Goal: Register for event/course

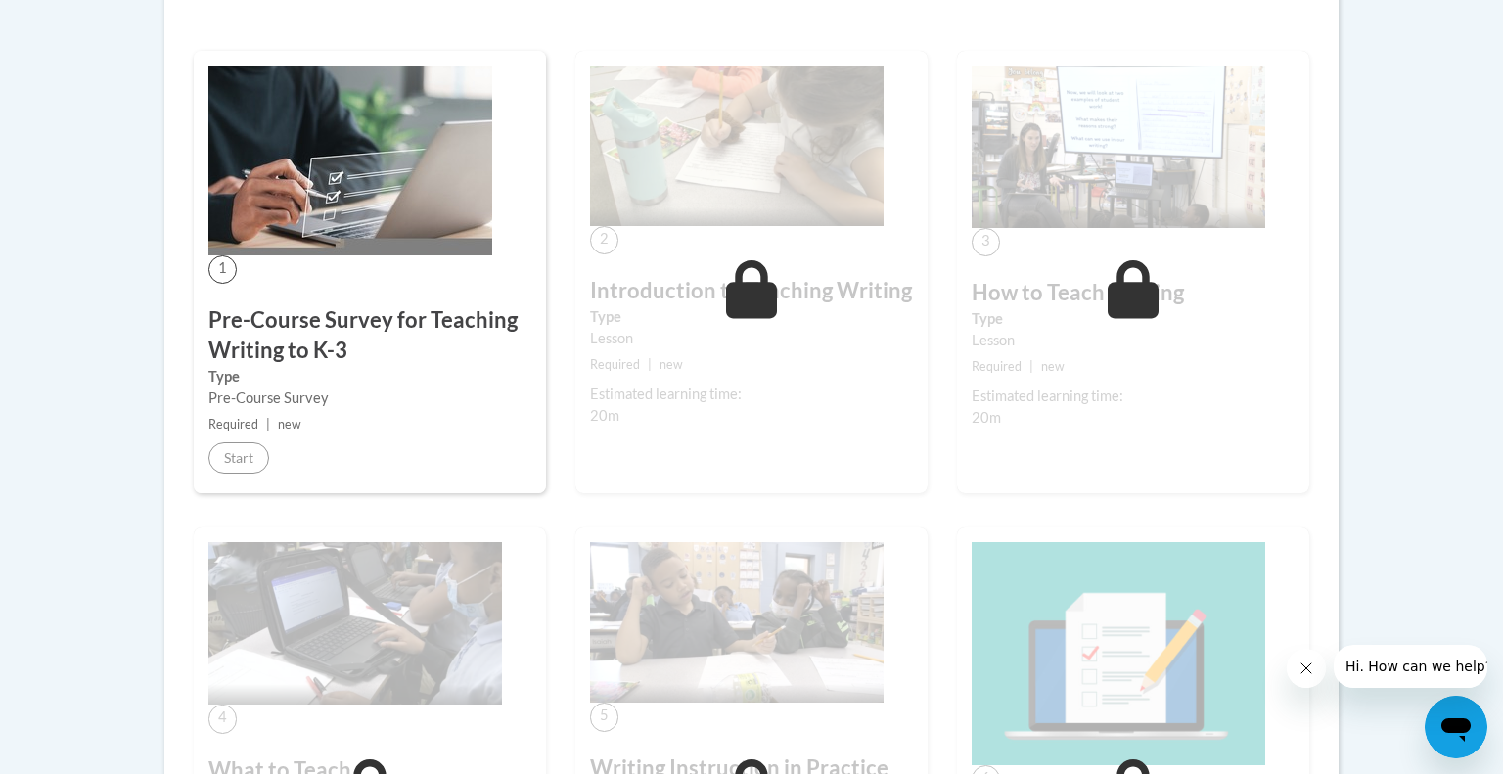
scroll to position [587, 0]
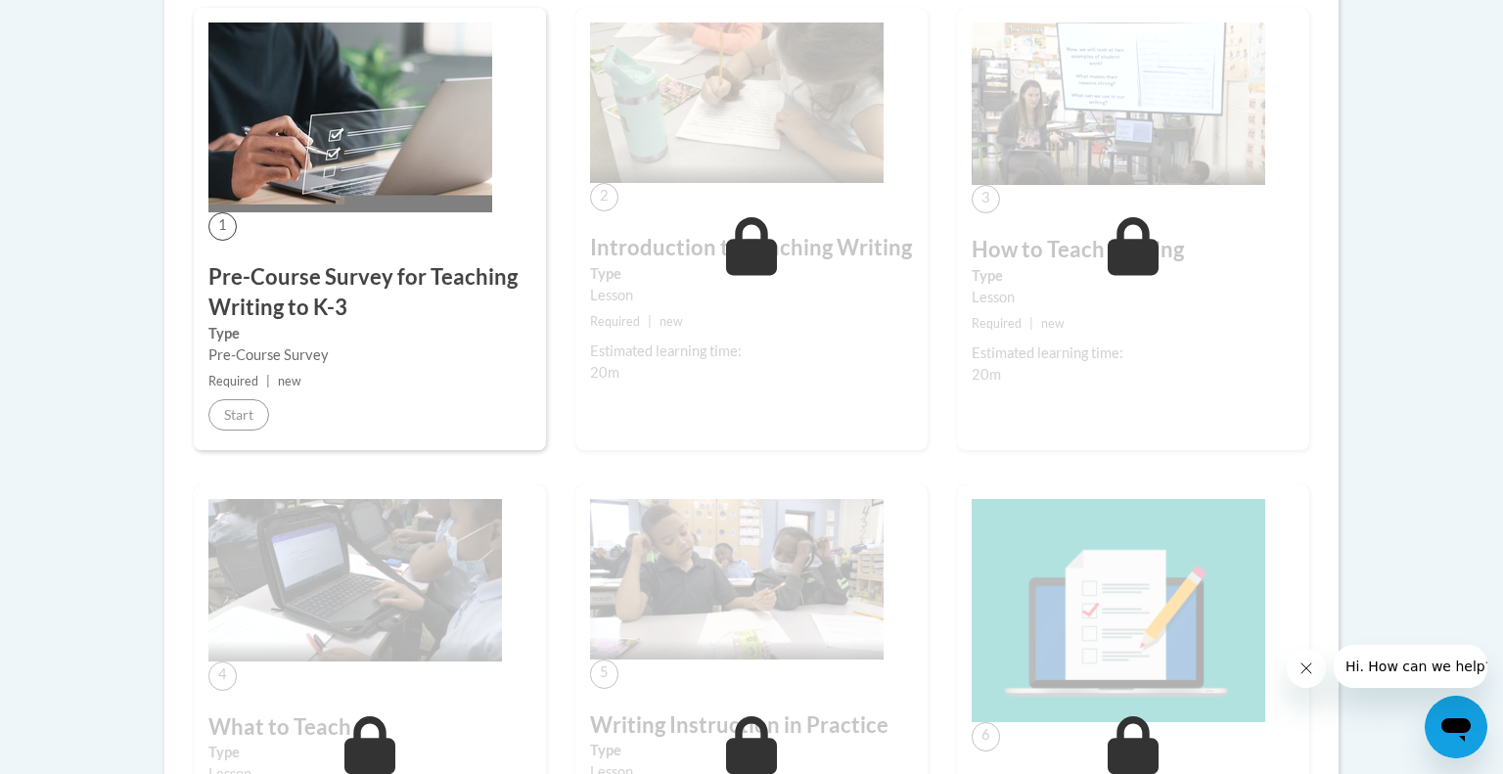
click at [294, 299] on h3 "Pre-Course Survey for Teaching Writing to K-3" at bounding box center [369, 292] width 323 height 61
click at [293, 199] on img at bounding box center [350, 118] width 284 height 190
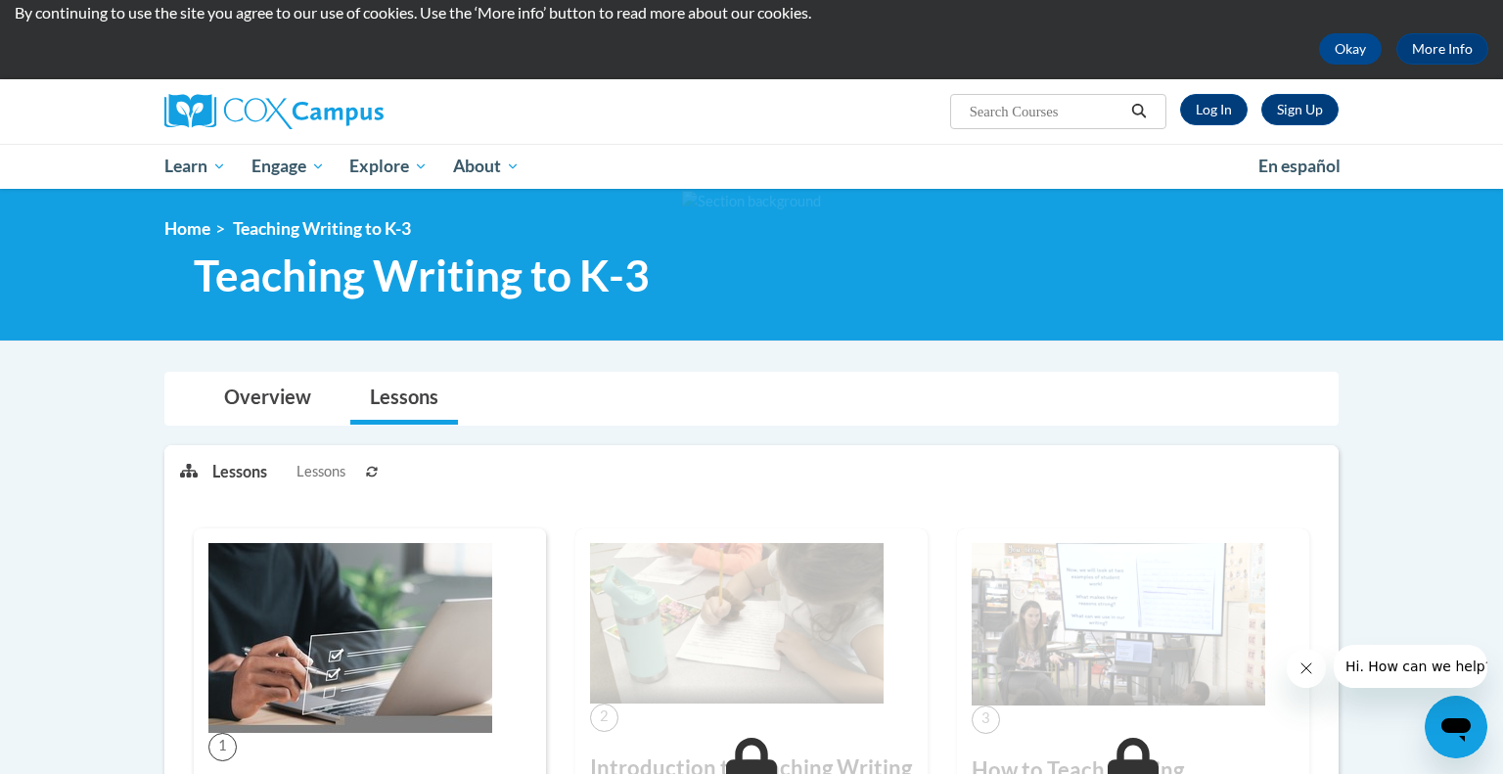
scroll to position [39, 0]
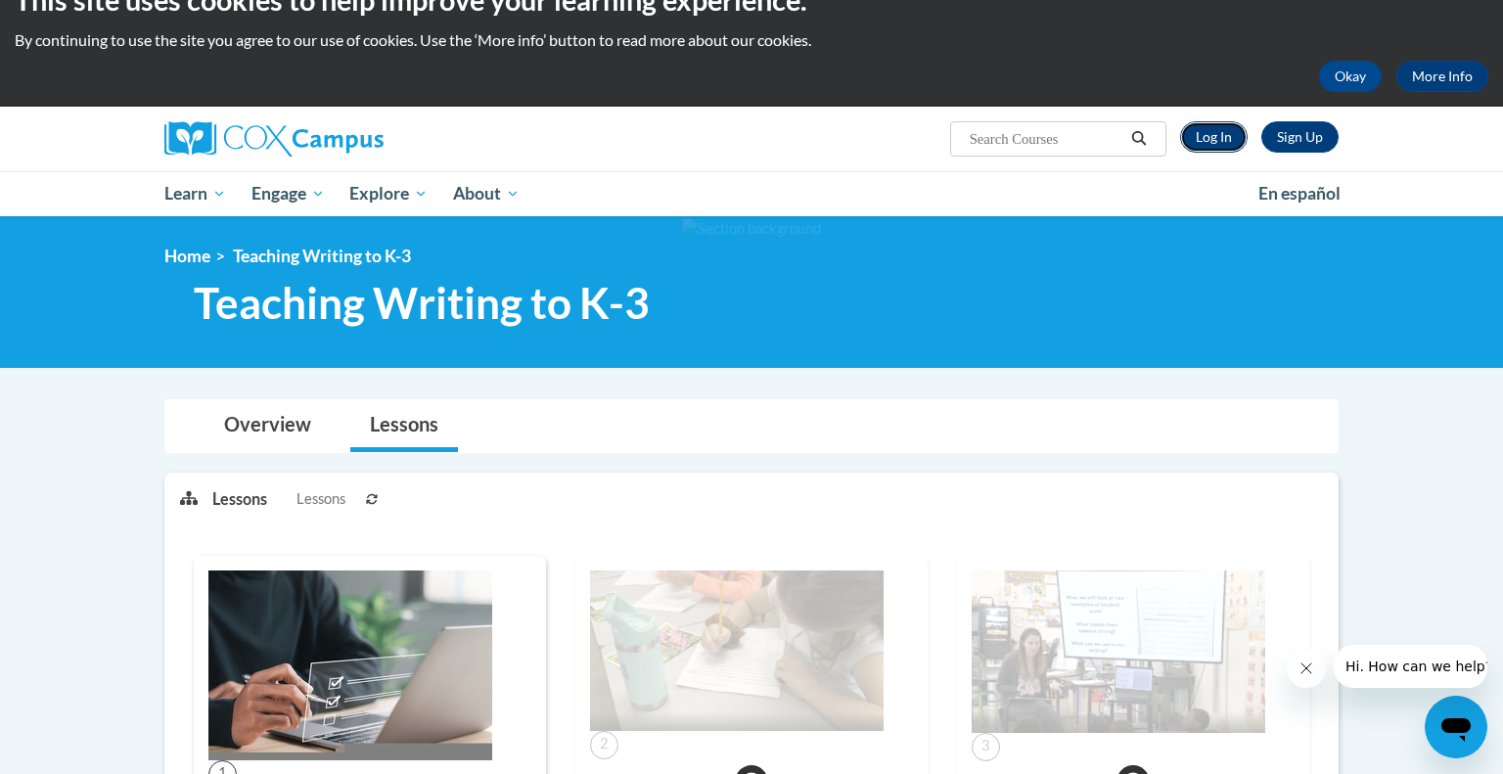
click at [1209, 139] on link "Log In" at bounding box center [1214, 136] width 68 height 31
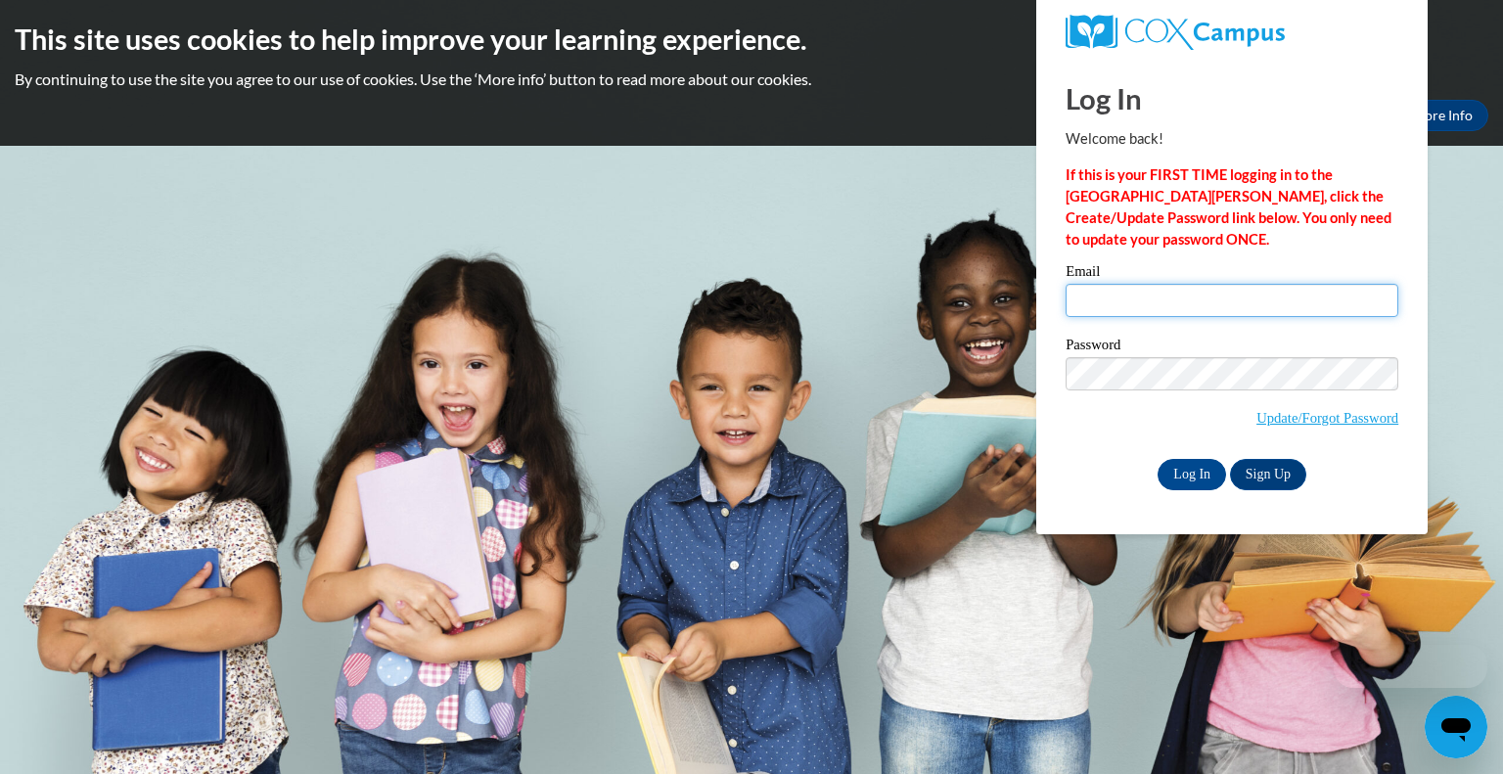
click at [1166, 304] on input "Email" at bounding box center [1232, 300] width 333 height 33
type input "alaloggia@greenfield.k12.wi.us"
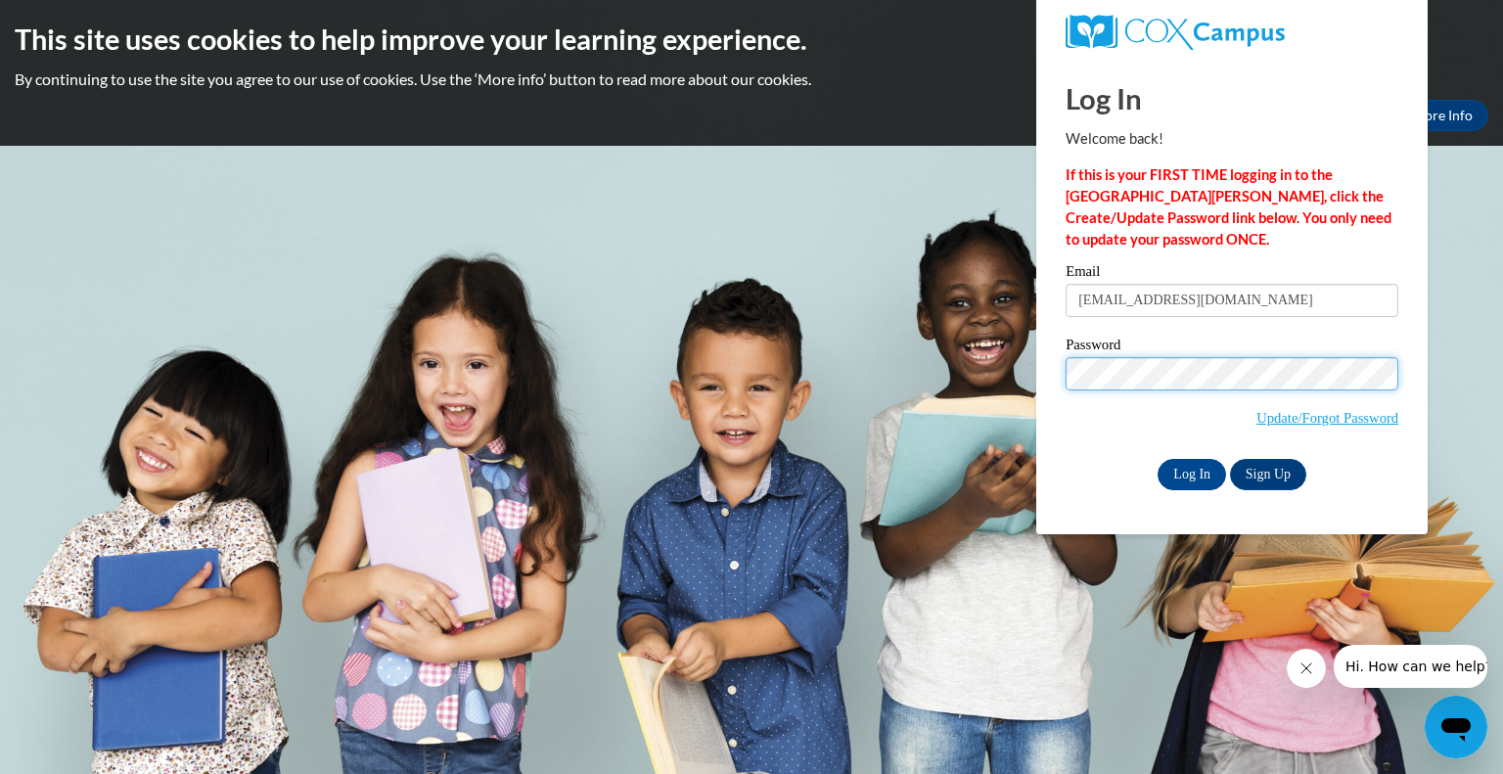
click at [1158, 459] on input "Log In" at bounding box center [1192, 474] width 68 height 31
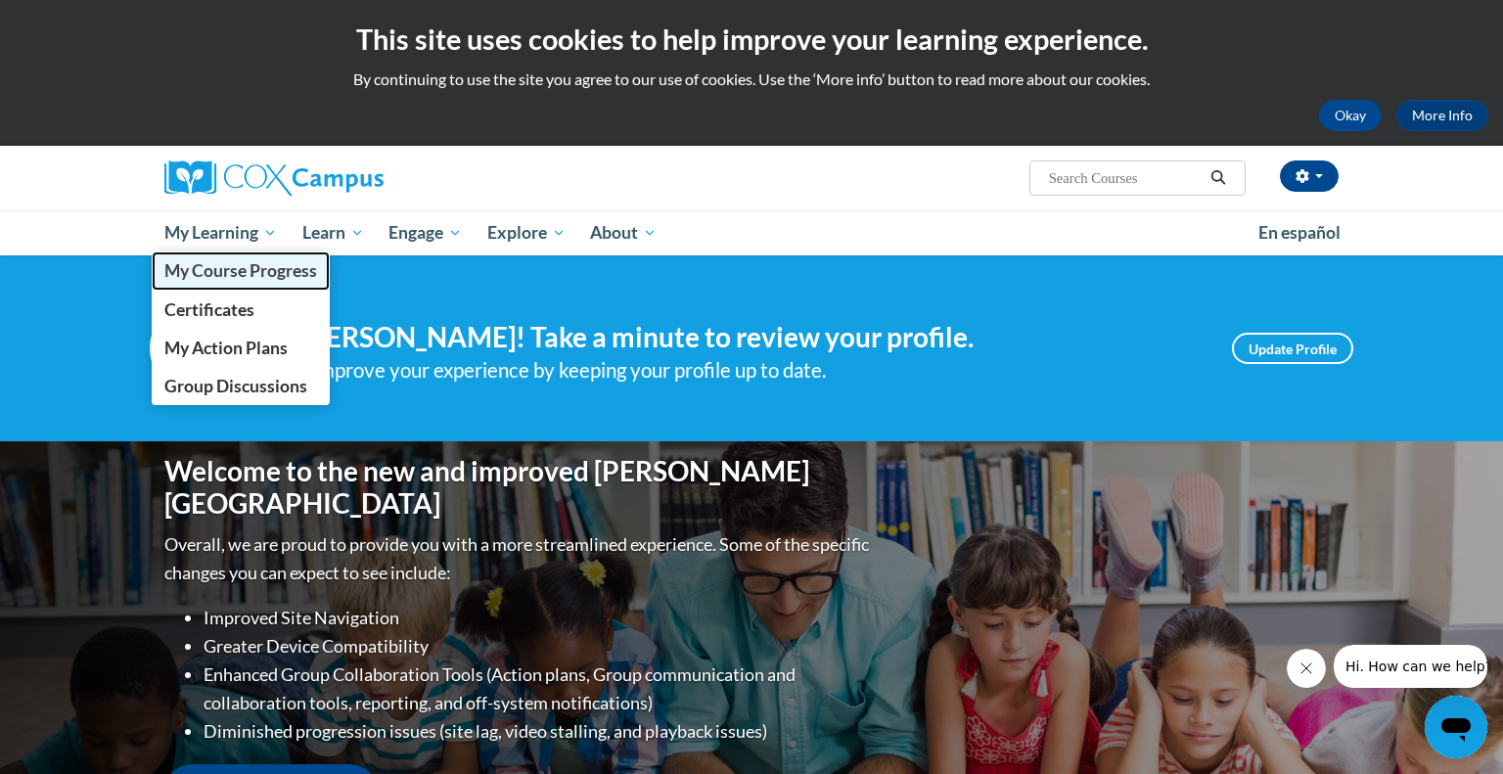
click at [221, 266] on span "My Course Progress" at bounding box center [240, 270] width 153 height 21
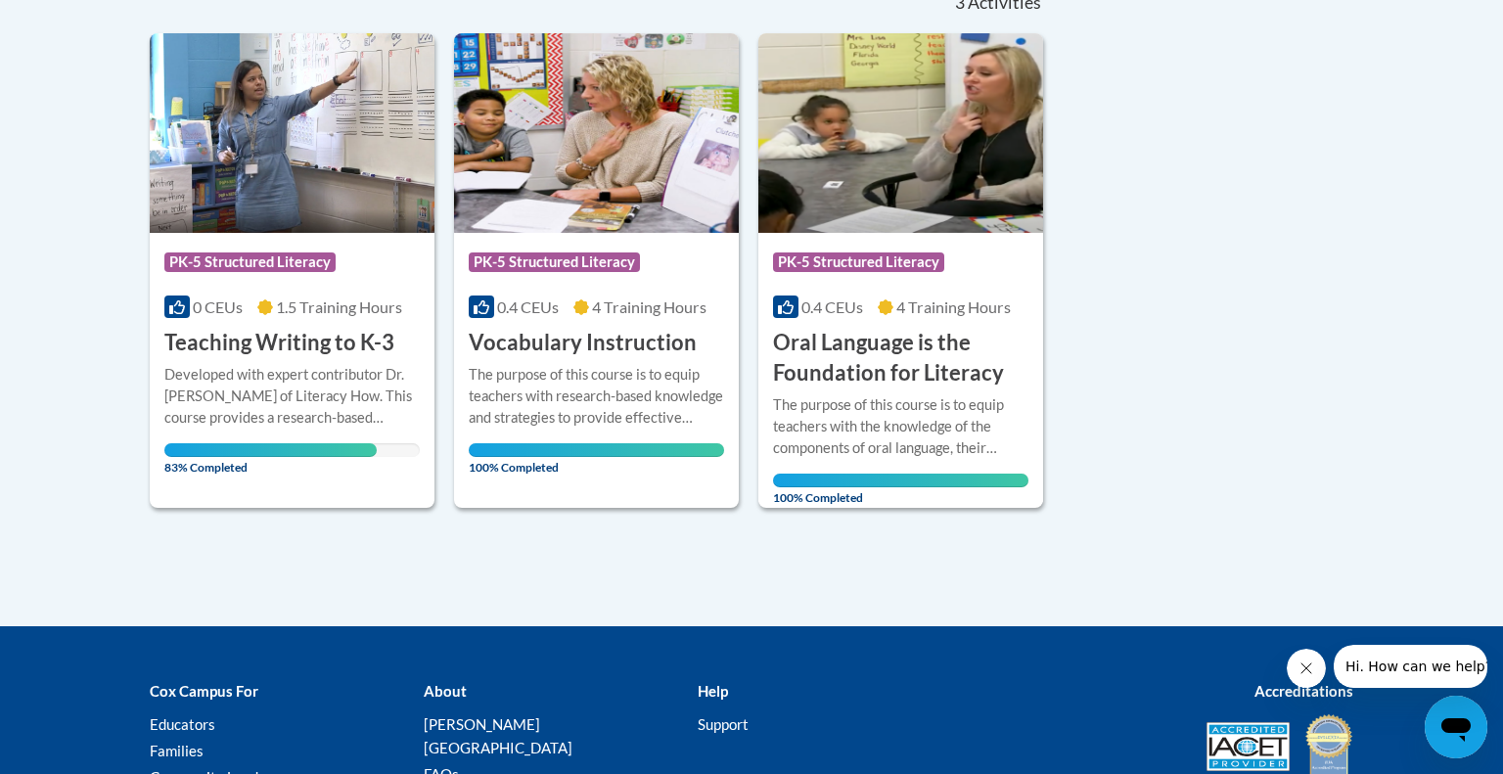
scroll to position [470, 0]
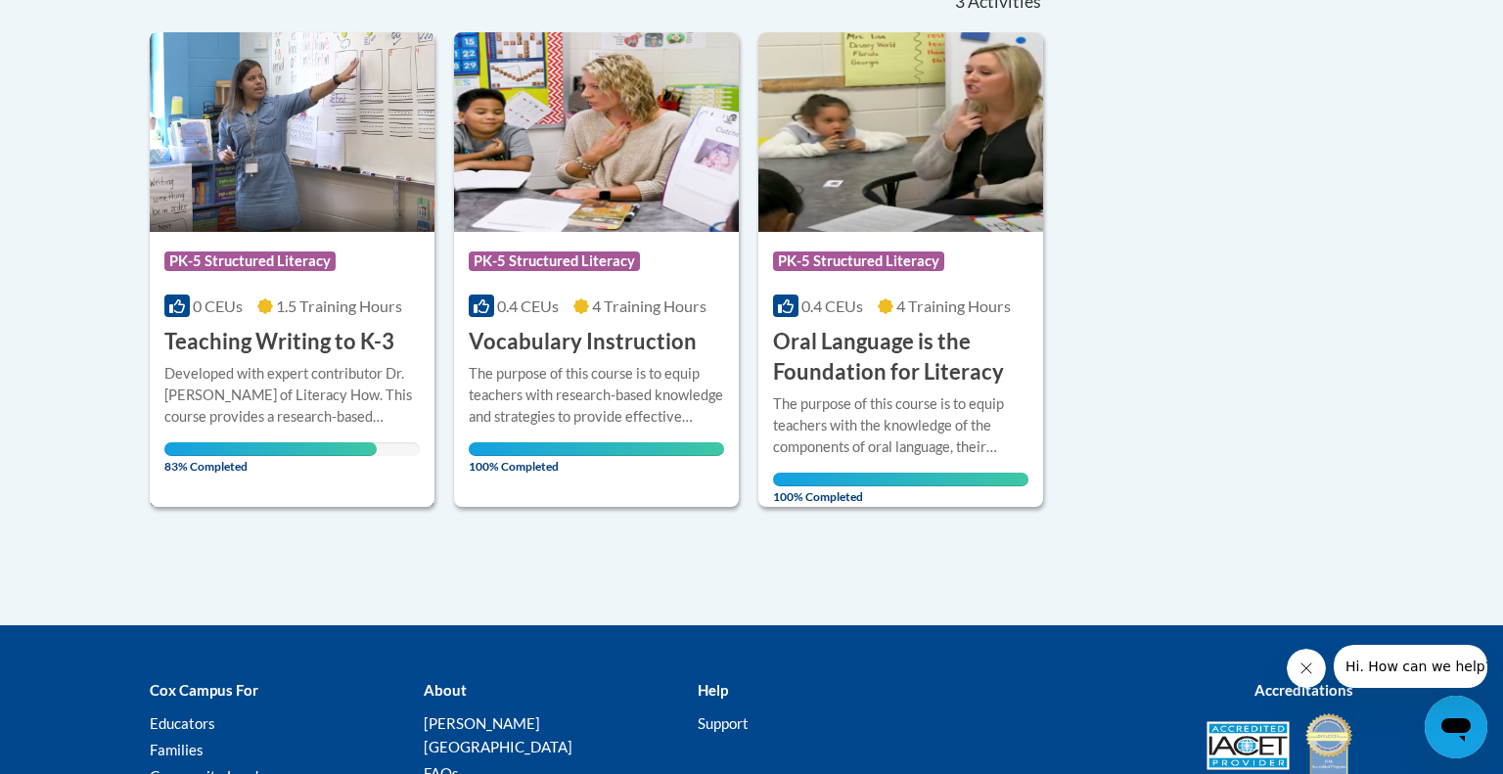
click at [267, 245] on div "Course Category: PK-5 Structured Literacy" at bounding box center [291, 264] width 255 height 44
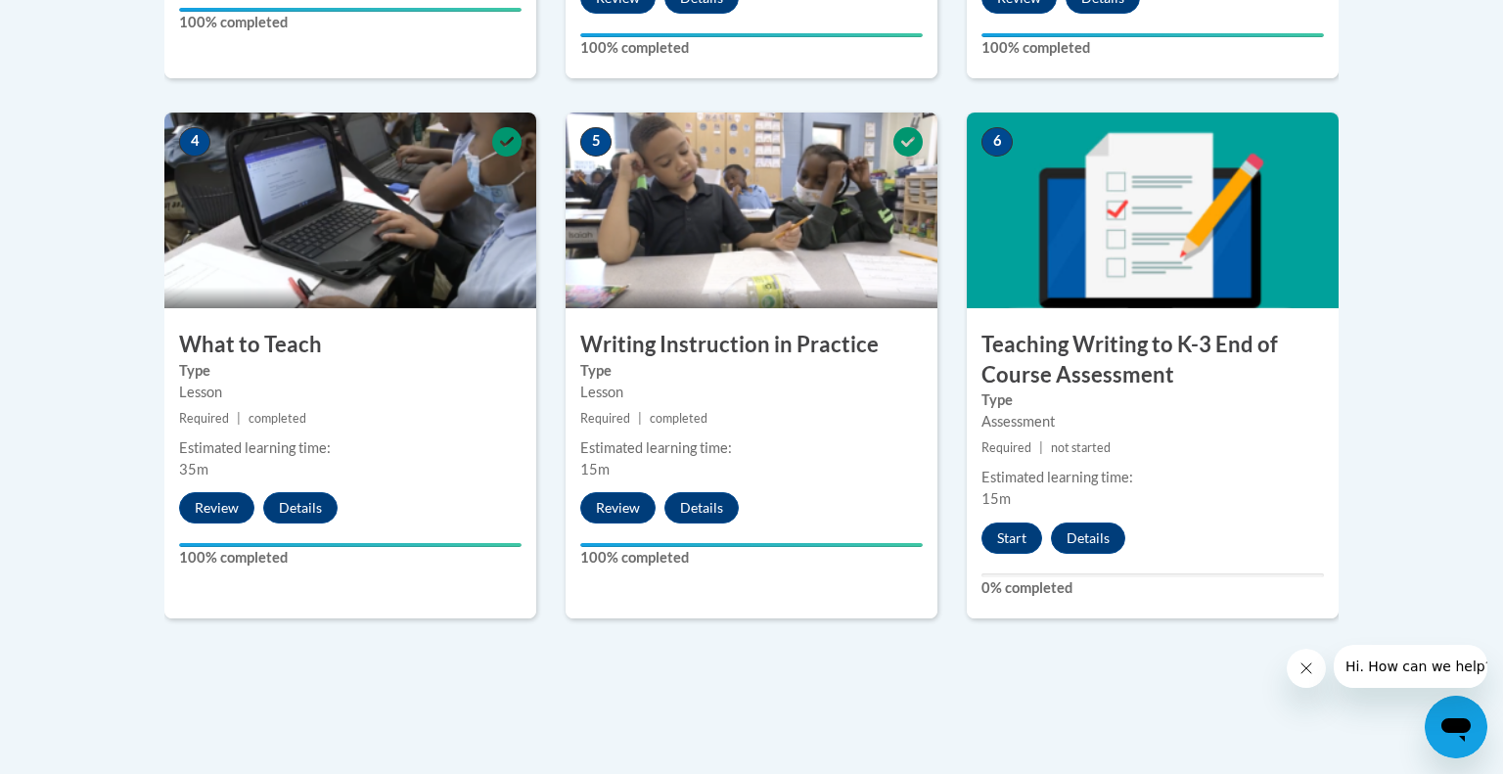
scroll to position [1075, 0]
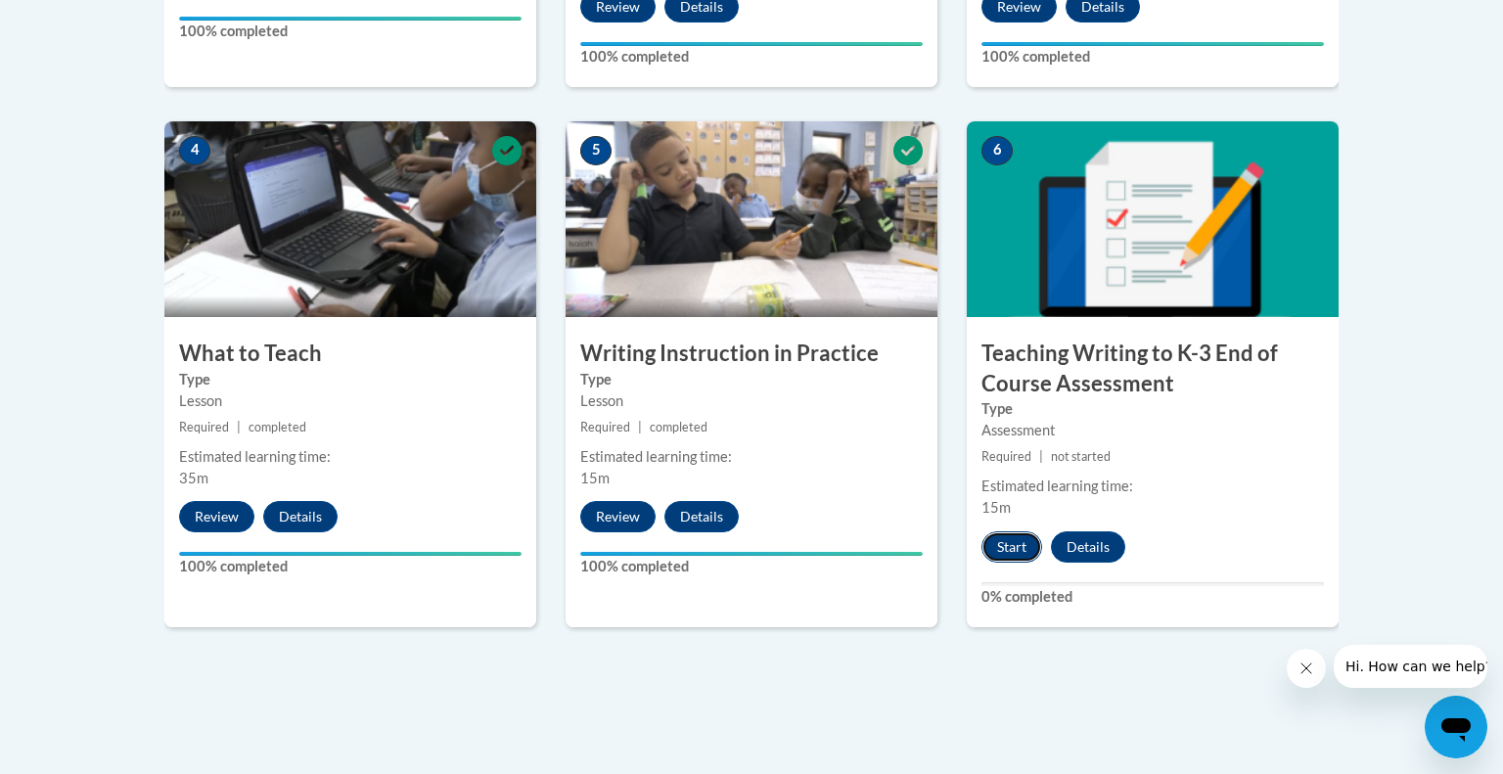
click at [1015, 545] on button "Start" at bounding box center [1011, 546] width 61 height 31
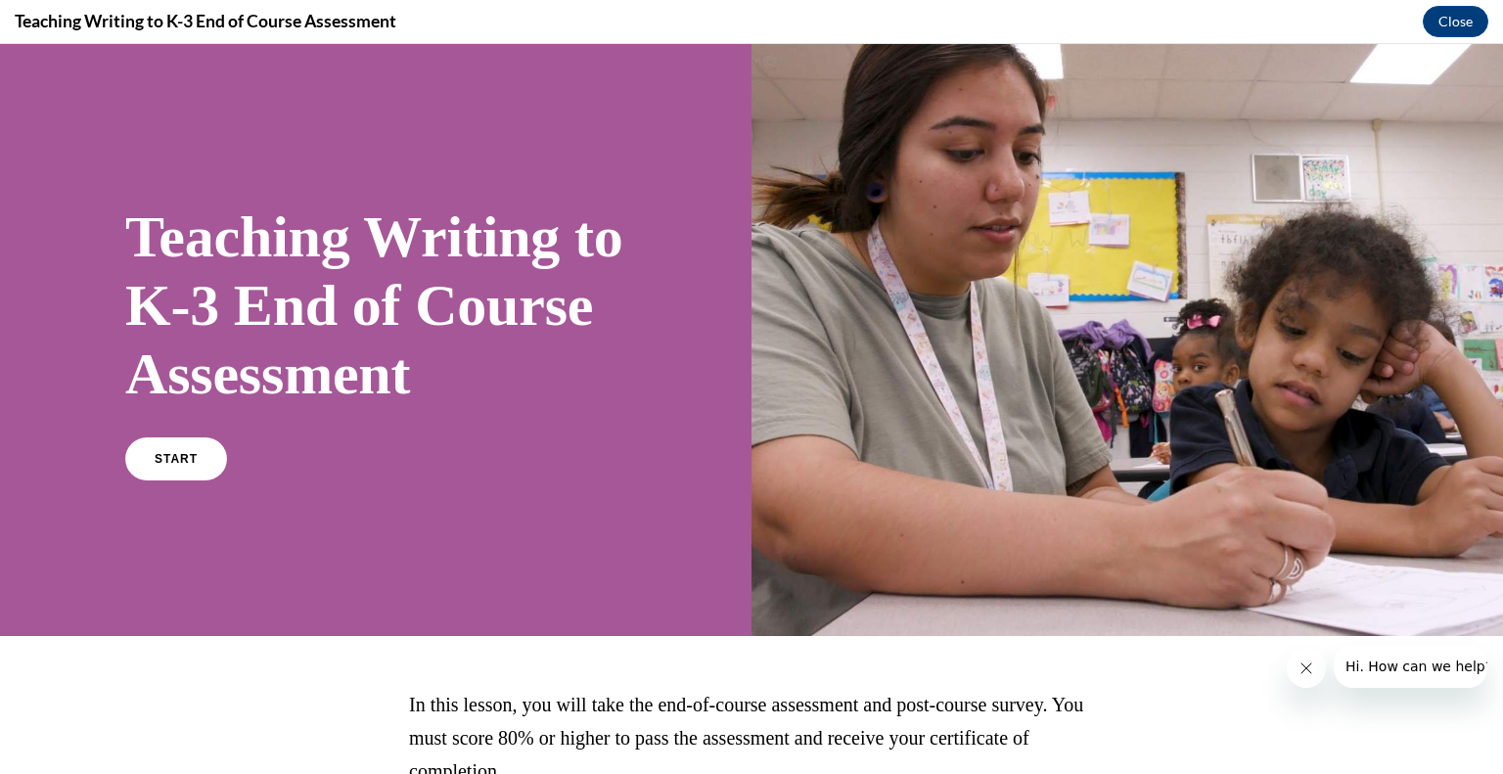
scroll to position [0, 0]
click at [197, 481] on link "START" at bounding box center [175, 458] width 107 height 45
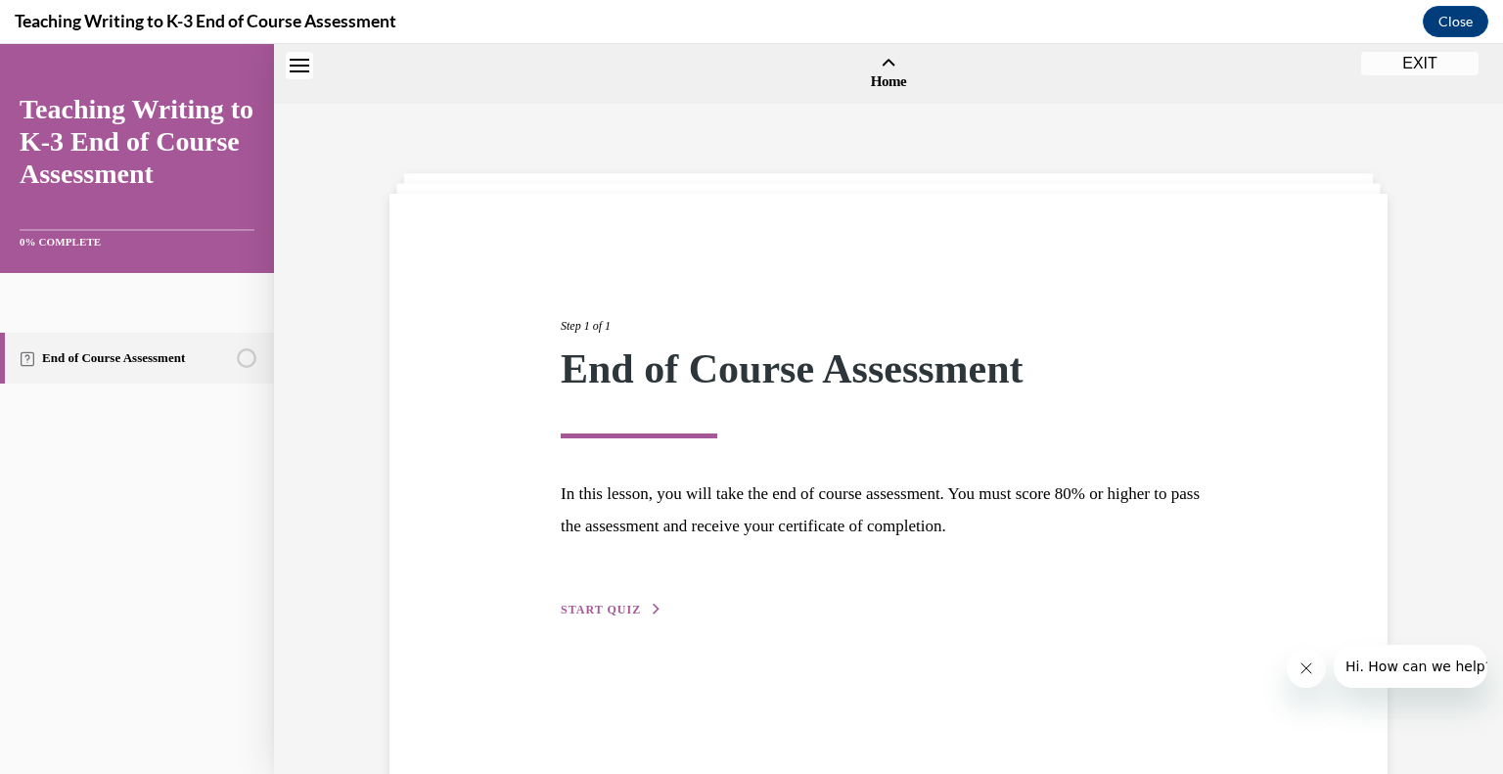
scroll to position [61, 0]
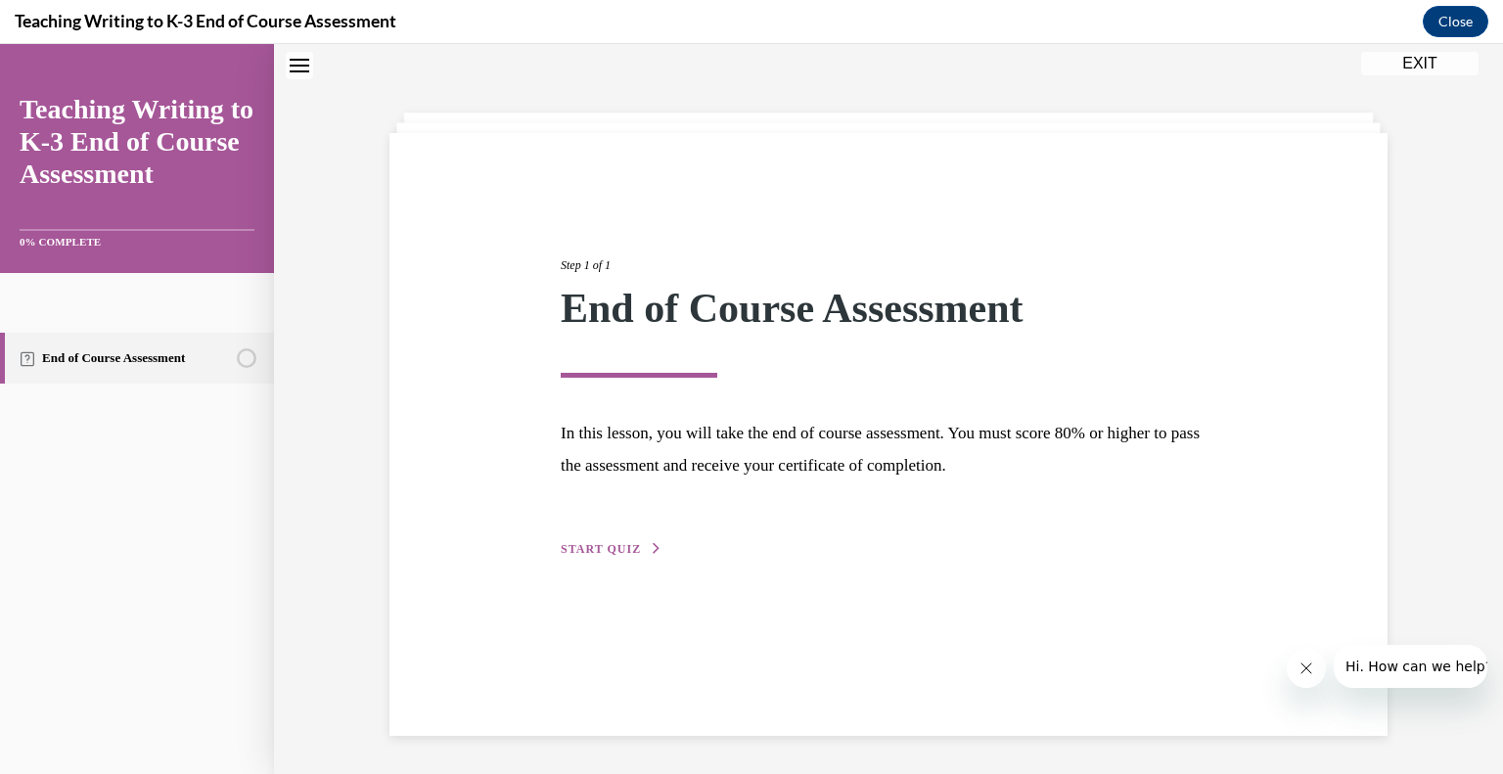
click at [623, 544] on span "START QUIZ" at bounding box center [601, 549] width 80 height 14
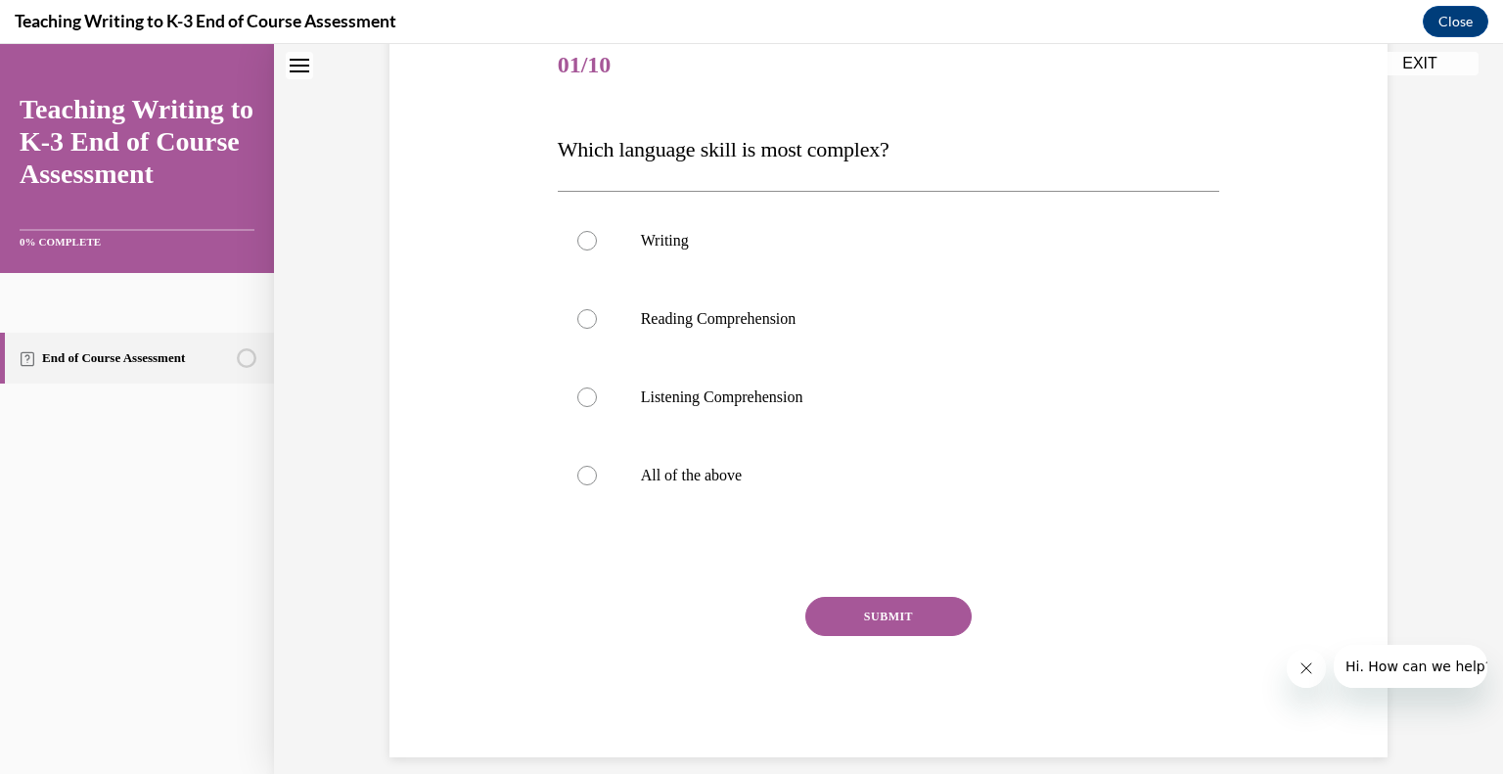
scroll to position [252, 0]
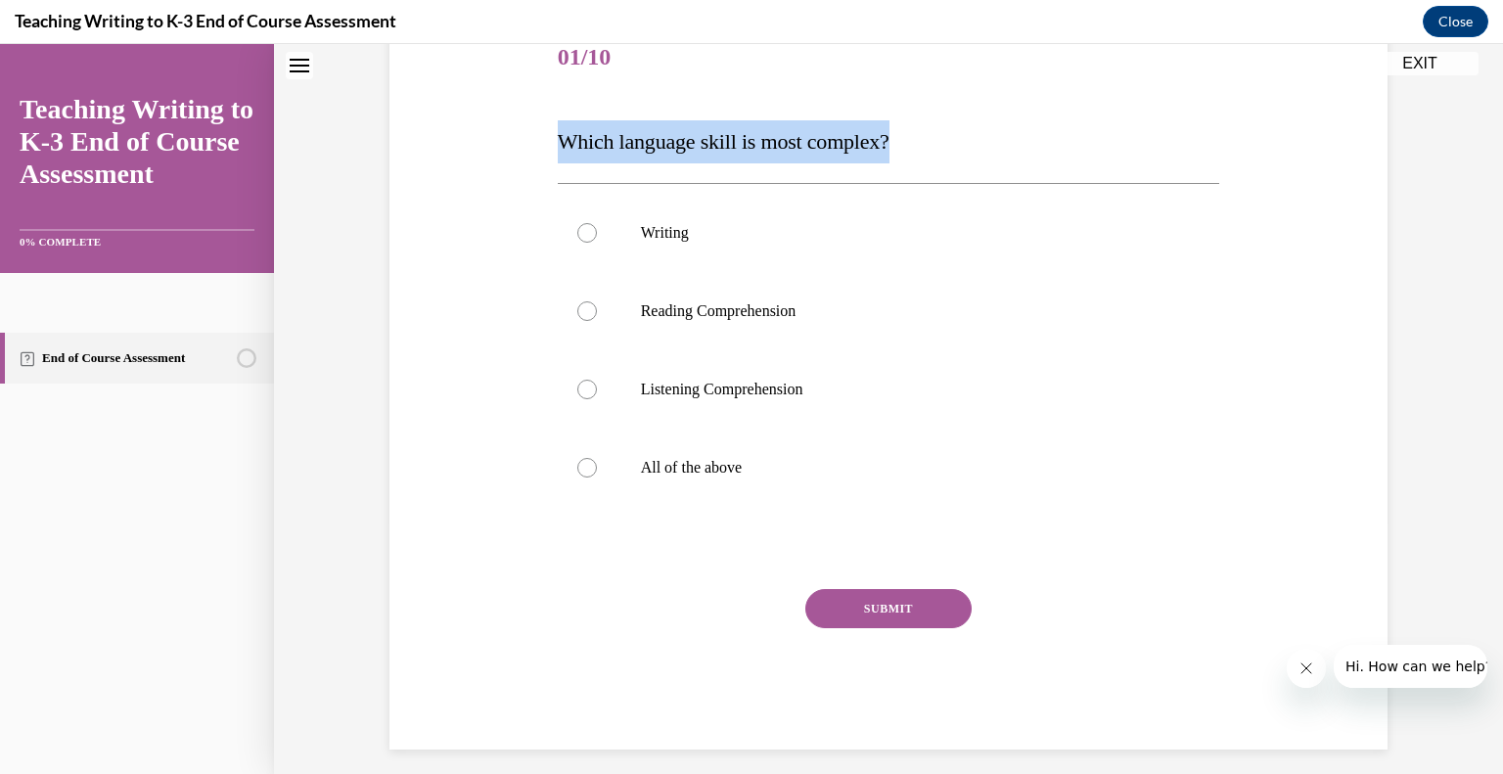
drag, startPoint x: 905, startPoint y: 138, endPoint x: 543, endPoint y: 157, distance: 362.5
click at [543, 157] on div "Question 01/10 Which language skill is most complex? Writing Reading Comprehens…" at bounding box center [889, 355] width 1008 height 789
copy span "Which language skill is most complex?"
click at [586, 234] on div at bounding box center [587, 233] width 20 height 20
click at [586, 234] on input "Writing" at bounding box center [587, 233] width 20 height 20
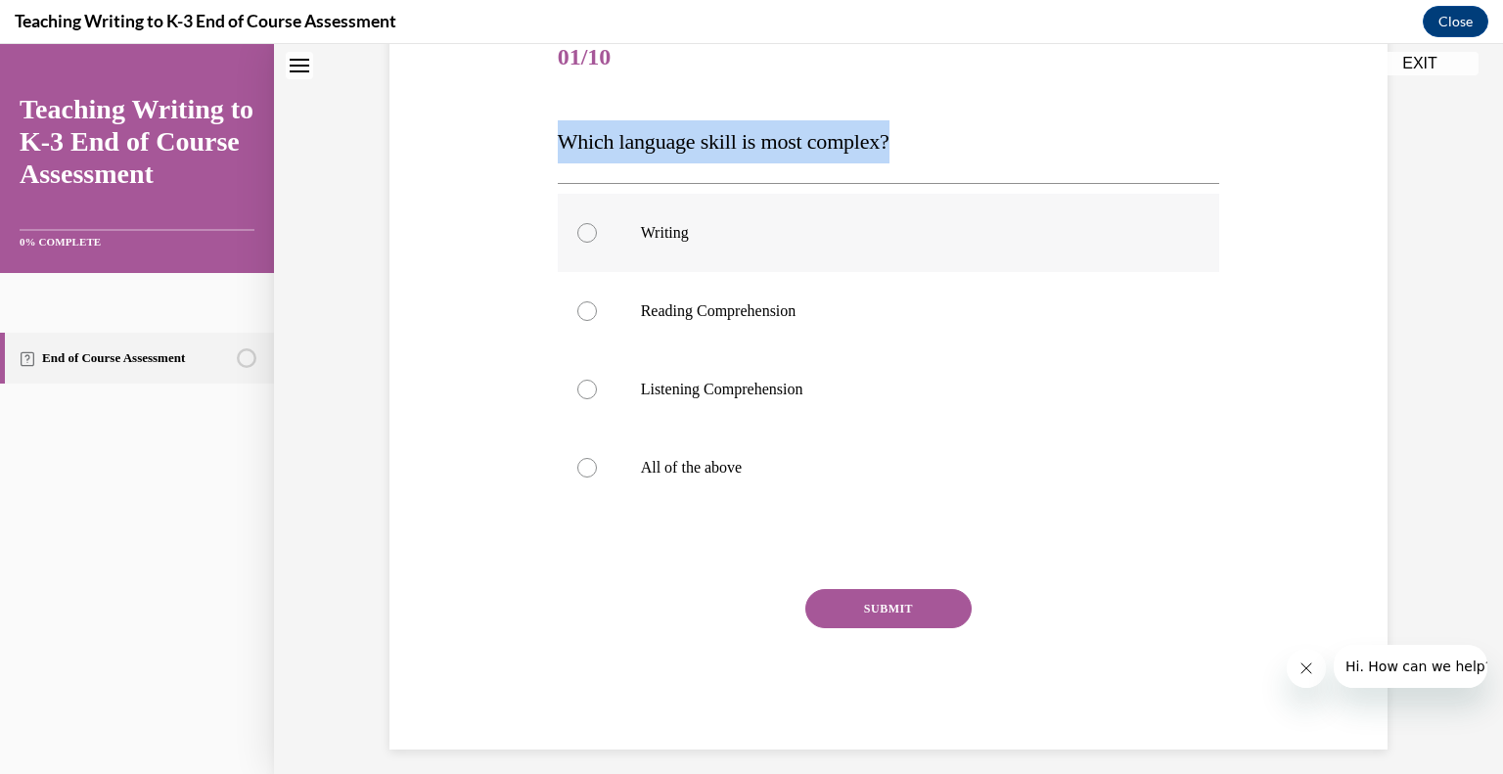
radio input "true"
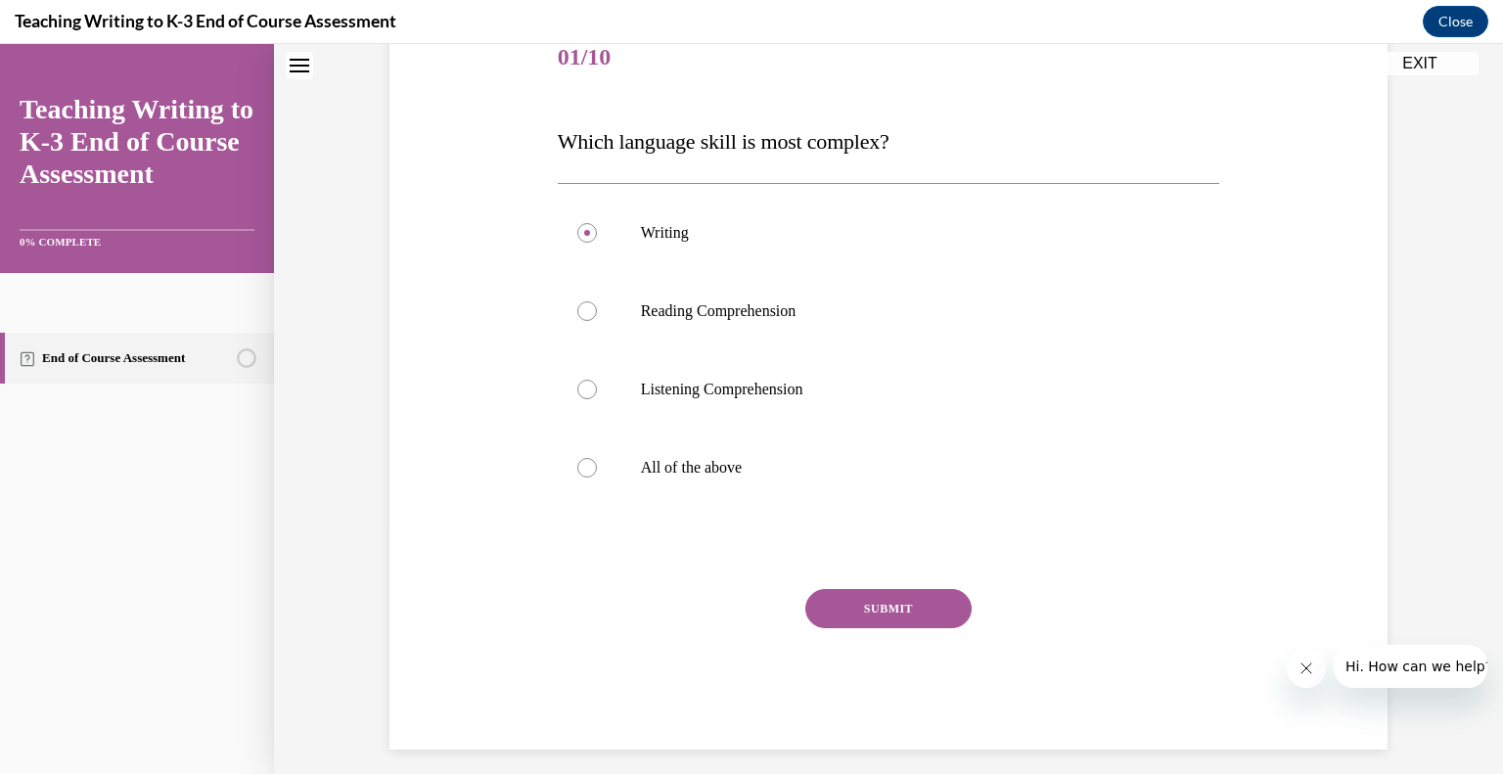
click at [920, 612] on button "SUBMIT" at bounding box center [888, 608] width 166 height 39
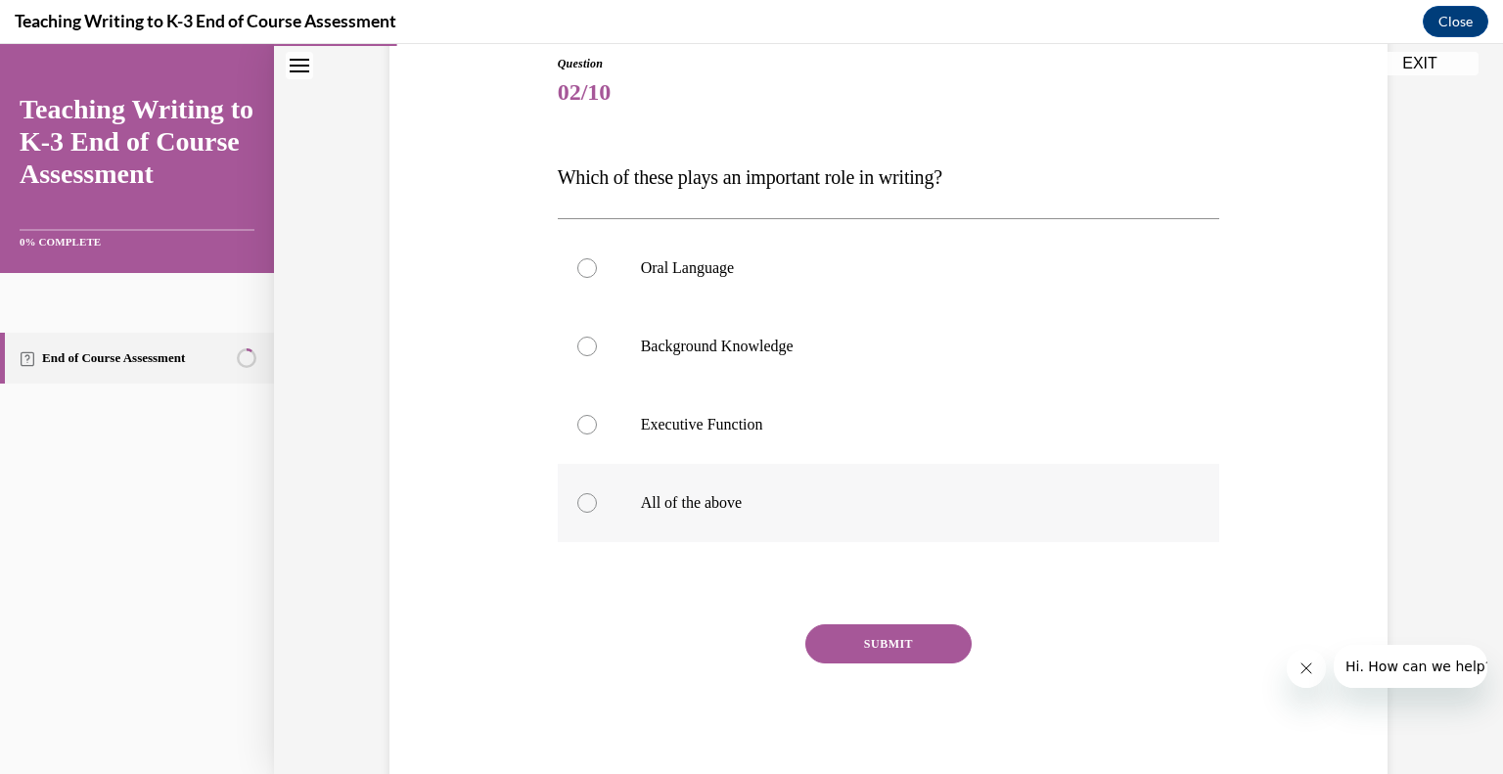
click at [592, 506] on div at bounding box center [587, 503] width 20 height 20
click at [592, 506] on input "All of the above" at bounding box center [587, 503] width 20 height 20
radio input "true"
click at [577, 422] on div at bounding box center [587, 425] width 20 height 20
click at [577, 422] on input "Executive Function" at bounding box center [587, 425] width 20 height 20
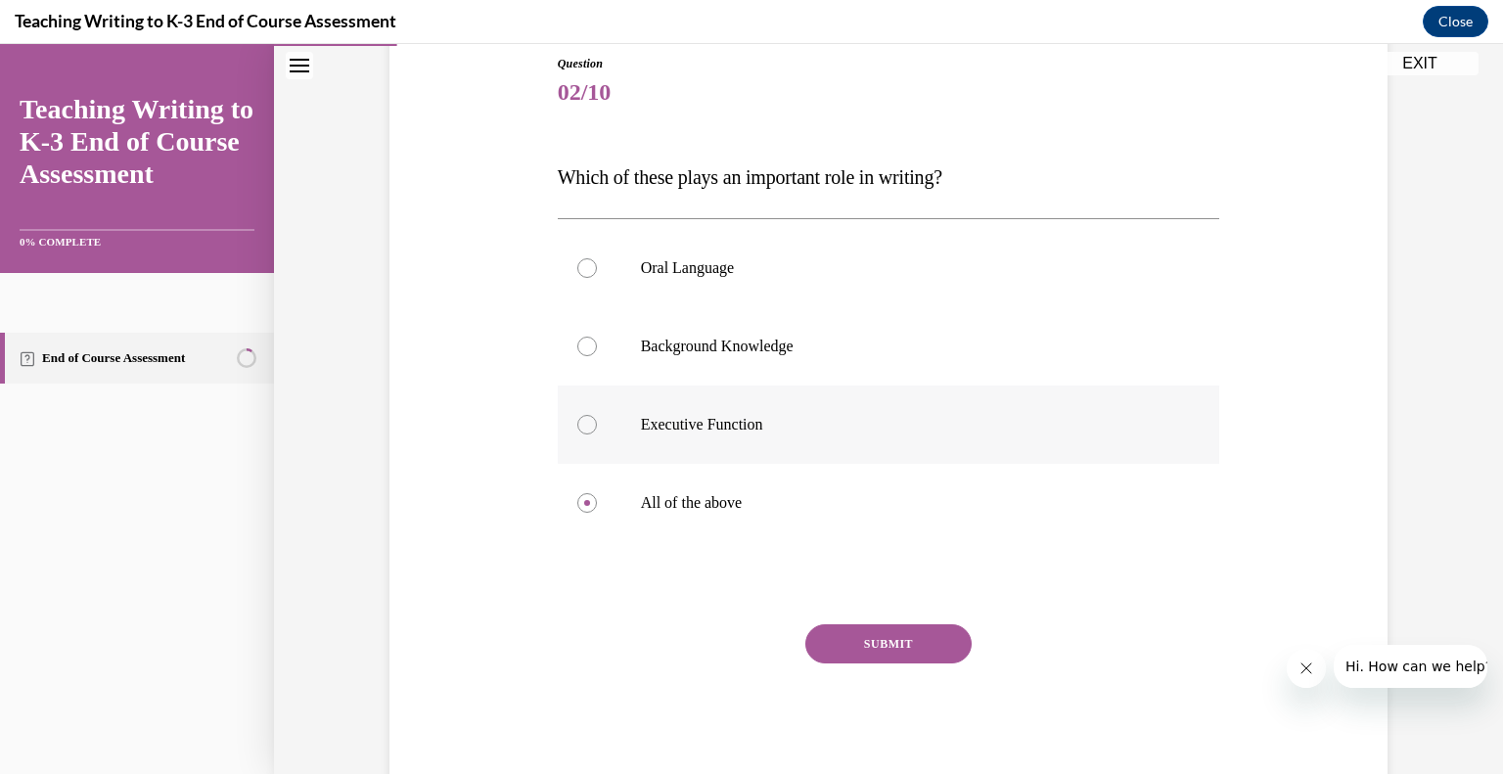
radio input "true"
click at [909, 644] on button "SUBMIT" at bounding box center [888, 643] width 166 height 39
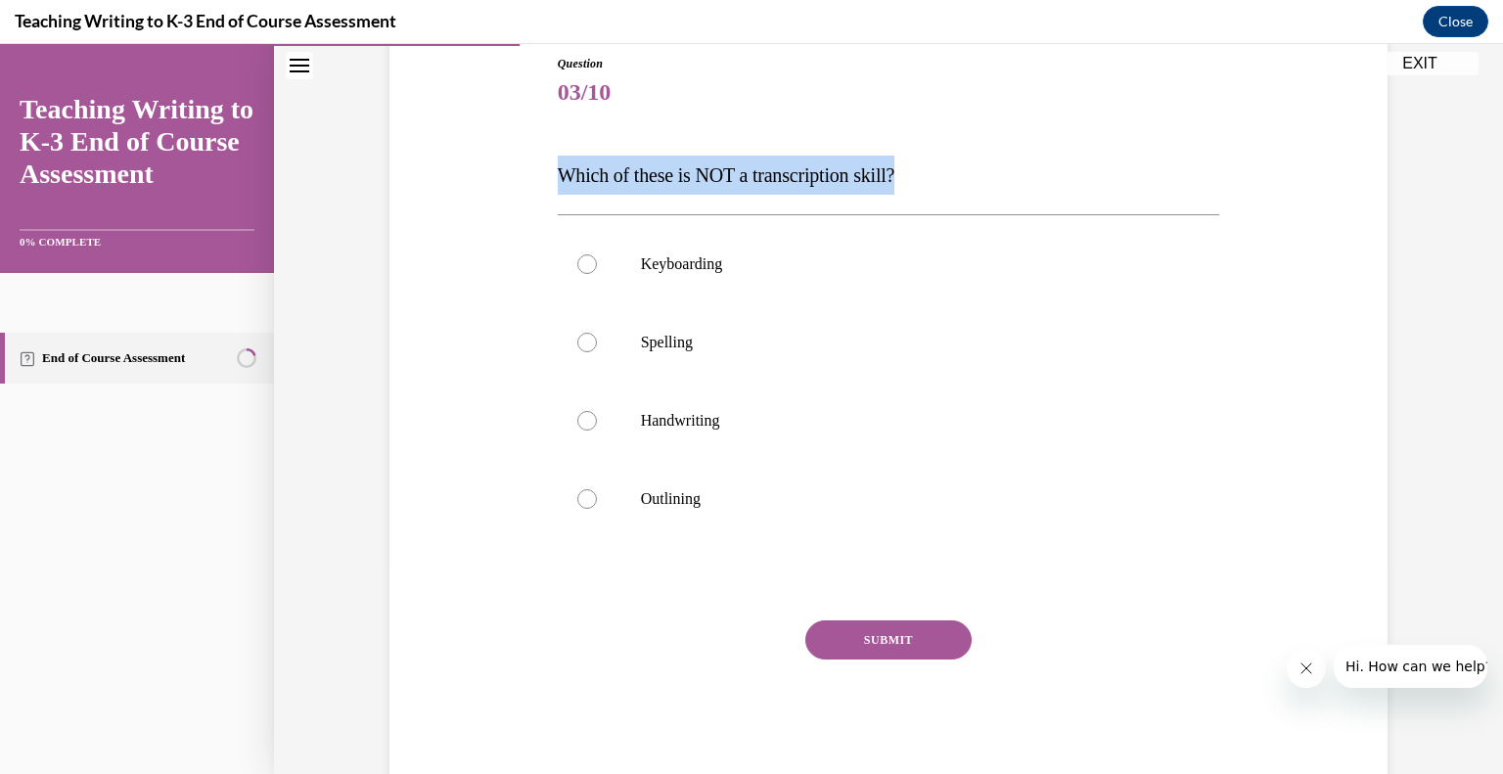
drag, startPoint x: 915, startPoint y: 169, endPoint x: 531, endPoint y: 157, distance: 383.8
click at [531, 157] on div "Question 03/10 Which of these is NOT a transcription skill? Keyboarding Spellin…" at bounding box center [889, 388] width 1008 height 785
copy span "Which of these is NOT a transcription skill?"
click at [588, 499] on div at bounding box center [587, 499] width 20 height 20
click at [588, 499] on input "Outlining" at bounding box center [587, 499] width 20 height 20
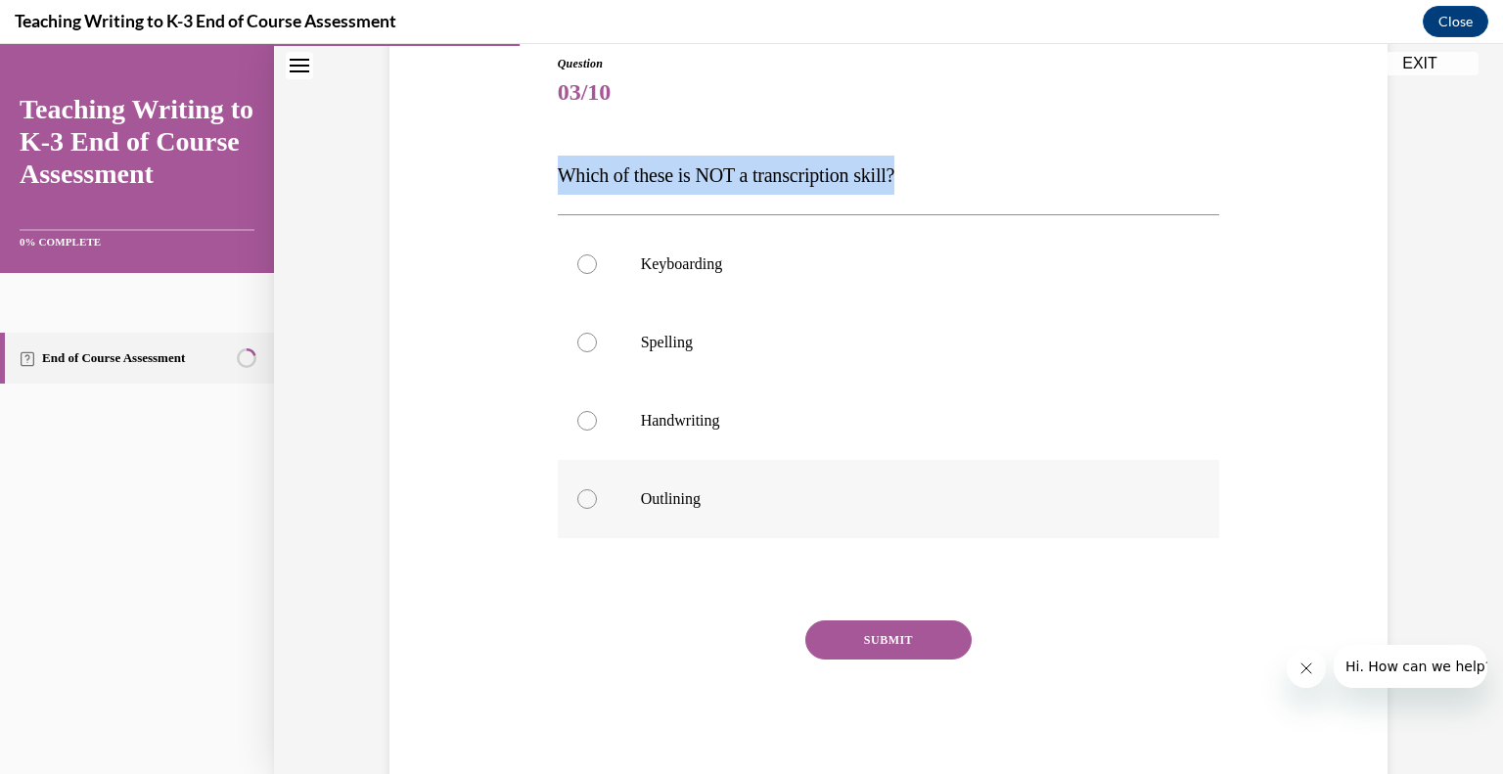
radio input "true"
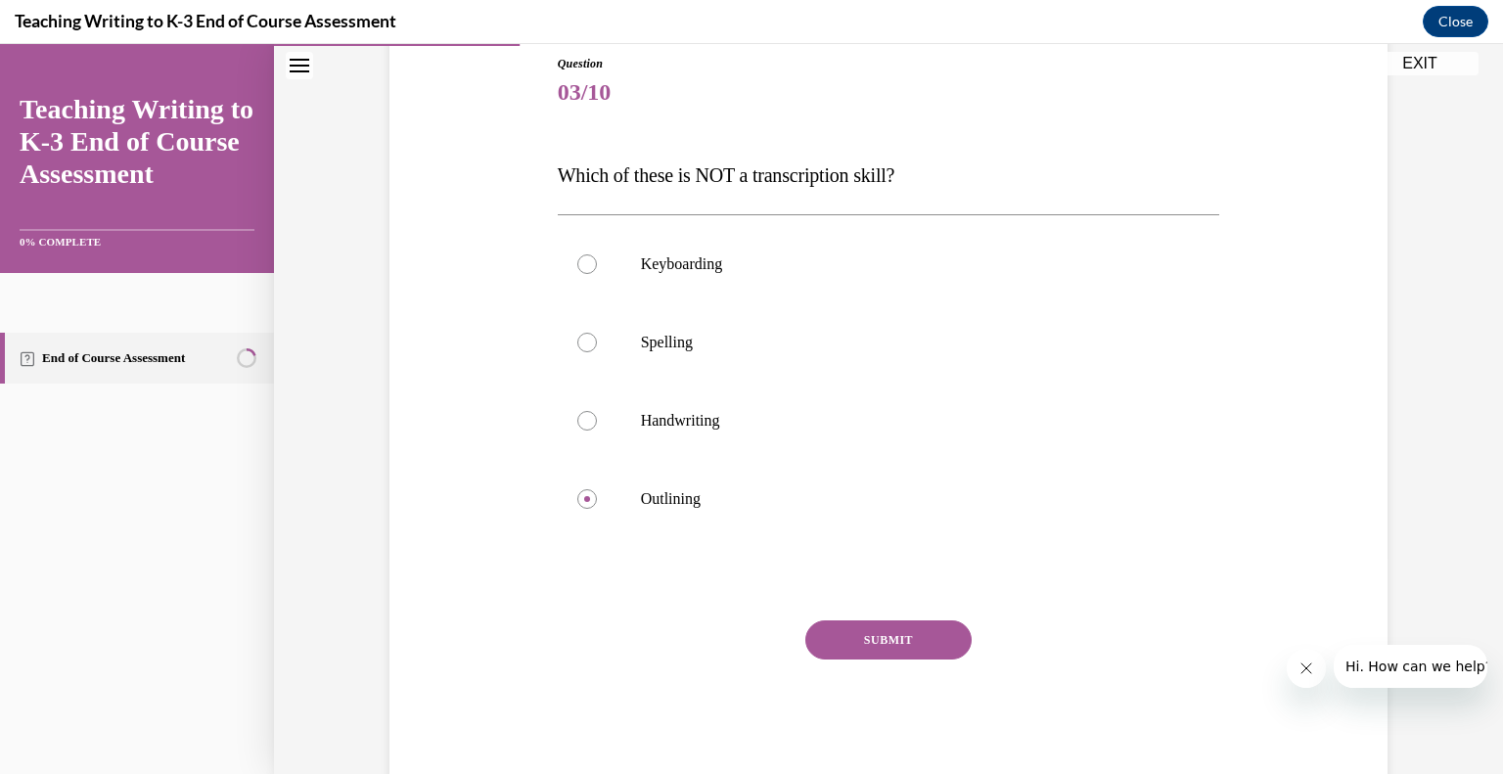
click at [935, 643] on button "SUBMIT" at bounding box center [888, 639] width 166 height 39
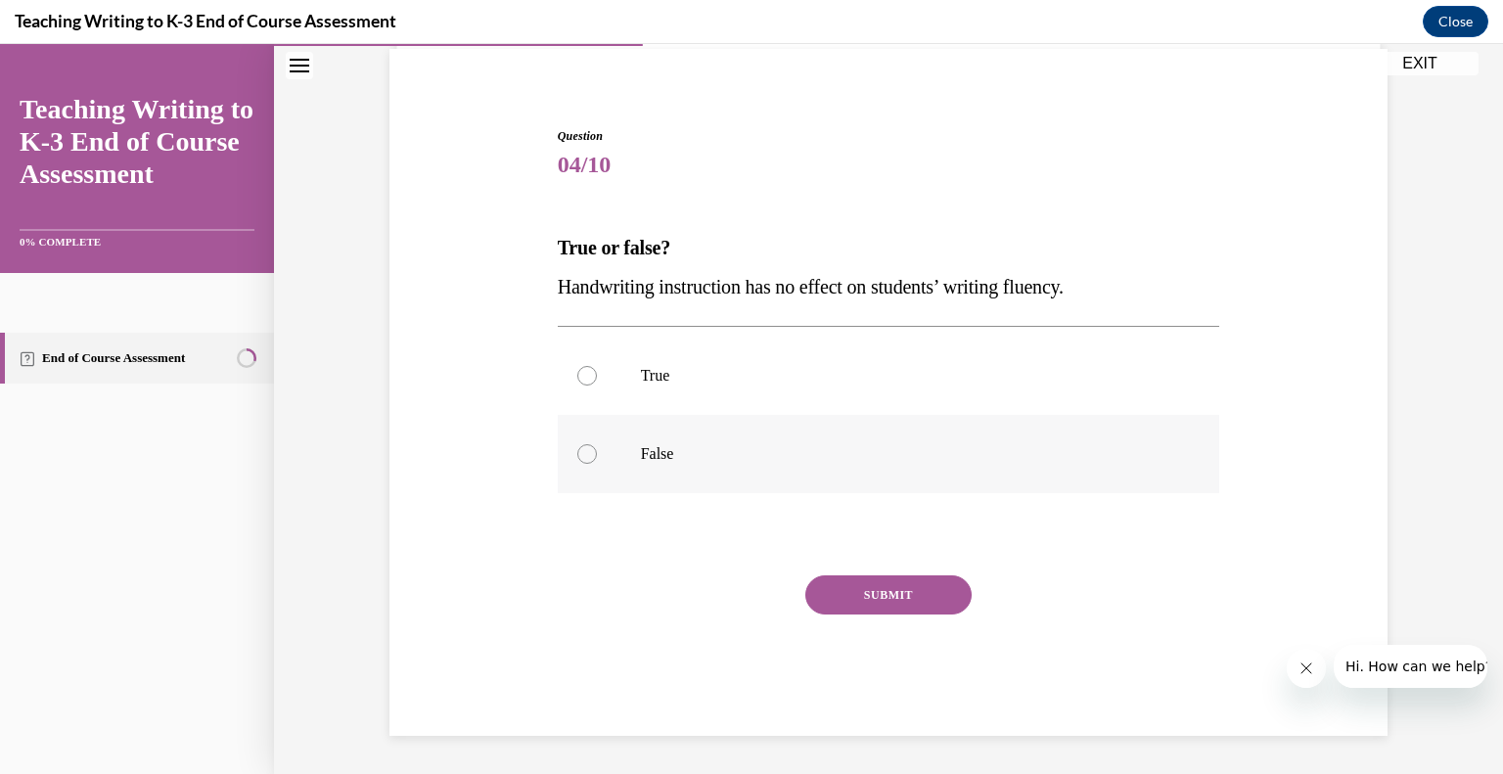
click at [588, 455] on div at bounding box center [587, 454] width 20 height 20
click at [588, 455] on input "False" at bounding box center [587, 454] width 20 height 20
radio input "true"
click at [934, 589] on button "SUBMIT" at bounding box center [888, 594] width 166 height 39
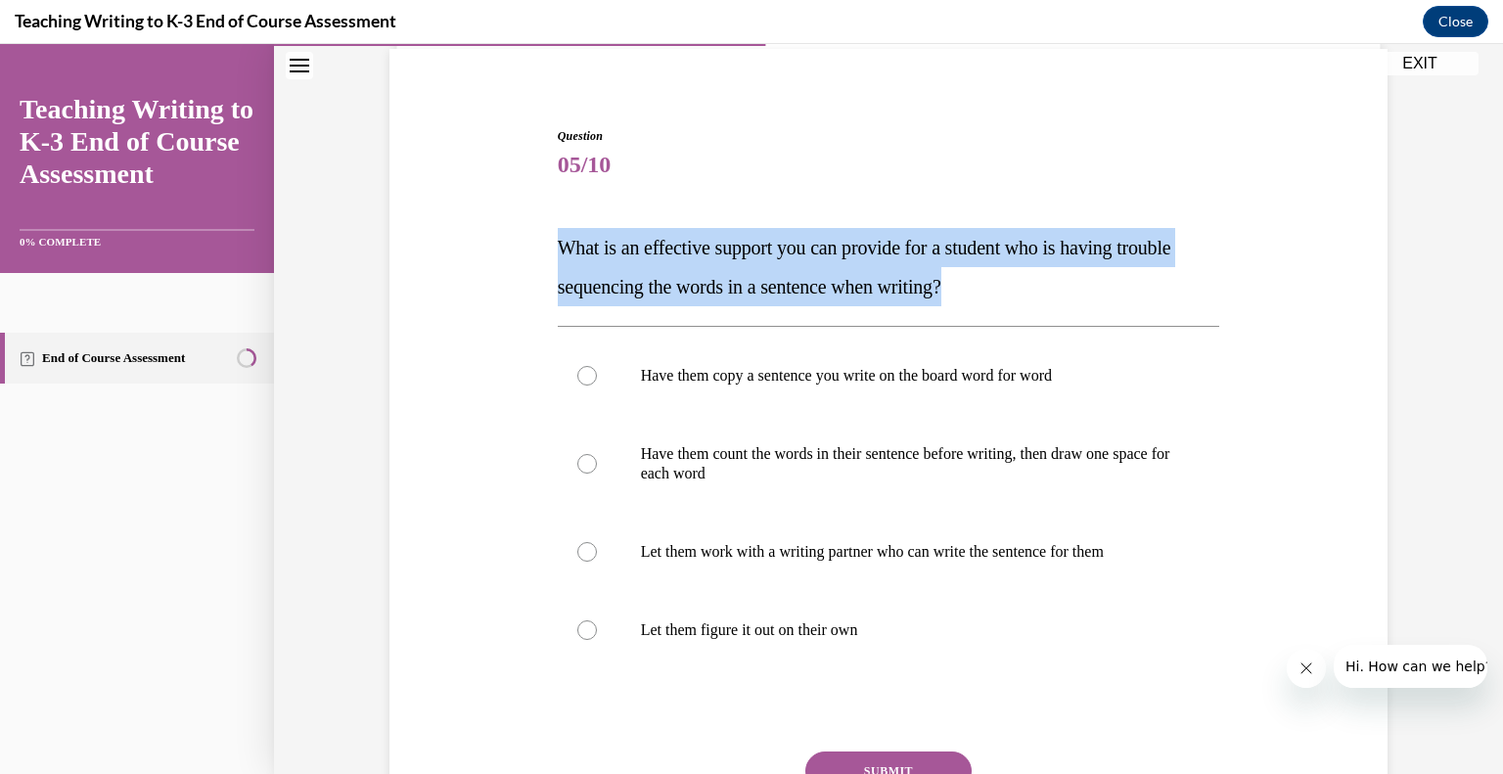
drag, startPoint x: 557, startPoint y: 245, endPoint x: 1046, endPoint y: 279, distance: 490.5
click at [1046, 279] on span "What is an effective support you can provide for a student who is having troubl…" at bounding box center [865, 267] width 614 height 61
copy span "What is an effective support you can provide for a student who is having troubl…"
click at [574, 444] on label "Have them count the words in their sentence before writing, then draw one space…" at bounding box center [889, 464] width 662 height 98
click at [577, 454] on input "Have them count the words in their sentence before writing, then draw one space…" at bounding box center [587, 464] width 20 height 20
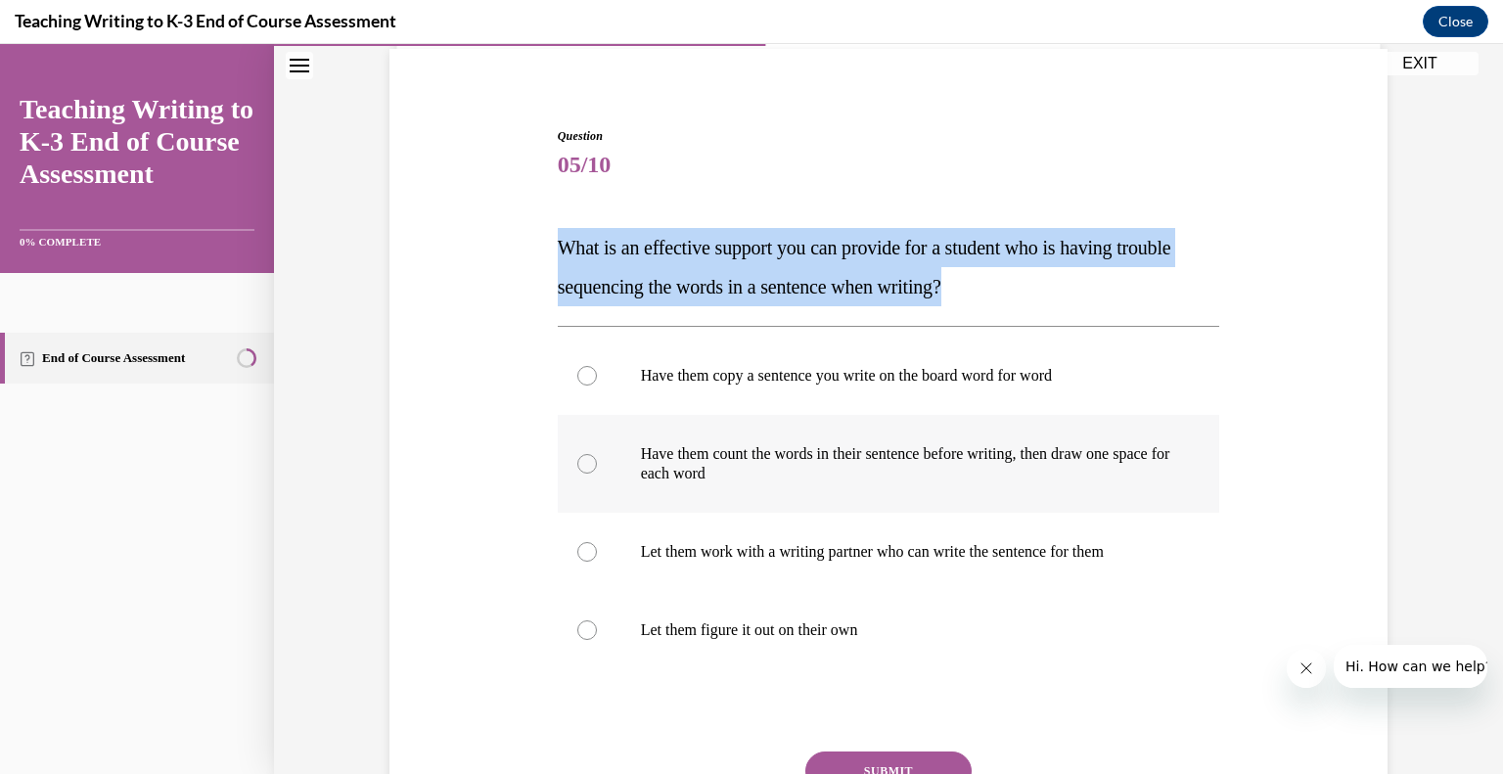
radio input "true"
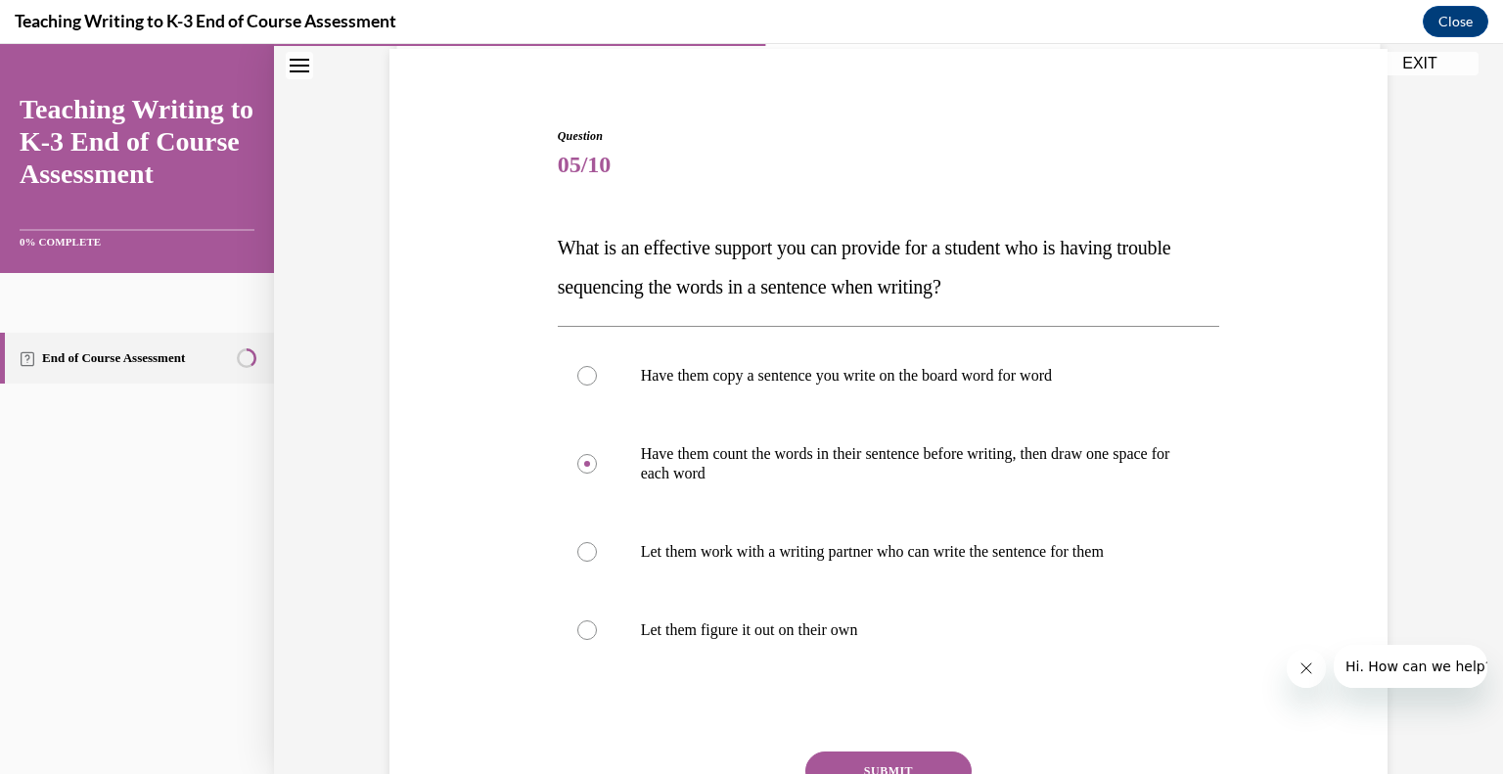
click at [941, 760] on button "SUBMIT" at bounding box center [888, 771] width 166 height 39
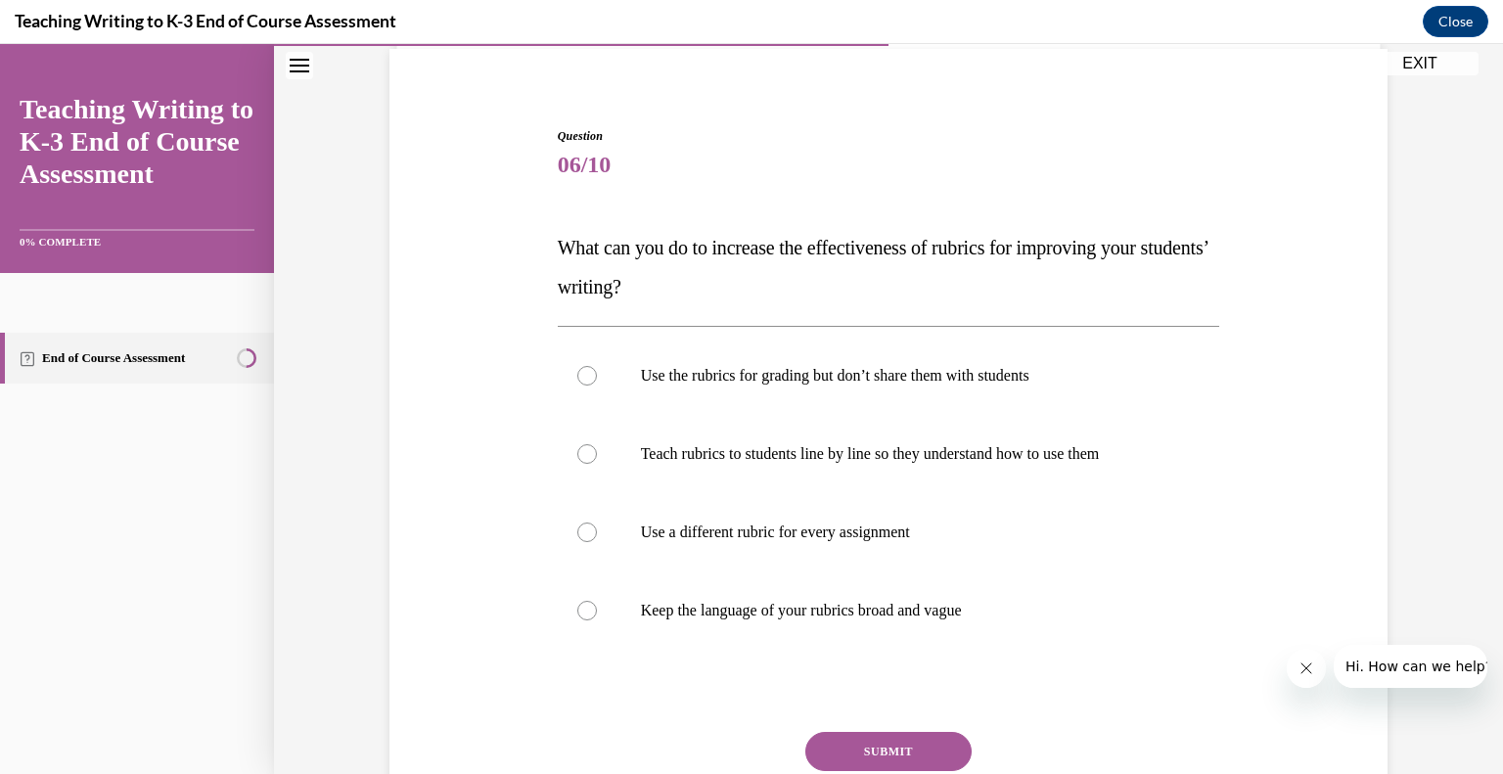
drag, startPoint x: 701, startPoint y: 282, endPoint x: 543, endPoint y: 230, distance: 165.9
click at [543, 230] on div "Question 06/10 What can you do to increase the effectiveness of rubrics for imp…" at bounding box center [889, 480] width 1008 height 824
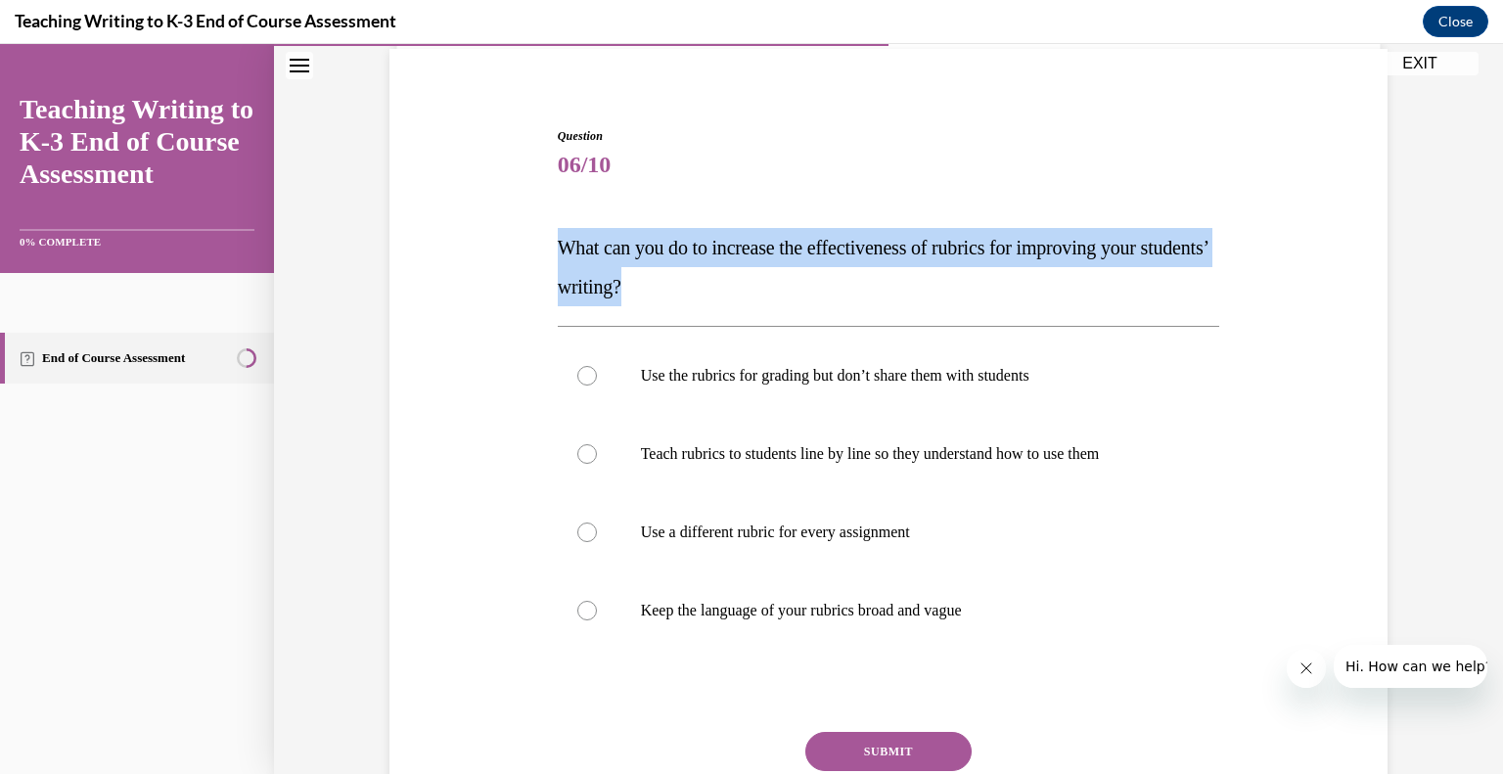
drag, startPoint x: 557, startPoint y: 240, endPoint x: 707, endPoint y: 293, distance: 159.7
click at [707, 293] on p "What can you do to increase the effectiveness of rubrics for improving your stu…" at bounding box center [889, 267] width 662 height 78
copy span "What can you do to increase the effectiveness of rubrics for improving your stu…"
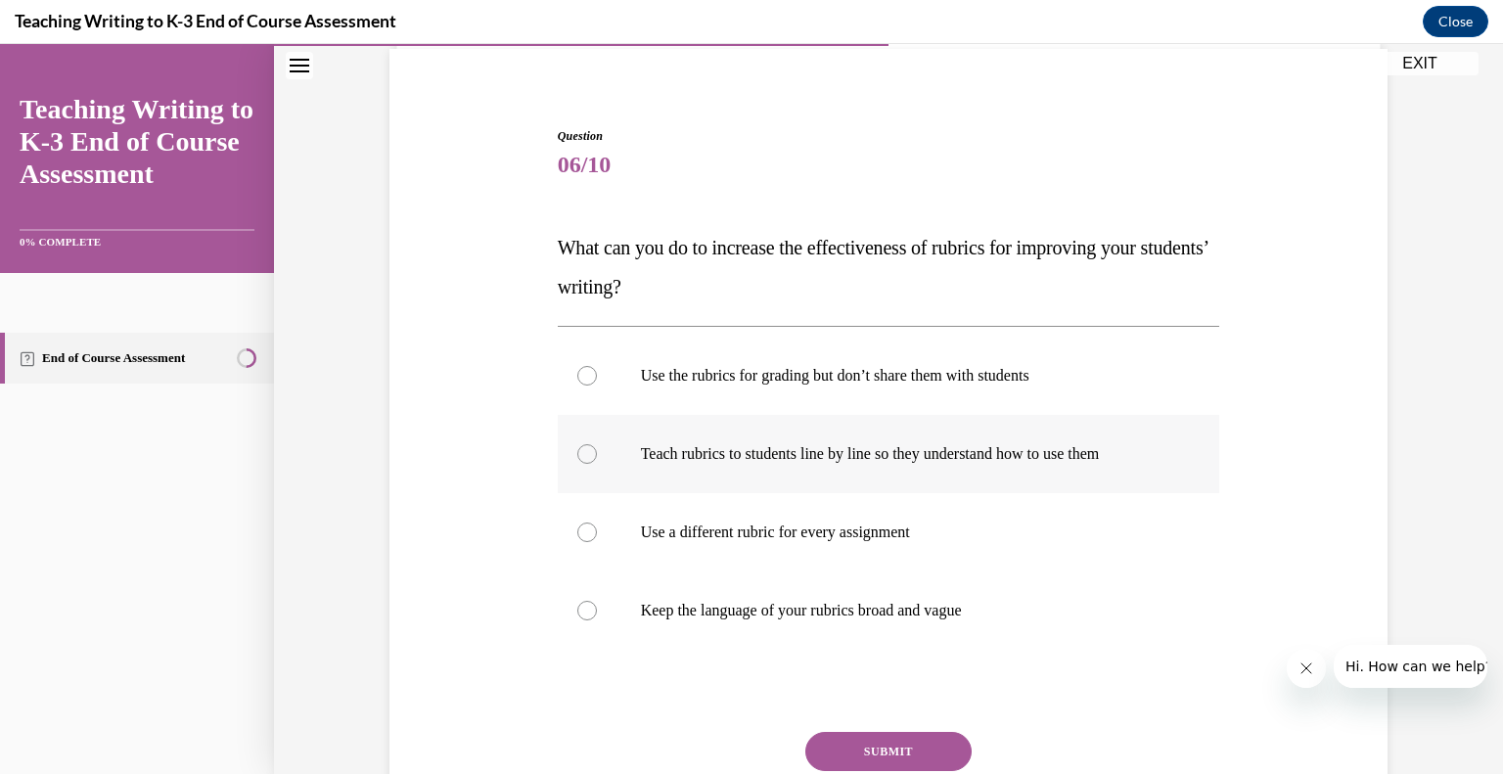
click at [577, 458] on div at bounding box center [587, 454] width 20 height 20
click at [577, 458] on input "Teach rubrics to students line by line so they understand how to use them" at bounding box center [587, 454] width 20 height 20
radio input "true"
click at [930, 747] on button "SUBMIT" at bounding box center [888, 751] width 166 height 39
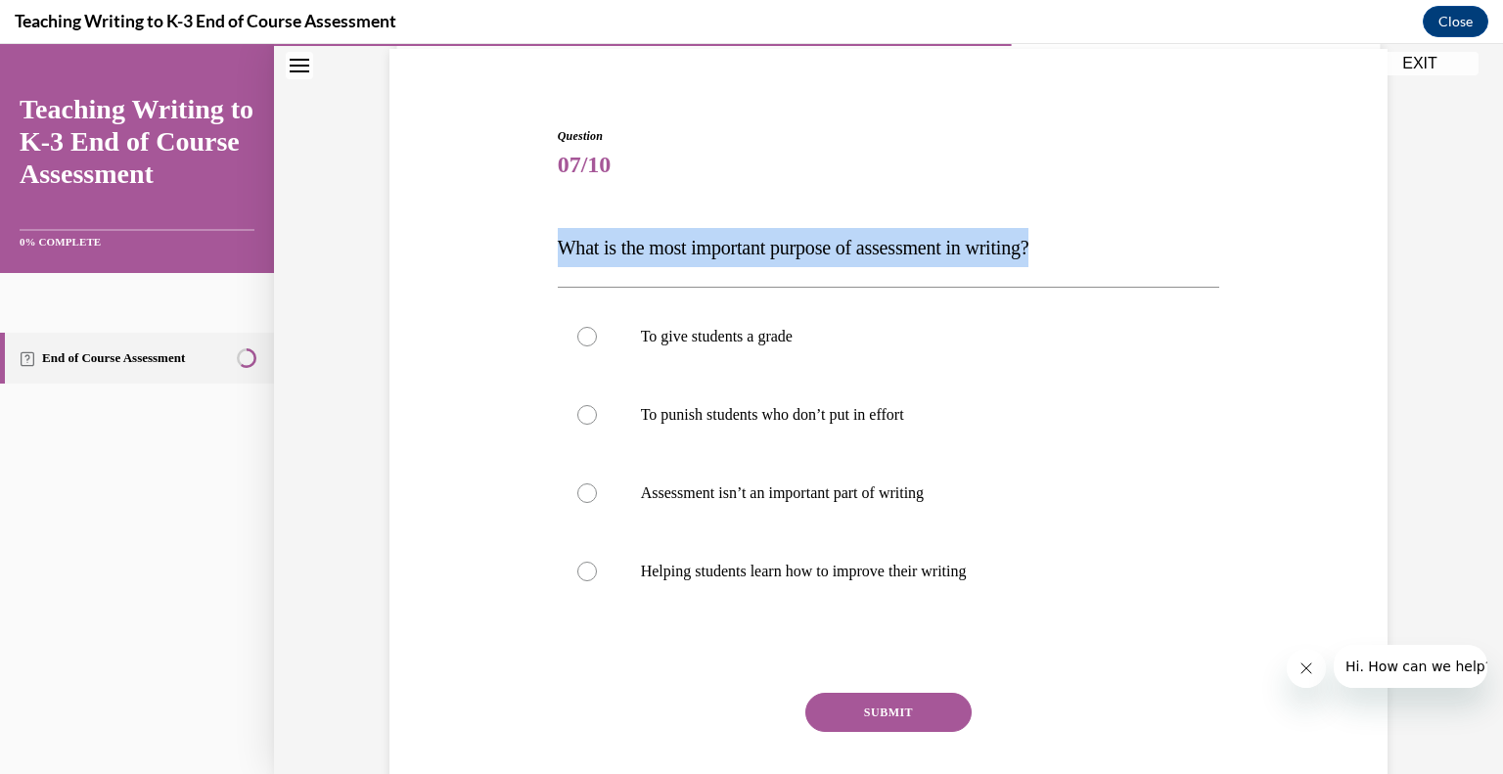
drag, startPoint x: 1077, startPoint y: 242, endPoint x: 458, endPoint y: 237, distance: 619.4
click at [458, 237] on div "Question 07/10 What is the most important purpose of assessment in writing? To …" at bounding box center [889, 460] width 1008 height 785
copy span "What is the most important purpose of assessment in writing?"
click at [587, 569] on div at bounding box center [587, 572] width 20 height 20
click at [587, 569] on input "Helping students learn how to improve their writing" at bounding box center [587, 572] width 20 height 20
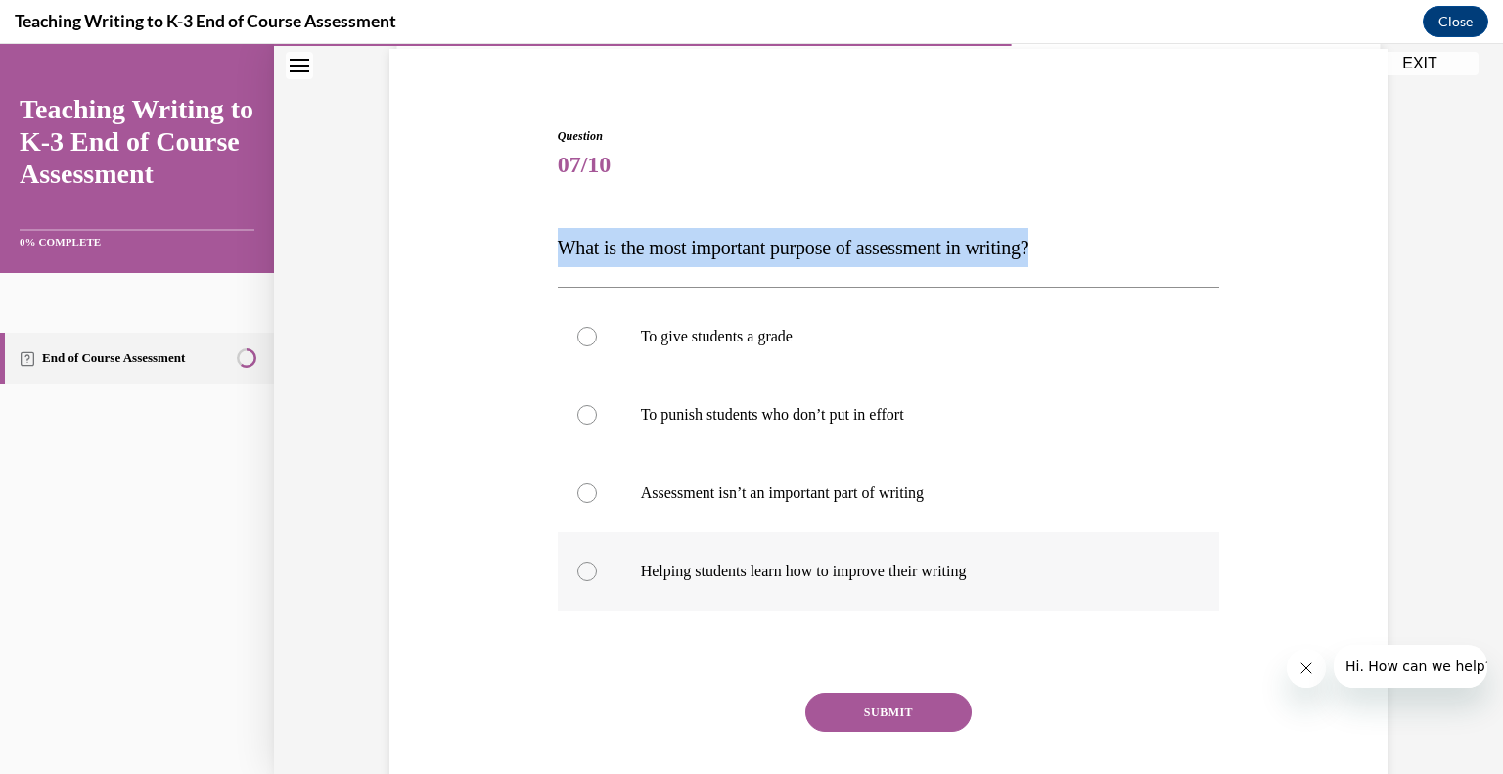
radio input "true"
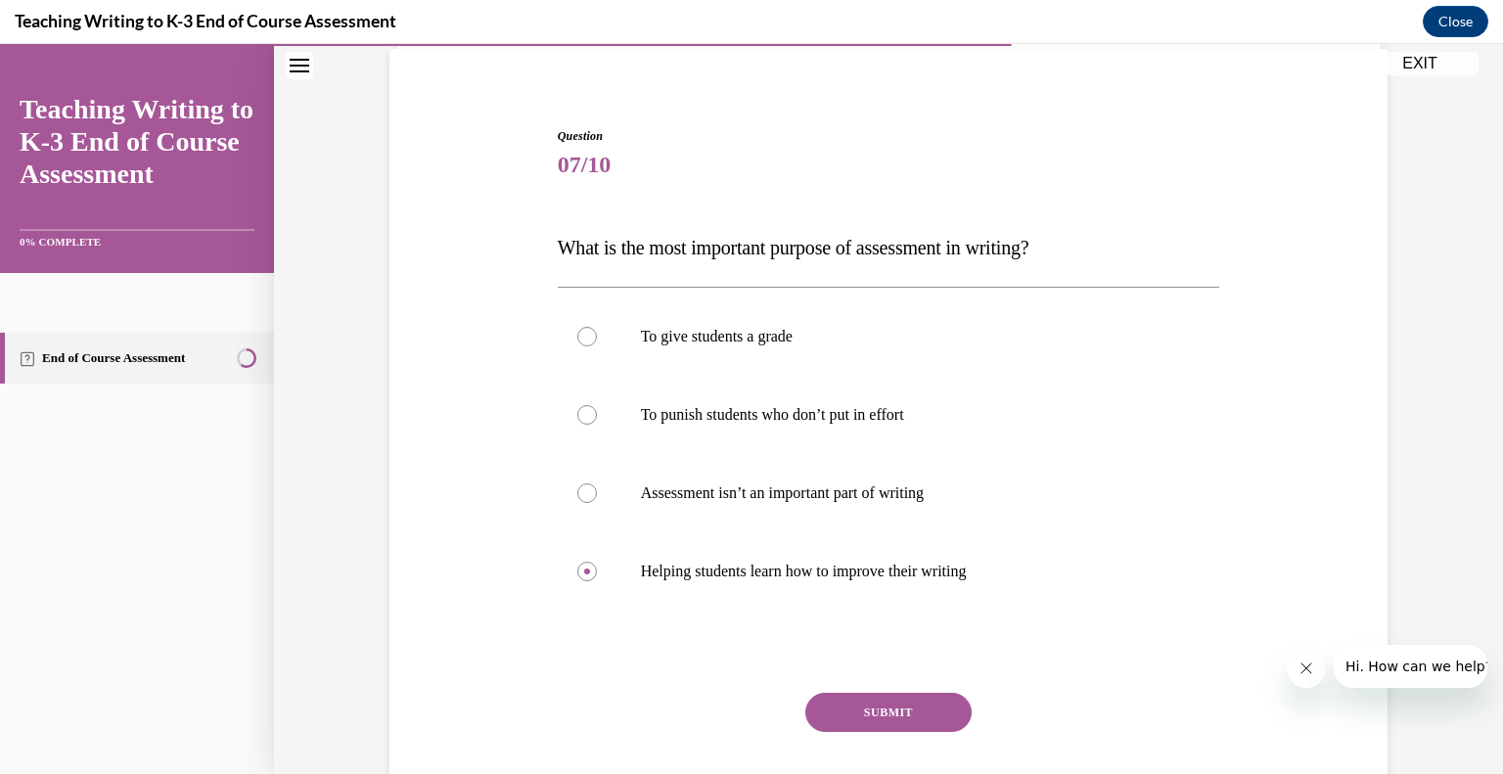
click at [920, 709] on button "SUBMIT" at bounding box center [888, 712] width 166 height 39
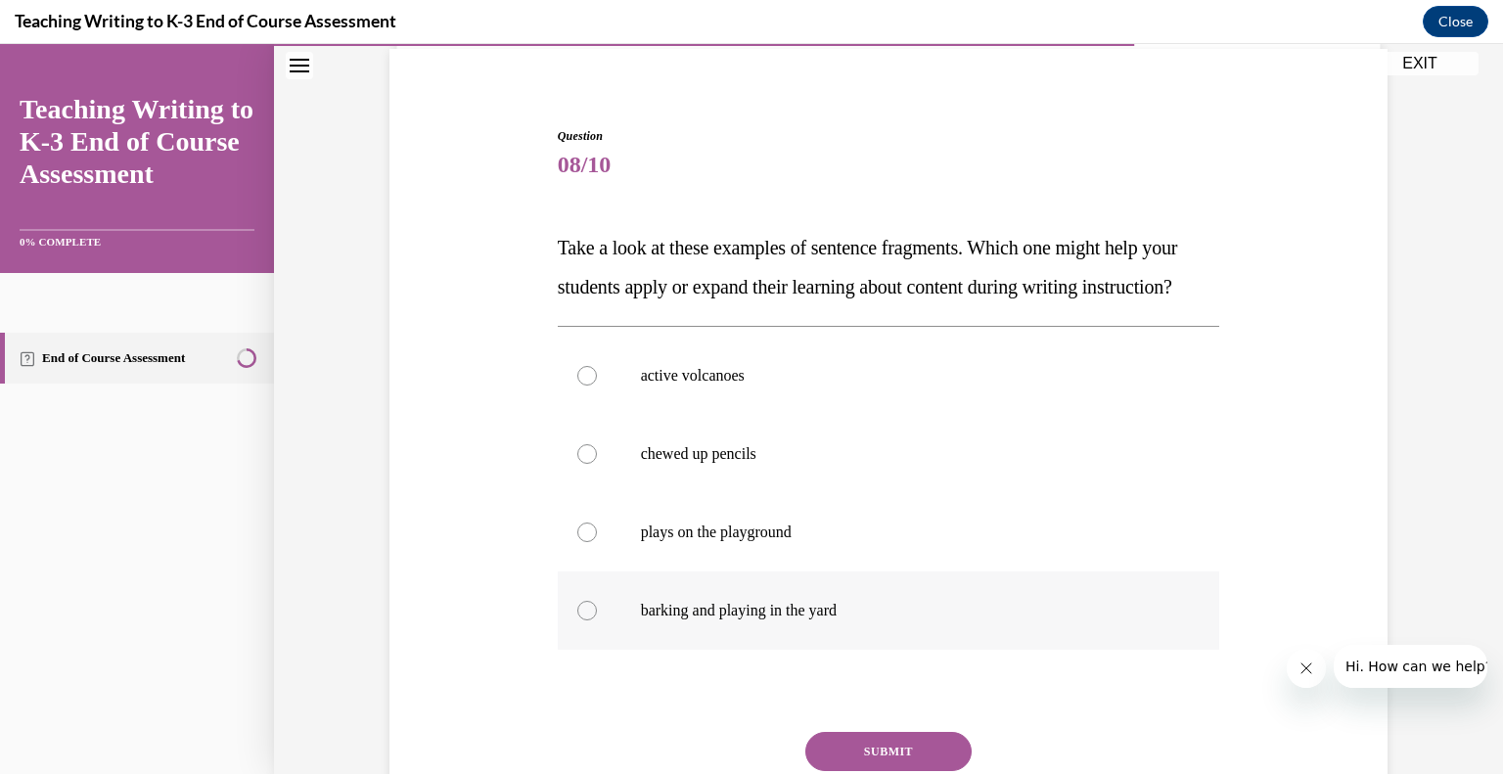
click at [582, 620] on div at bounding box center [587, 611] width 20 height 20
click at [582, 620] on input "barking and playing in the yard" at bounding box center [587, 611] width 20 height 20
radio input "true"
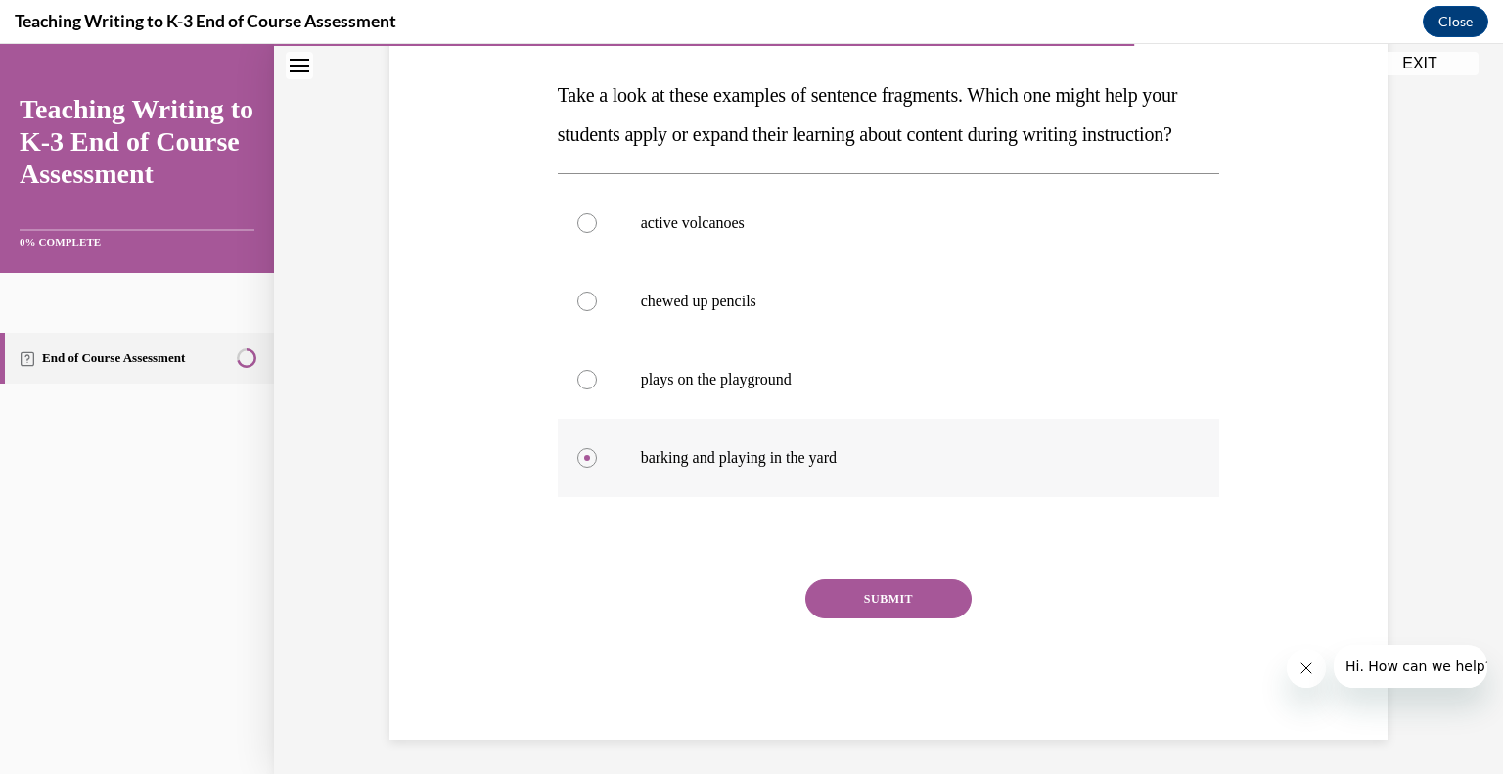
scroll to position [341, 0]
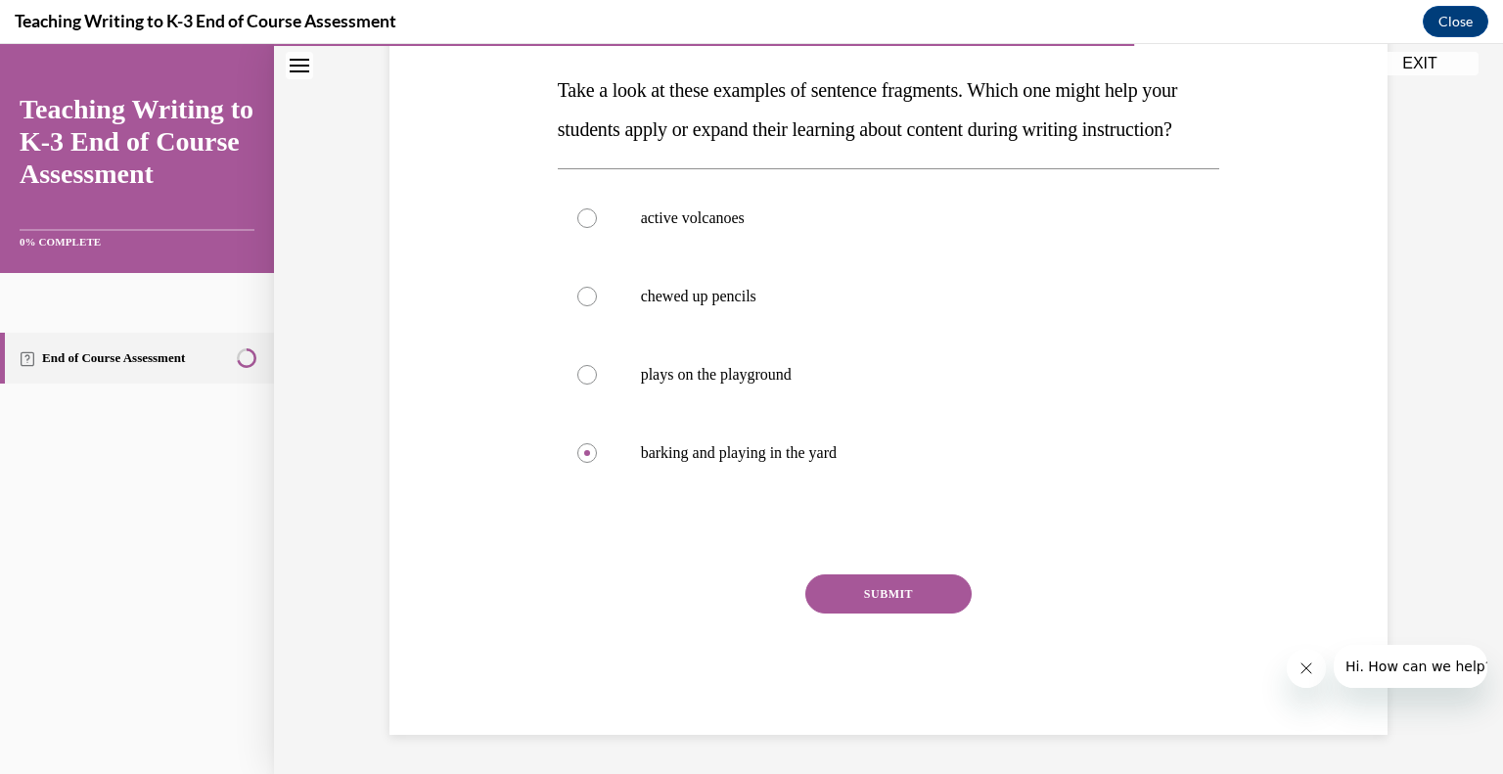
click at [923, 590] on button "SUBMIT" at bounding box center [888, 593] width 166 height 39
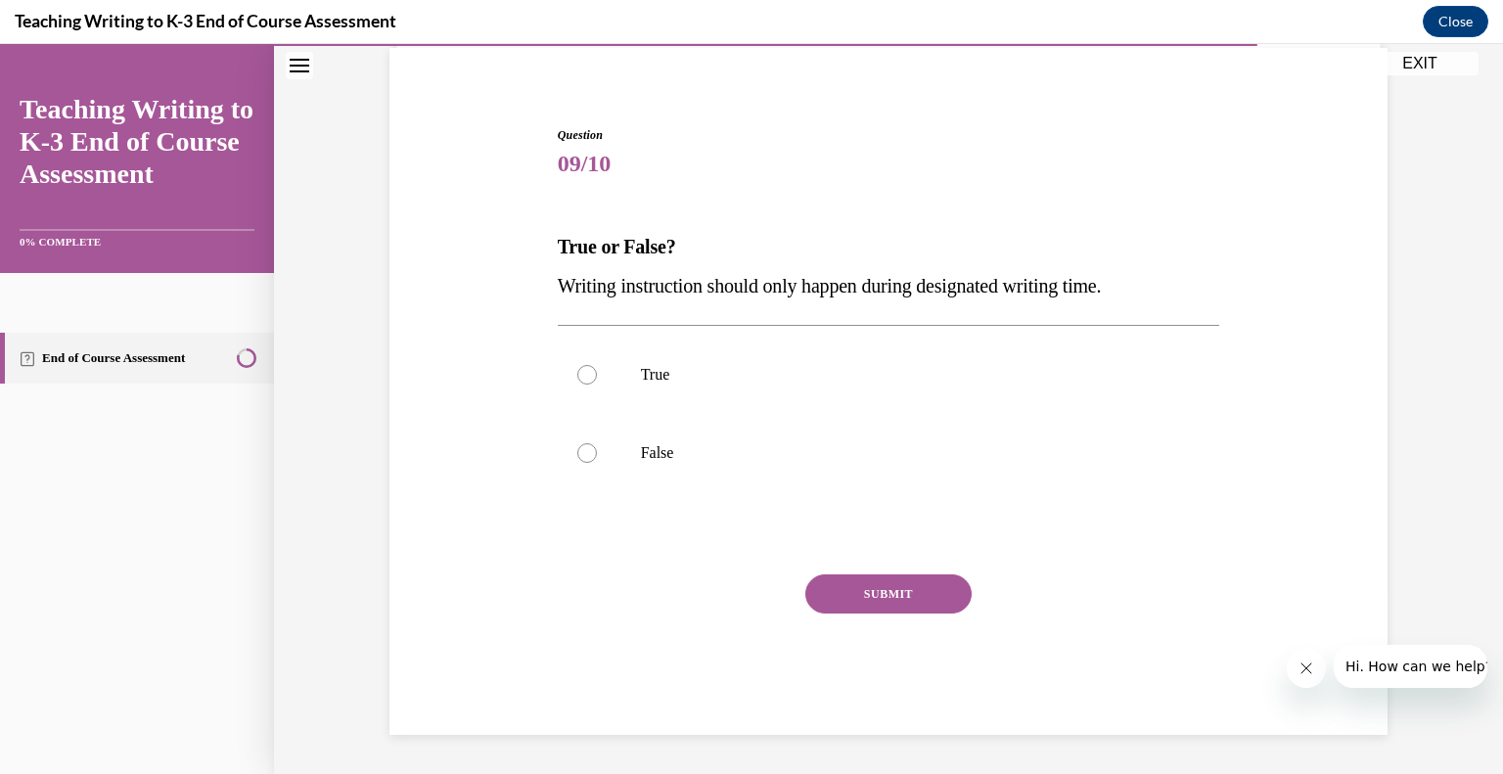
scroll to position [145, 0]
click at [593, 456] on div at bounding box center [587, 454] width 20 height 20
click at [593, 456] on input "False" at bounding box center [587, 454] width 20 height 20
radio input "true"
click at [910, 599] on button "SUBMIT" at bounding box center [888, 594] width 166 height 39
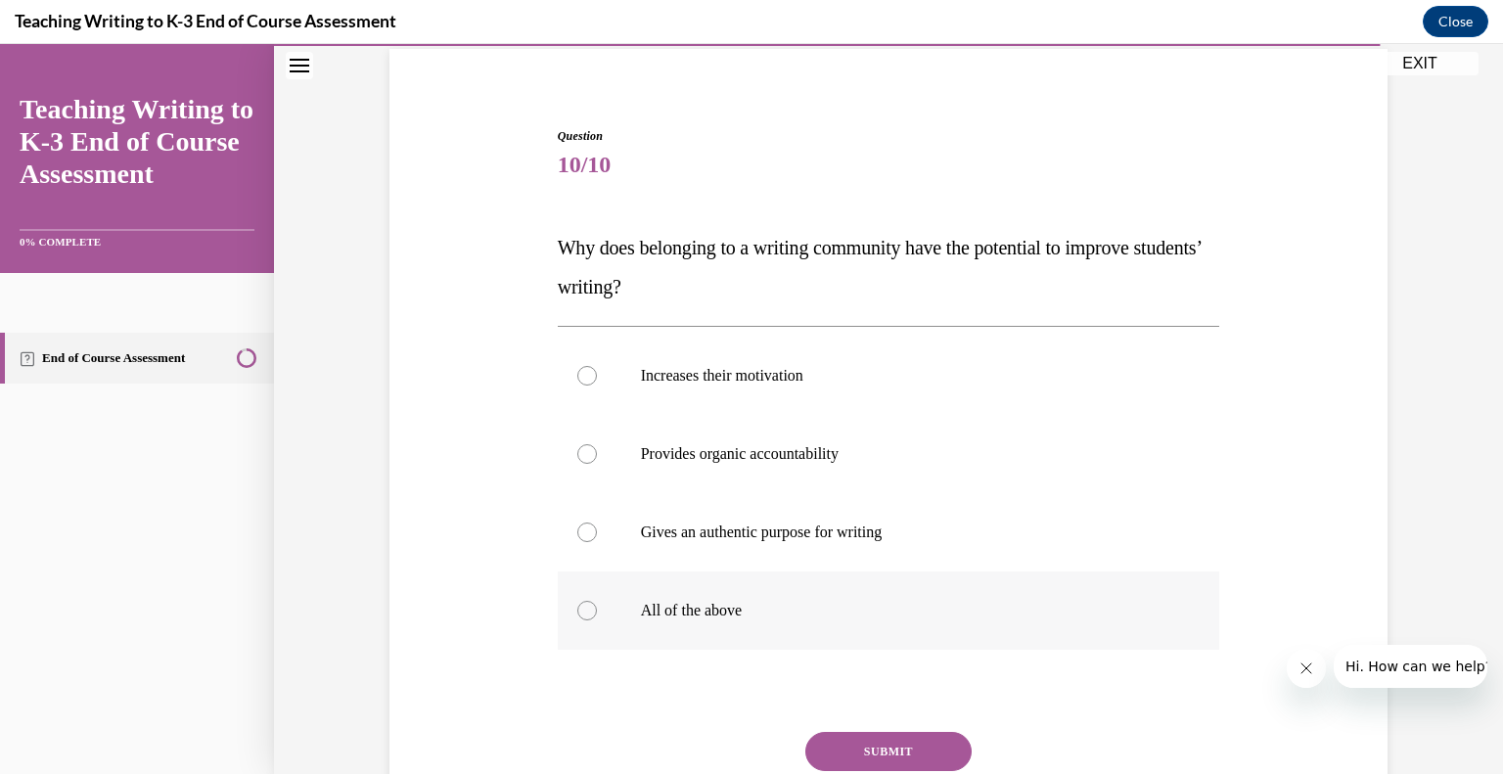
click at [598, 618] on label "All of the above" at bounding box center [889, 610] width 662 height 78
click at [597, 618] on input "All of the above" at bounding box center [587, 611] width 20 height 20
radio input "true"
click at [862, 750] on button "SUBMIT" at bounding box center [888, 751] width 166 height 39
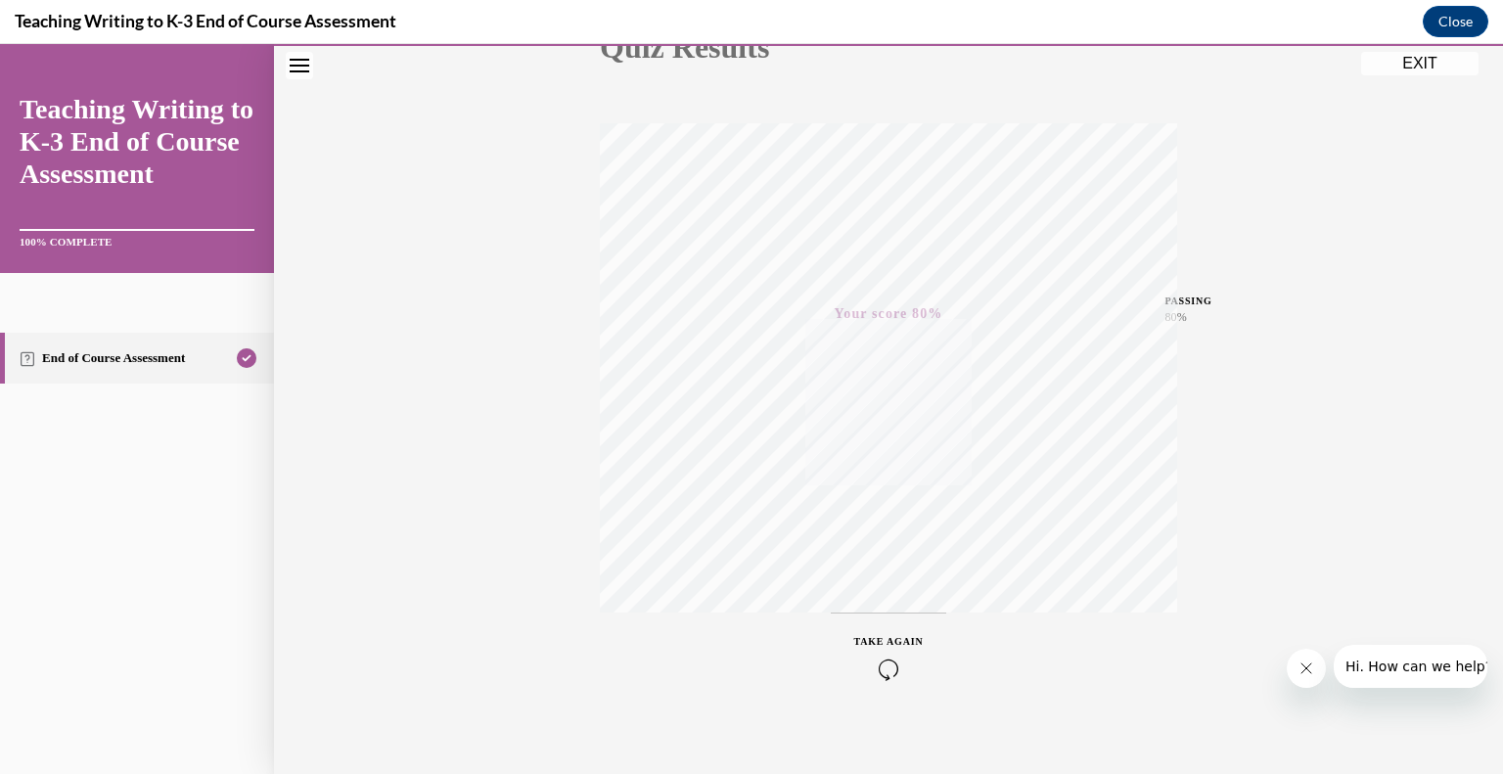
scroll to position [272, 0]
click at [1425, 67] on button "EXIT" at bounding box center [1419, 63] width 117 height 23
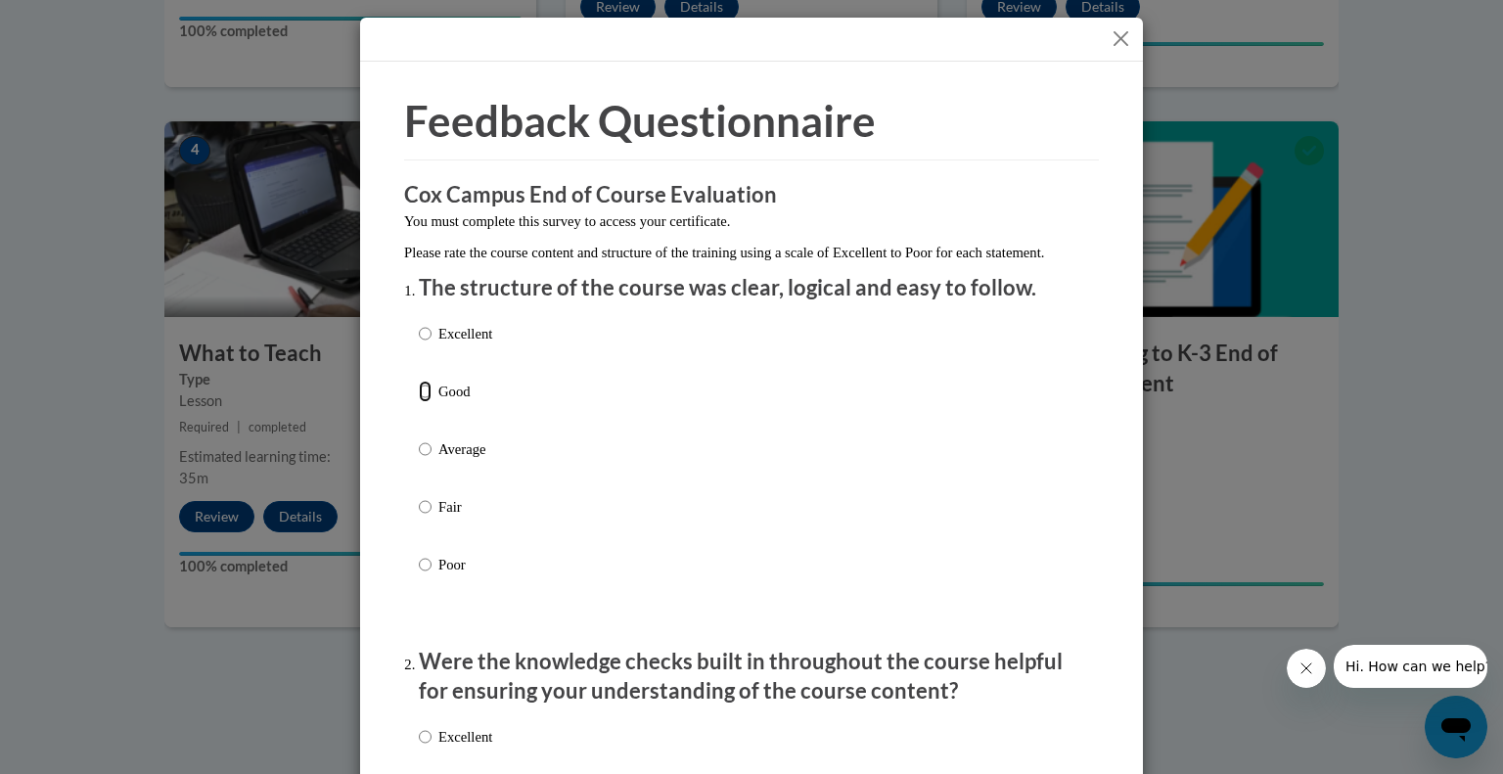
click at [422, 402] on input "Good" at bounding box center [425, 392] width 13 height 22
radio input "true"
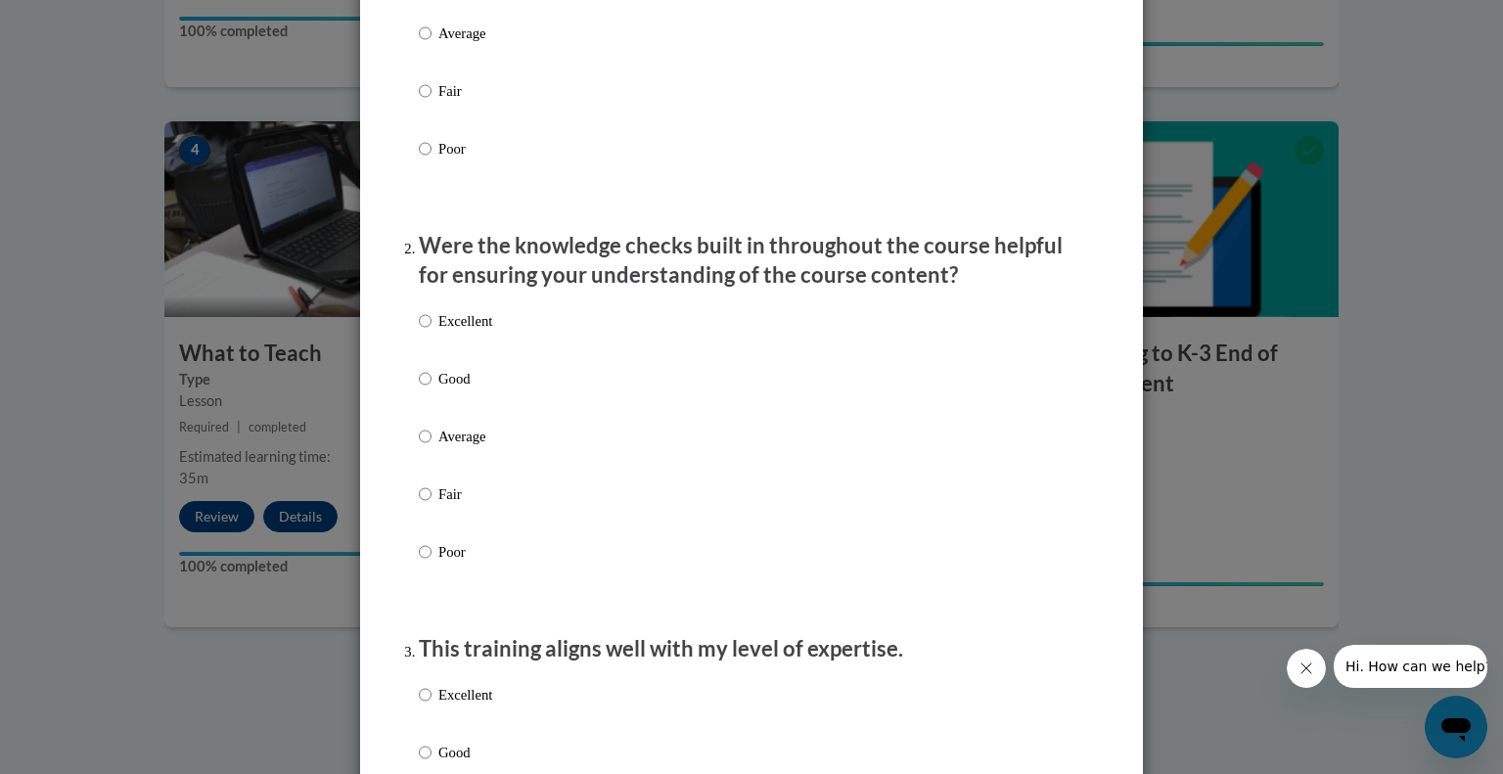
scroll to position [423, 0]
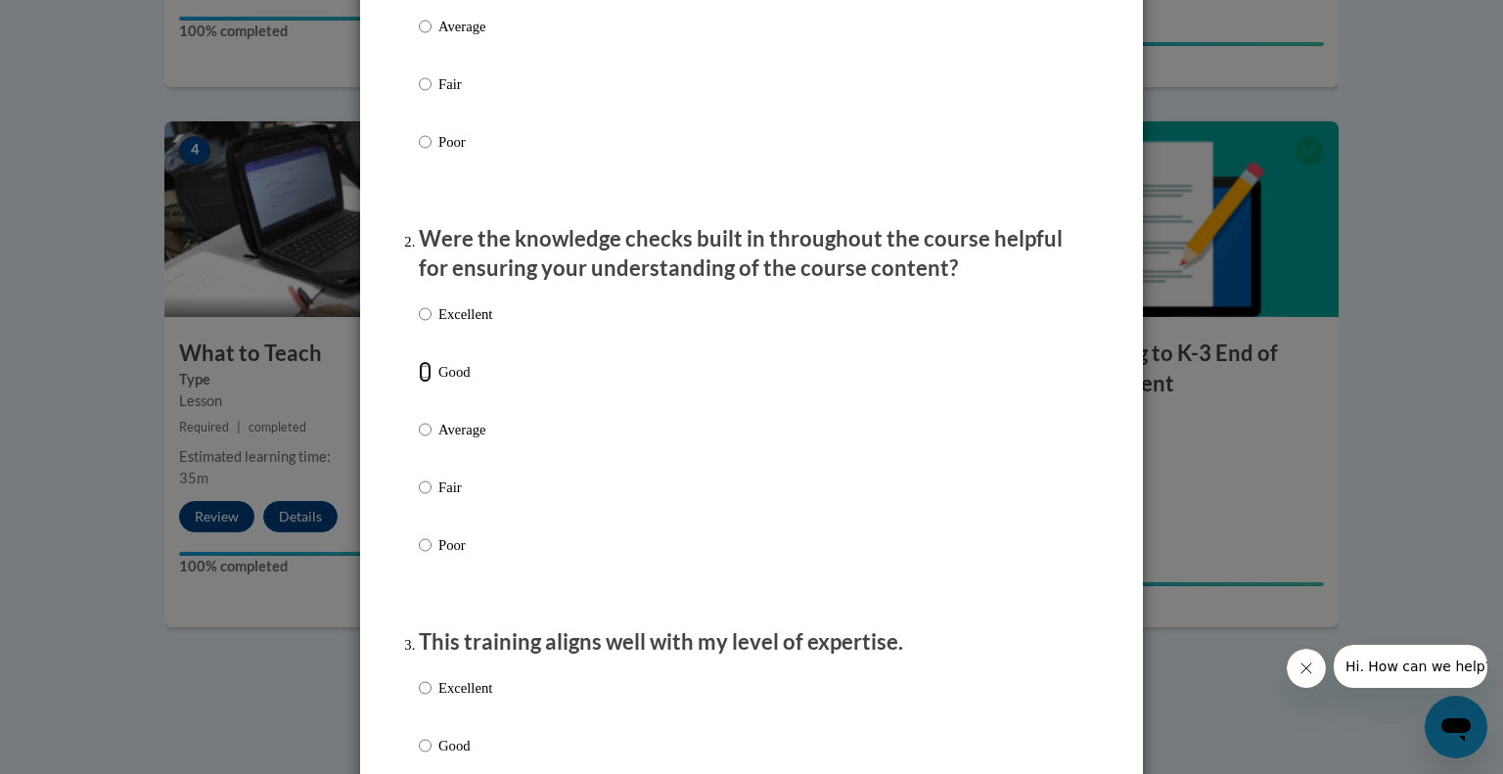
click at [428, 383] on input "Good" at bounding box center [425, 372] width 13 height 22
radio input "true"
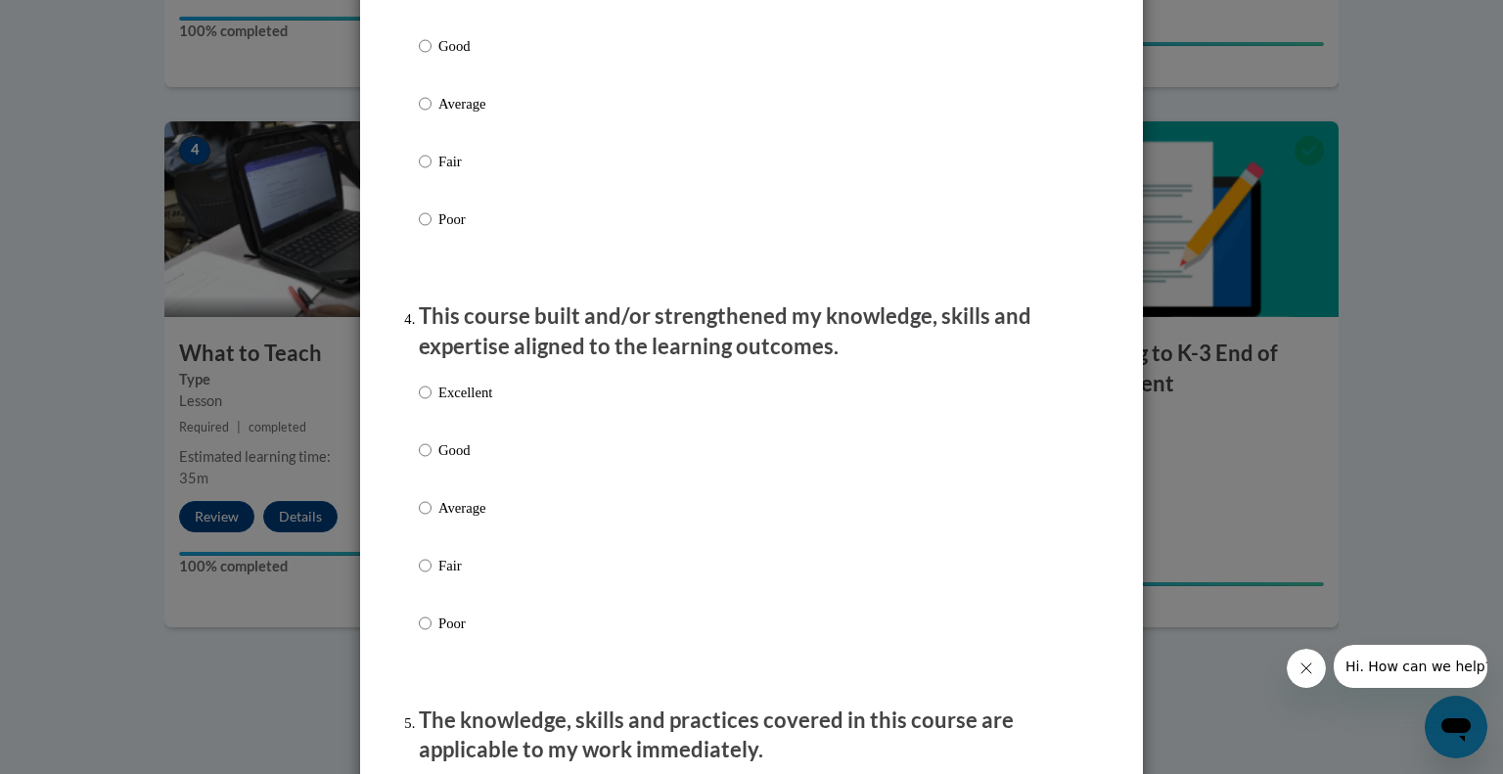
scroll to position [1129, 0]
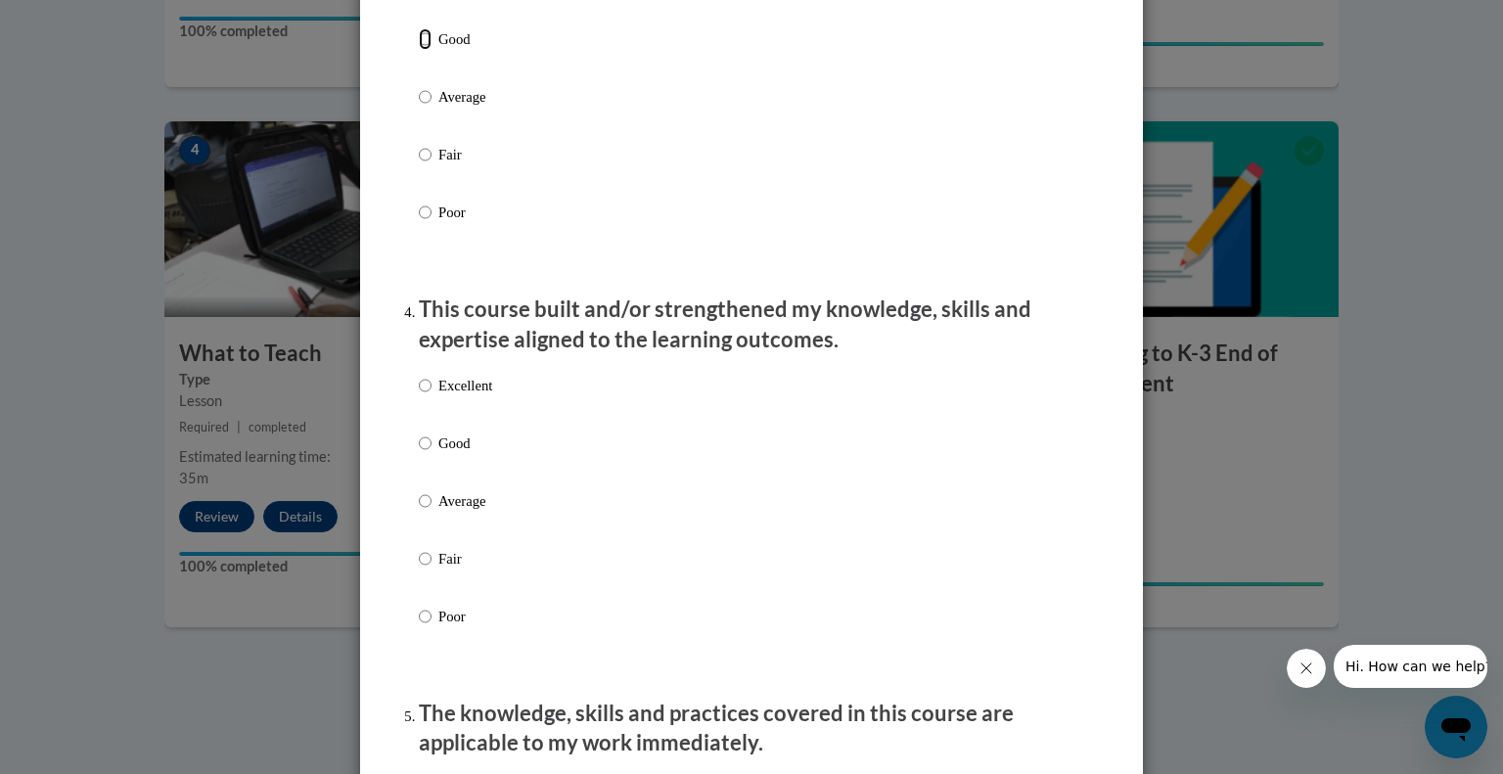
click at [425, 50] on input "Good" at bounding box center [425, 39] width 13 height 22
radio input "true"
click at [431, 454] on input "Good" at bounding box center [425, 444] width 13 height 22
radio input "true"
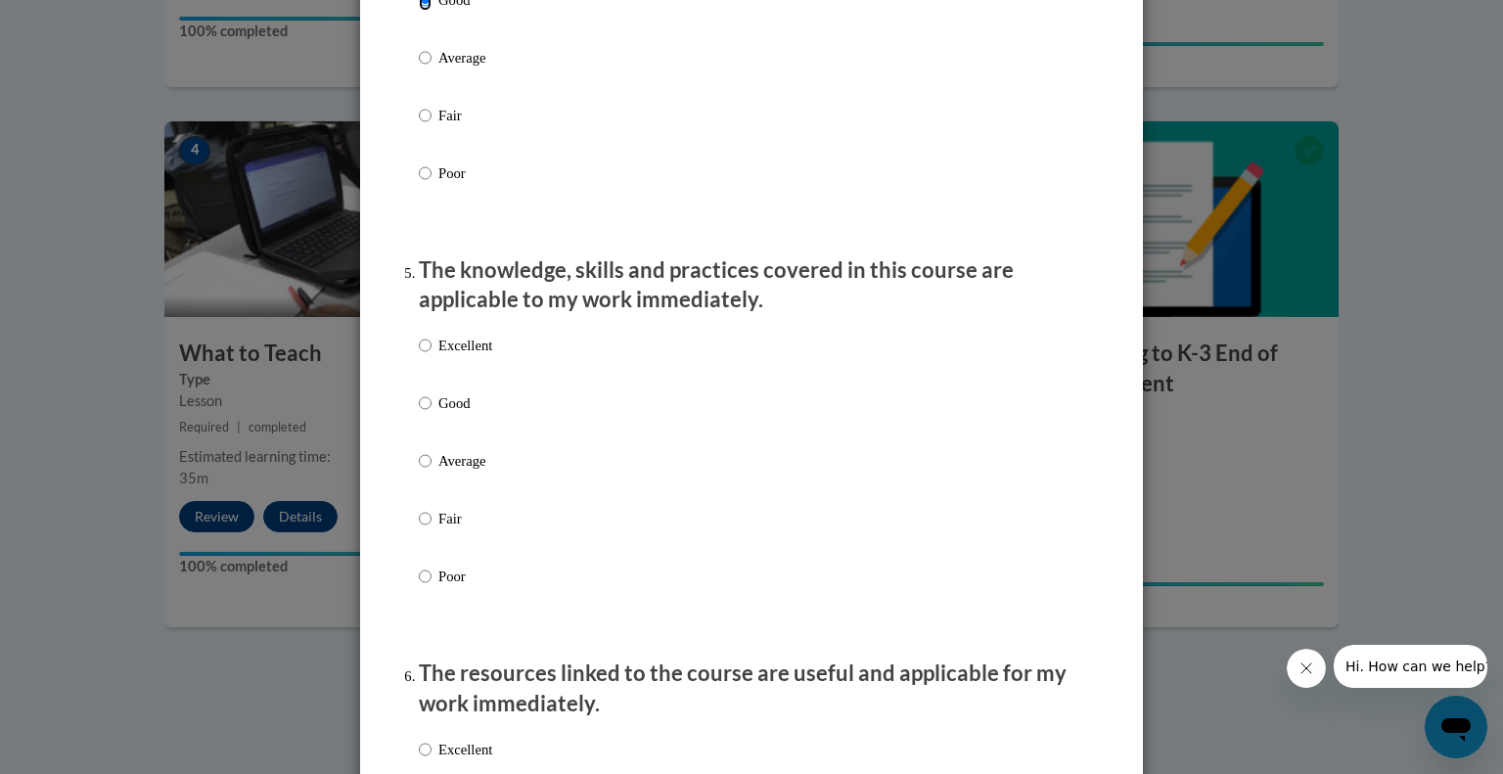
scroll to position [1609, 0]
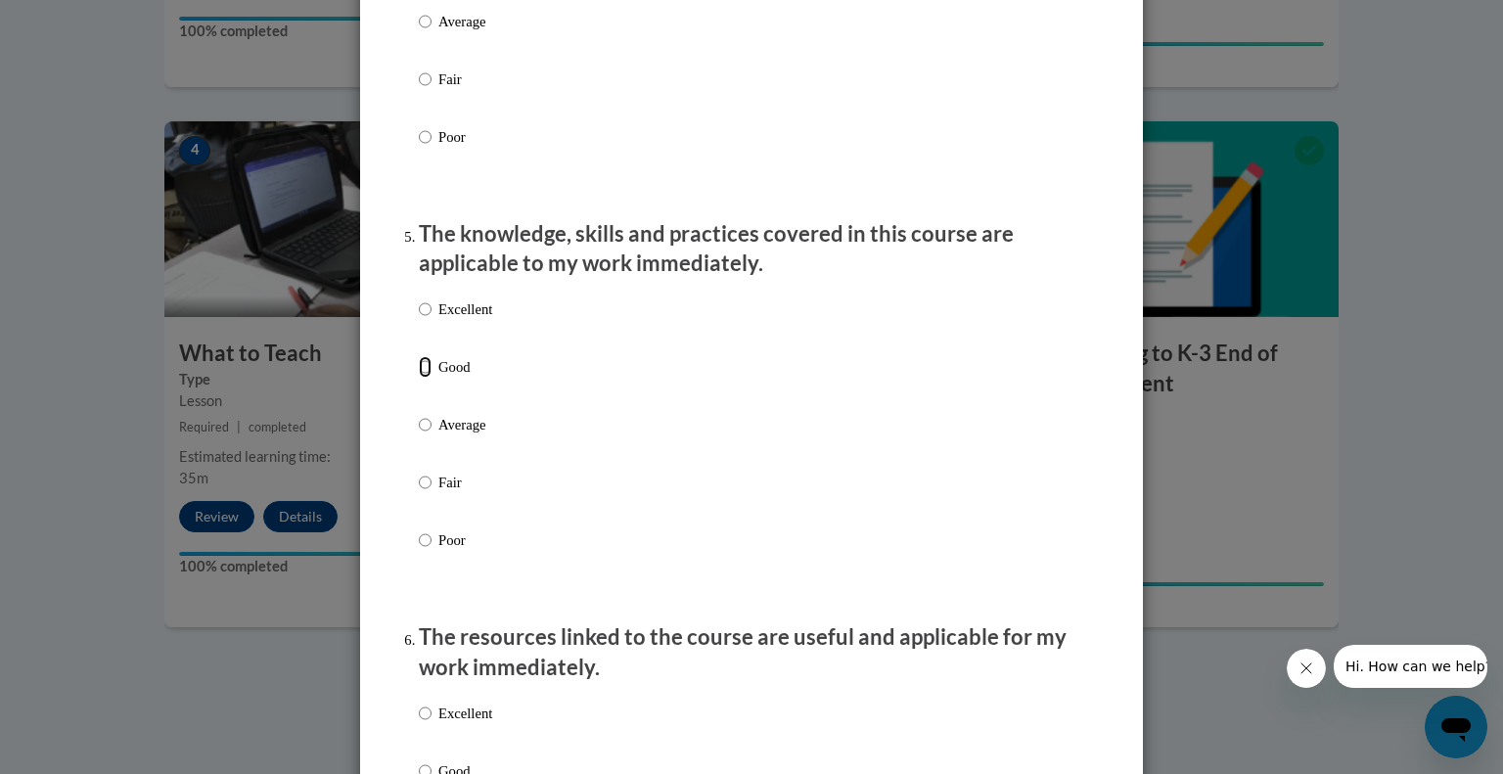
click at [428, 378] on input "Good" at bounding box center [425, 367] width 13 height 22
radio input "true"
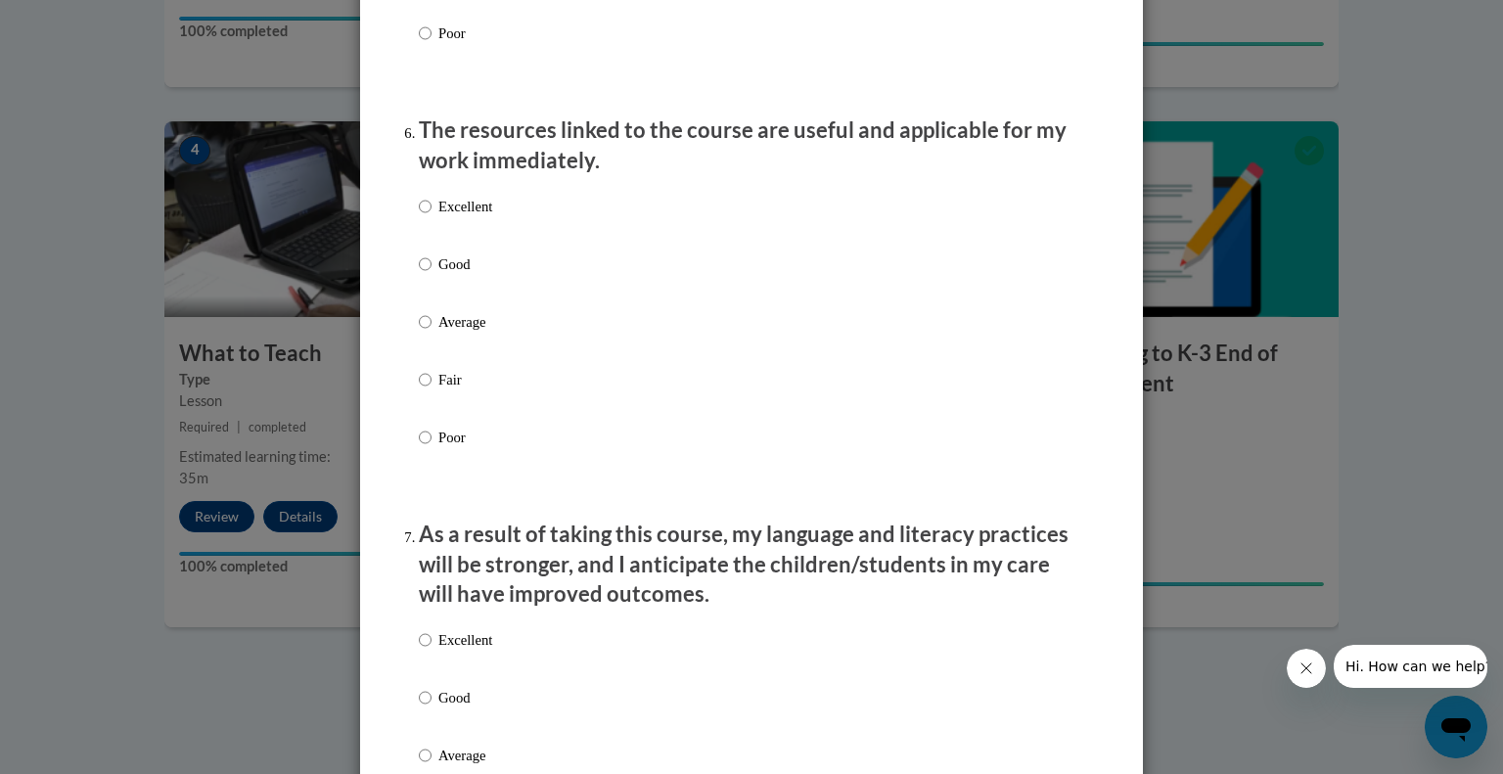
scroll to position [2170, 0]
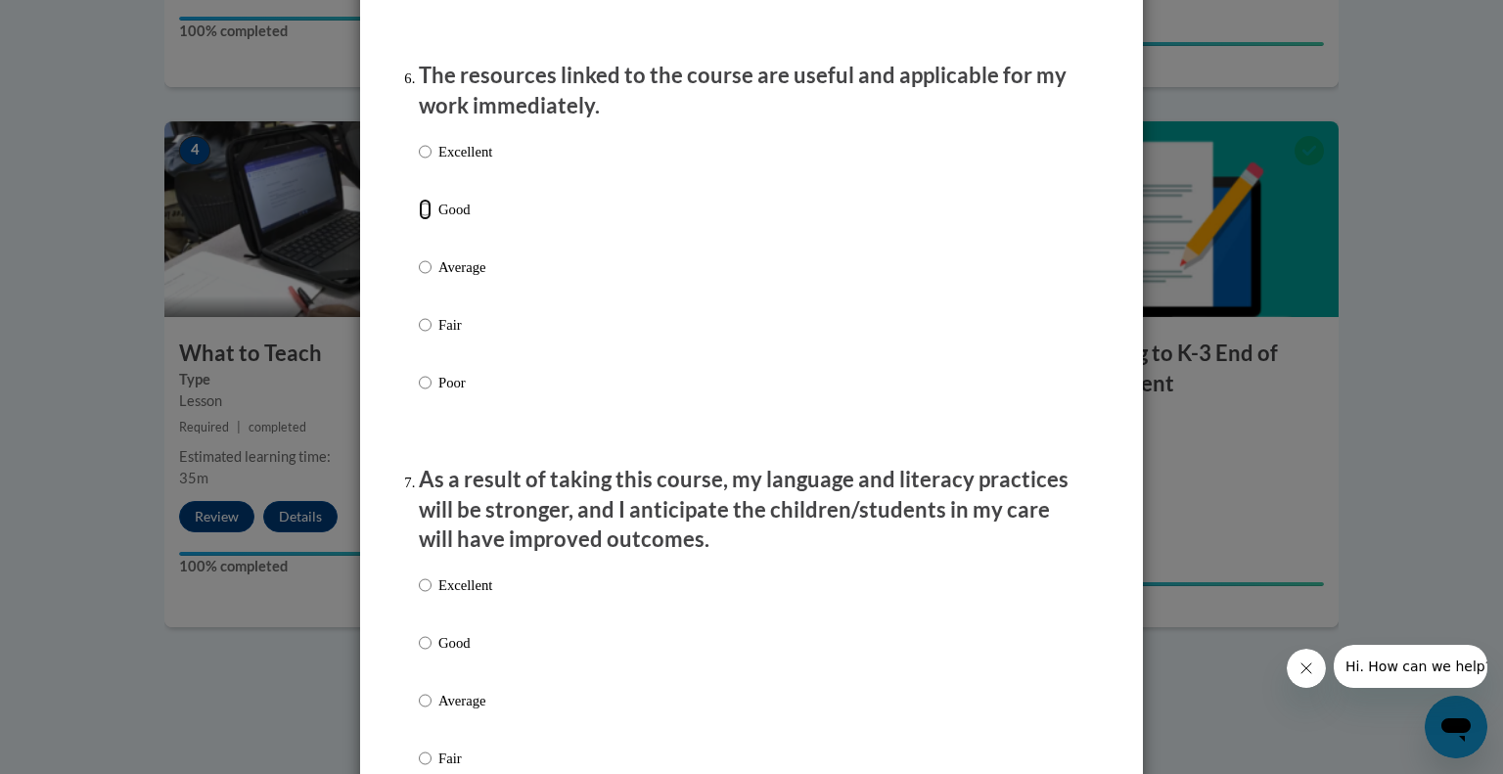
click at [426, 220] on input "Good" at bounding box center [425, 210] width 13 height 22
radio input "true"
click at [426, 654] on input "Good" at bounding box center [425, 643] width 13 height 22
radio input "true"
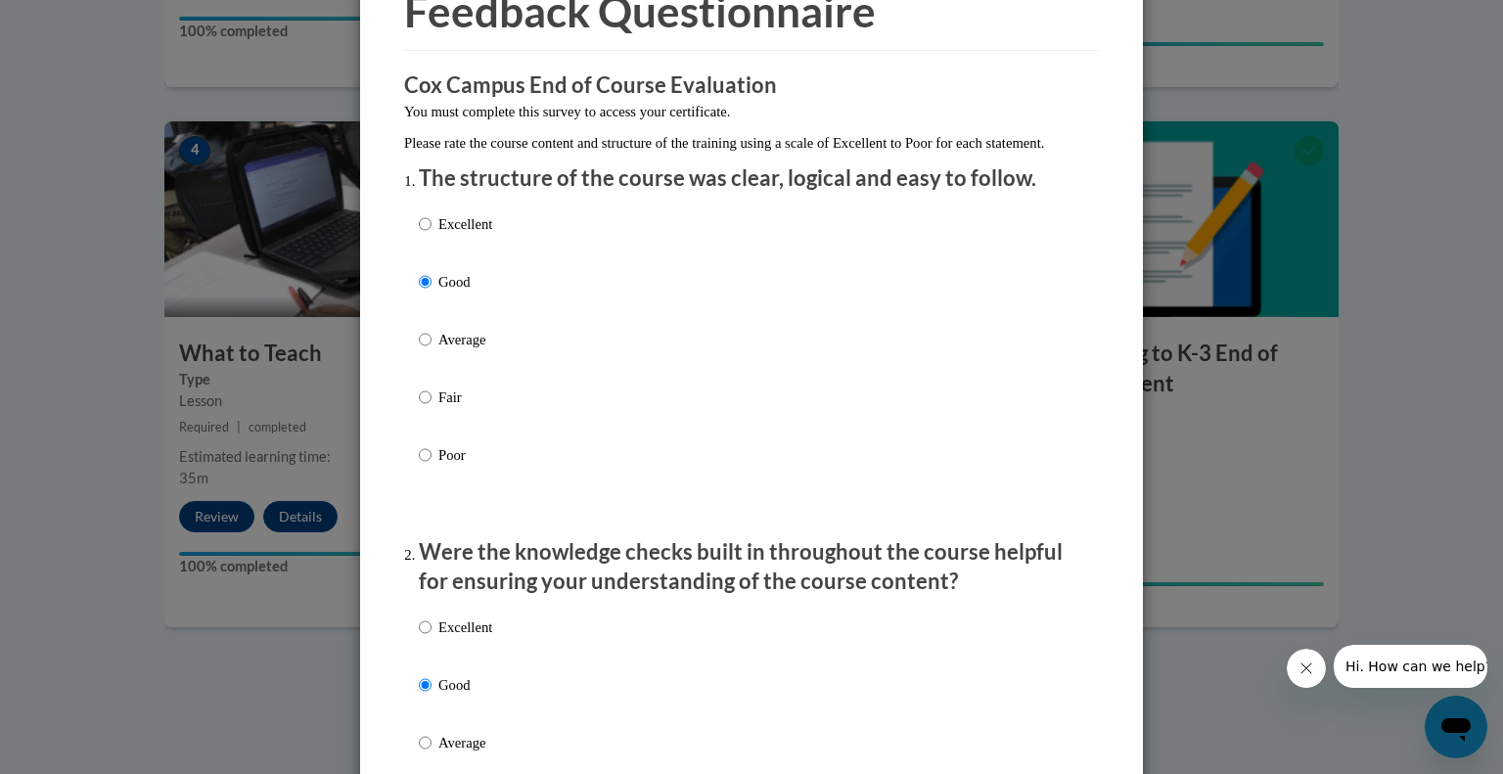
scroll to position [0, 0]
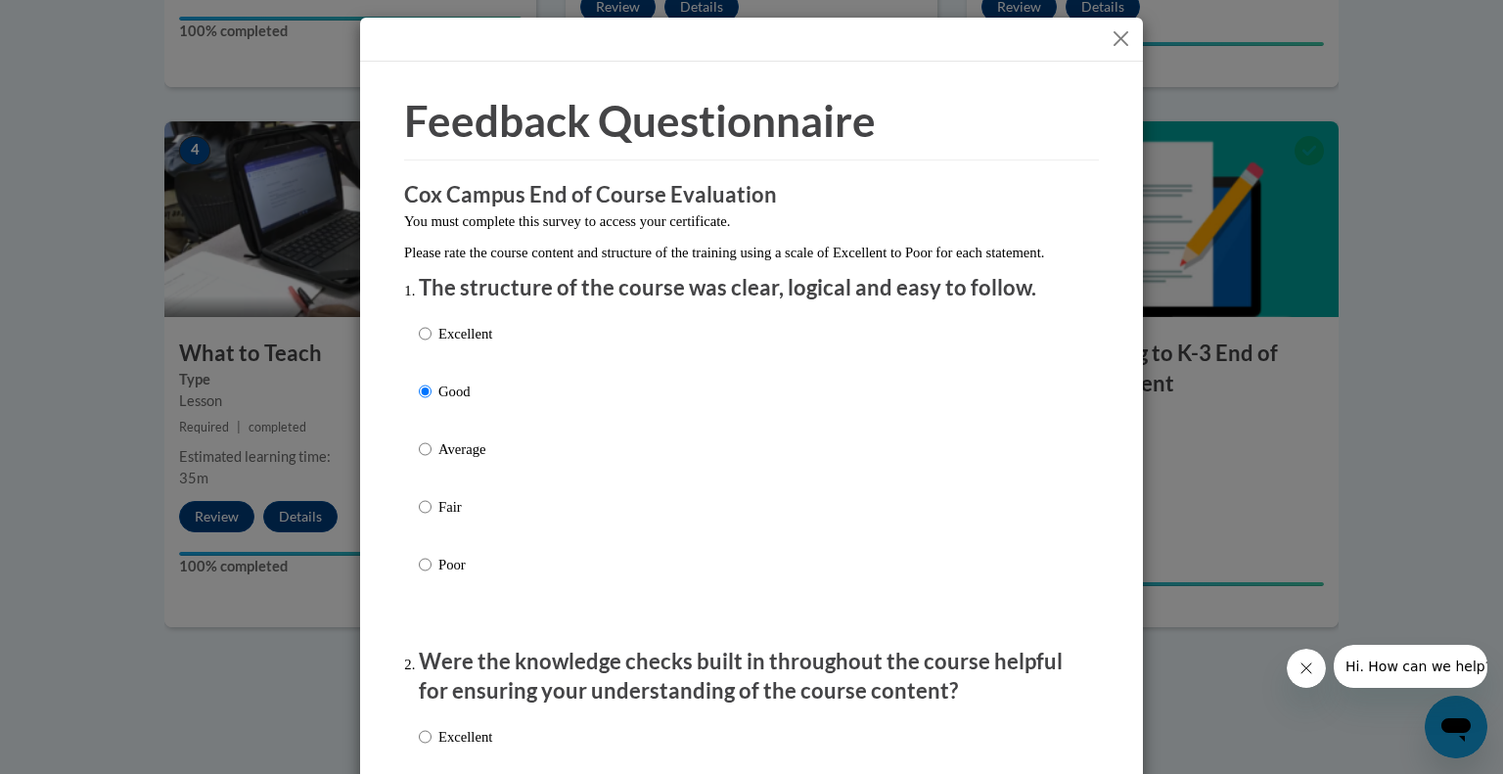
click at [1125, 42] on button "Close" at bounding box center [1121, 38] width 24 height 24
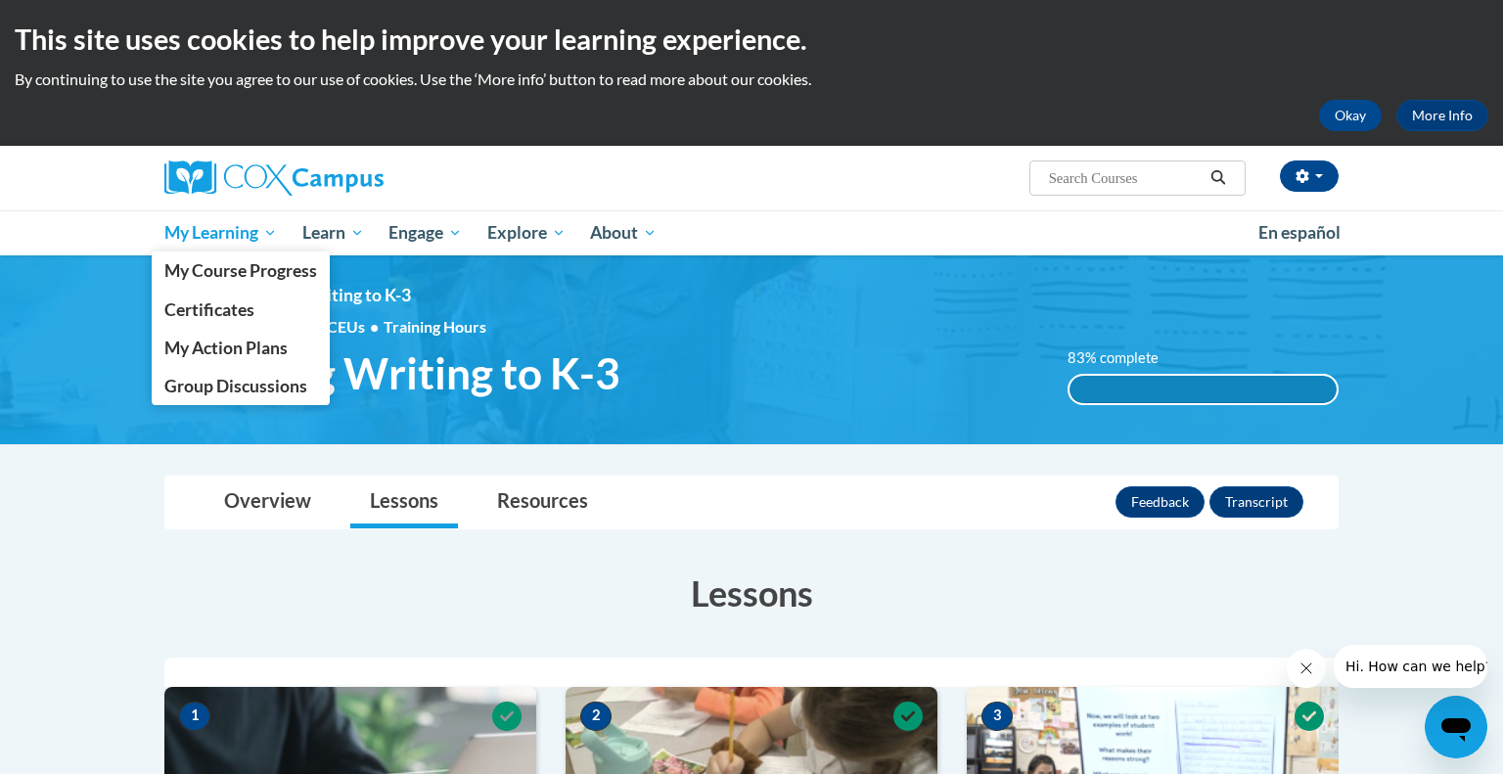
click at [245, 233] on span "My Learning" at bounding box center [220, 232] width 113 height 23
click at [201, 272] on span "My Course Progress" at bounding box center [240, 270] width 153 height 21
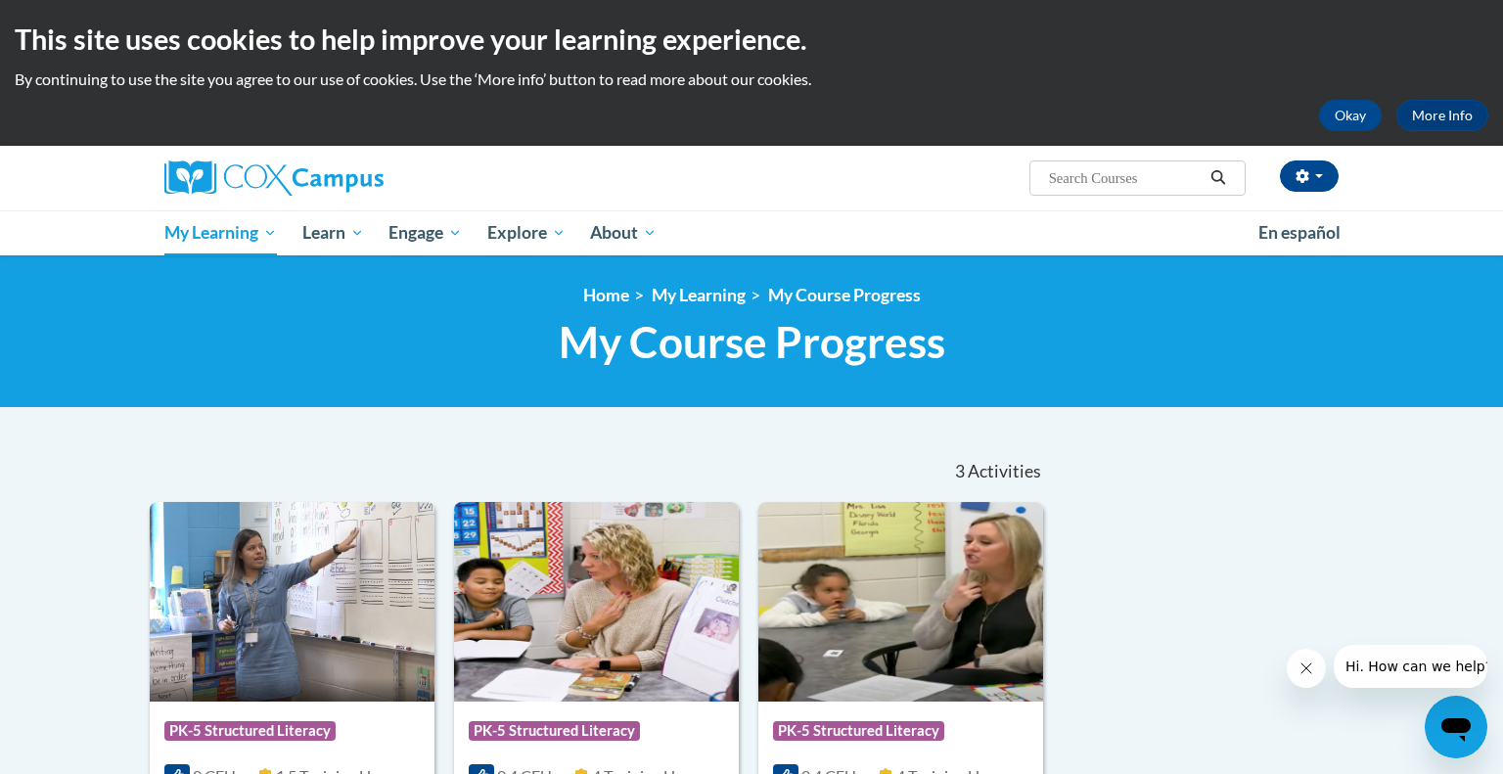
click at [1146, 187] on input "Search..." at bounding box center [1125, 177] width 157 height 23
type input "early literacy"
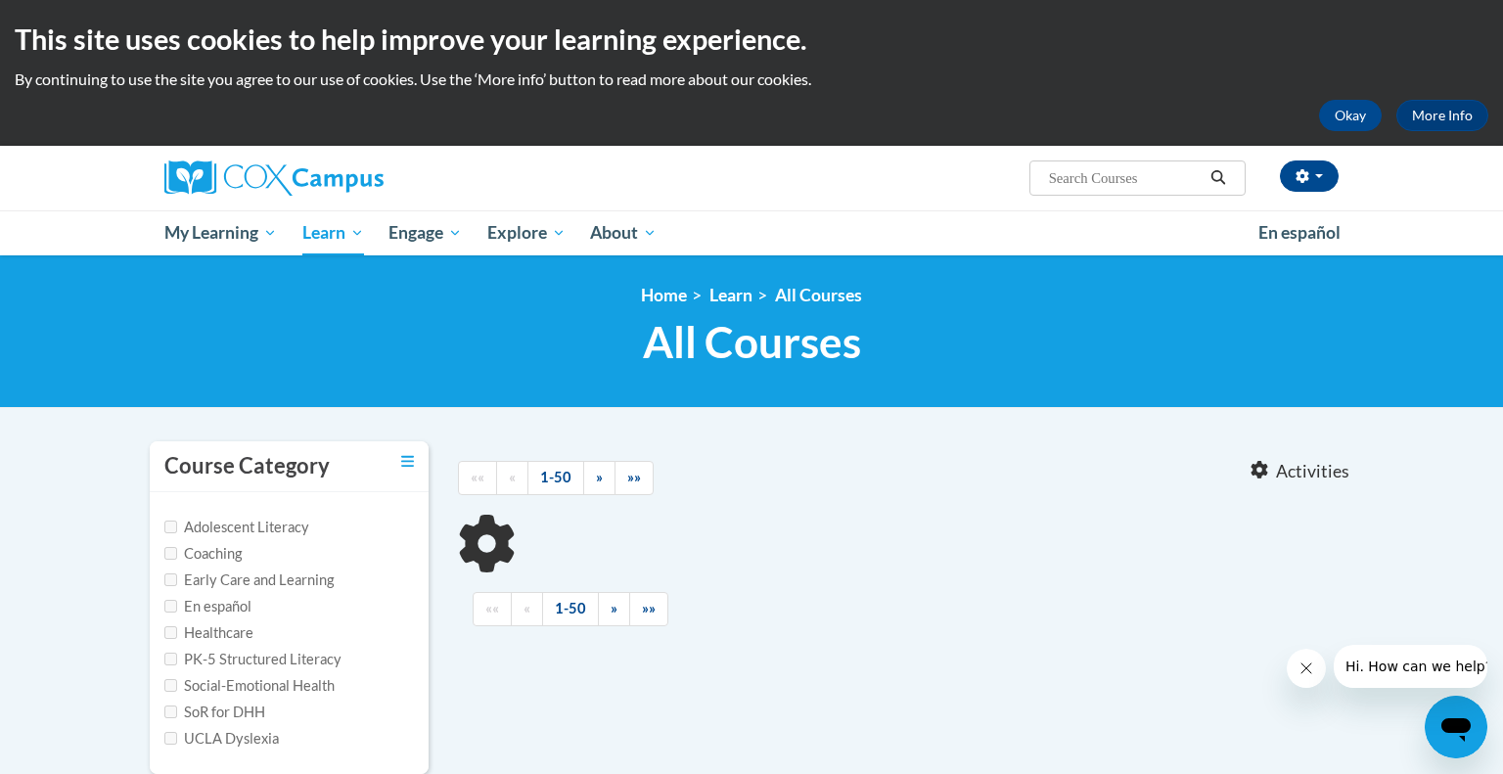
type input "early literacy"
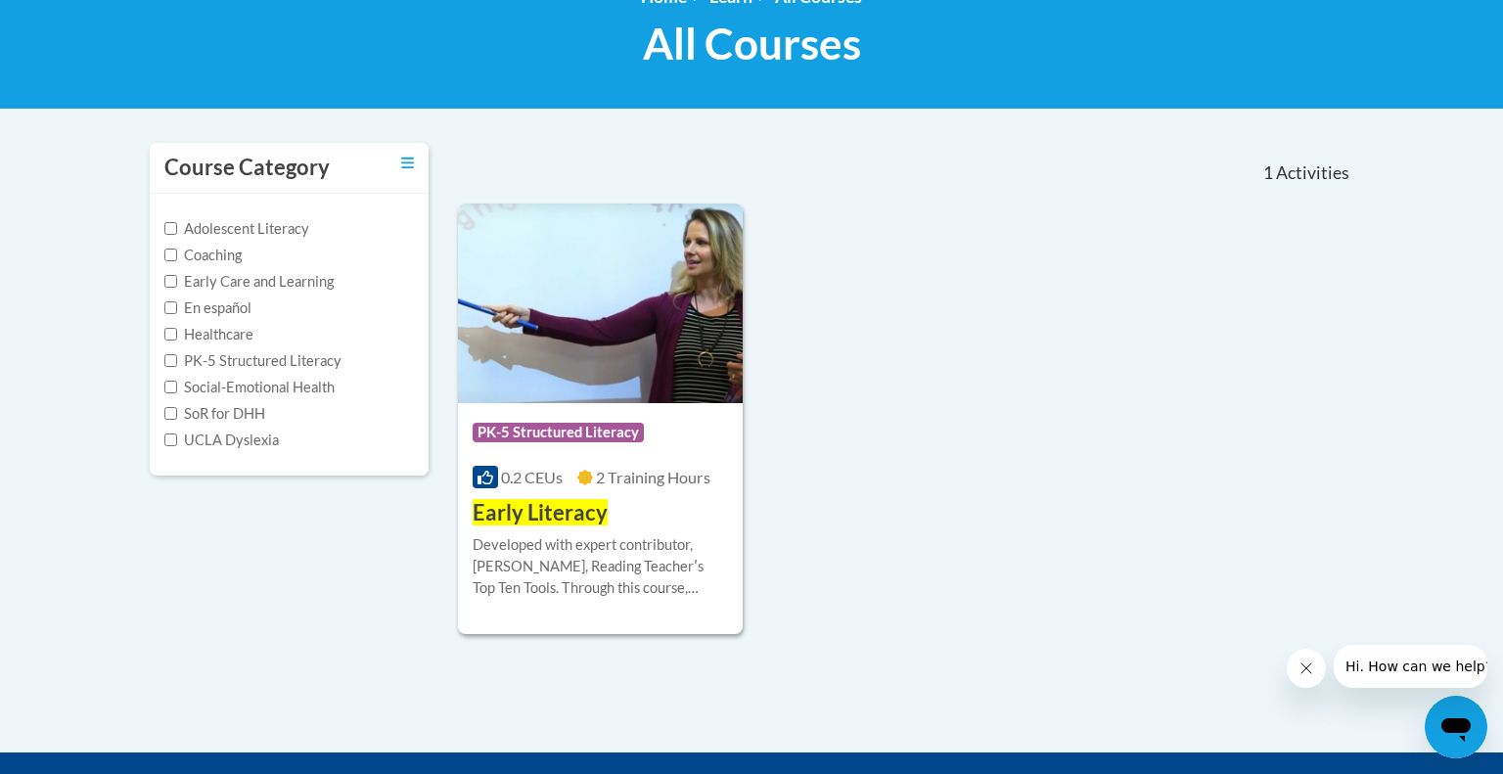
scroll to position [301, 0]
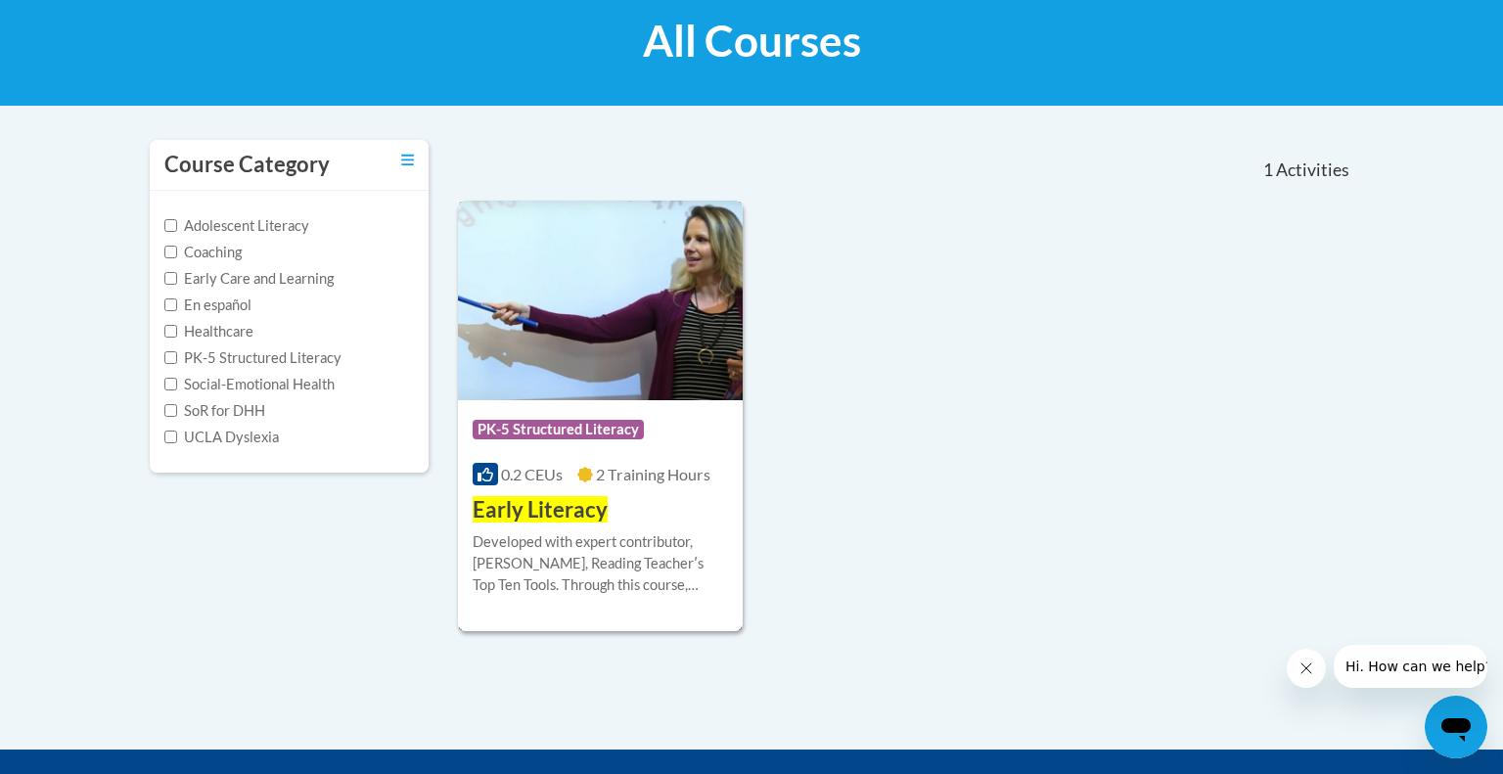
click at [615, 512] on div "Course Category: PK-5 Structured Literacy 0.2 CEUs 2 Training Hours COURSE Earl…" at bounding box center [600, 462] width 285 height 125
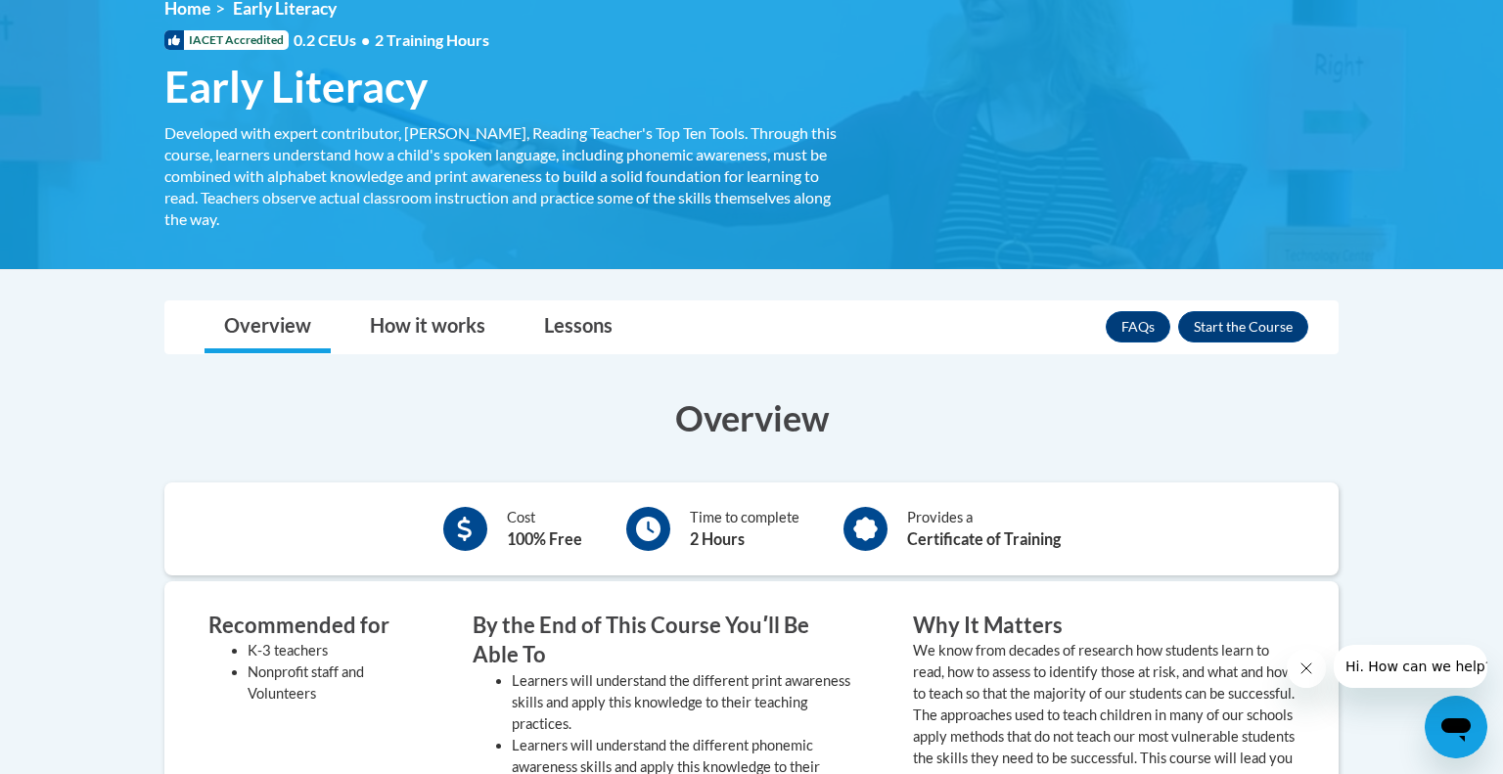
scroll to position [235, 0]
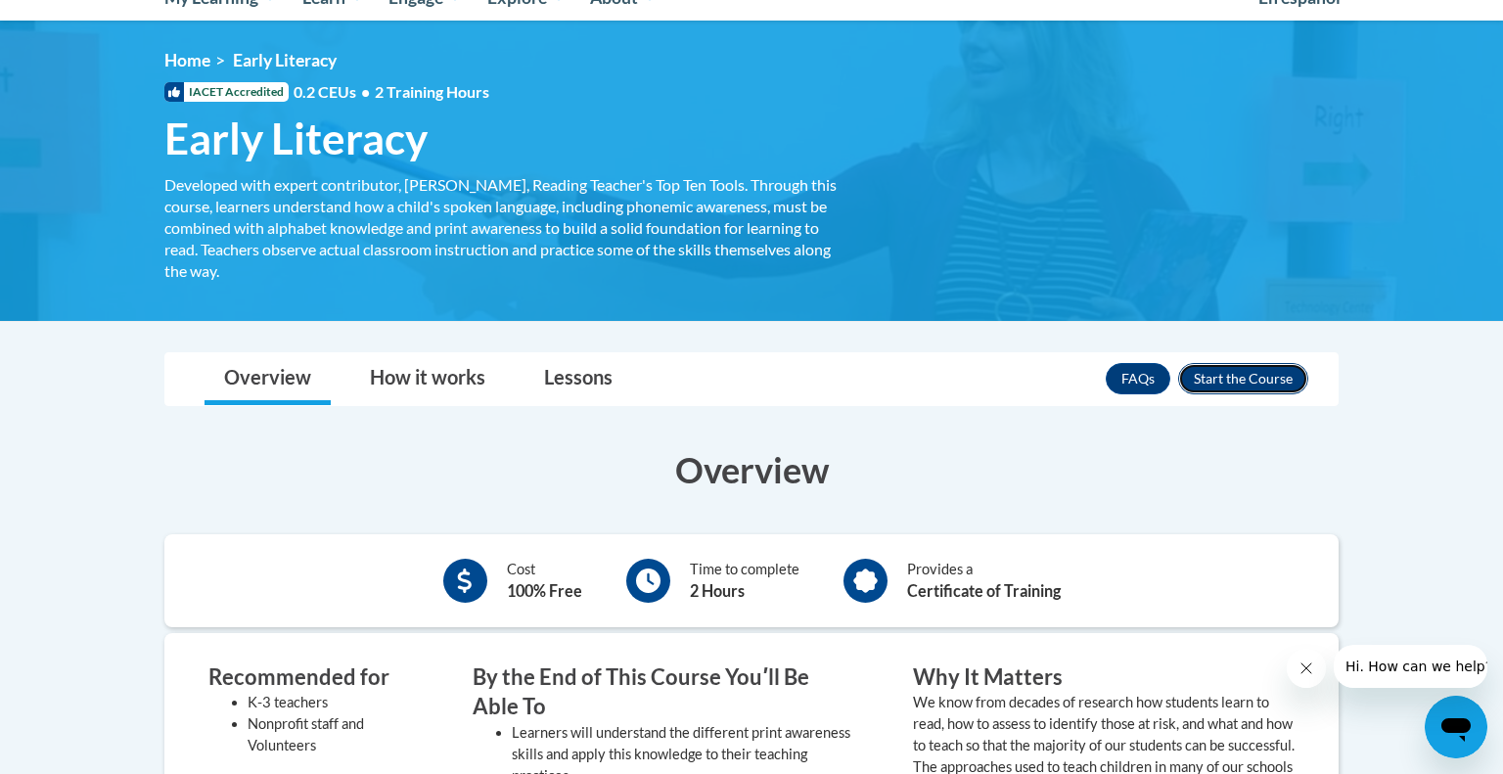
click at [1246, 379] on button "Enroll" at bounding box center [1243, 378] width 130 height 31
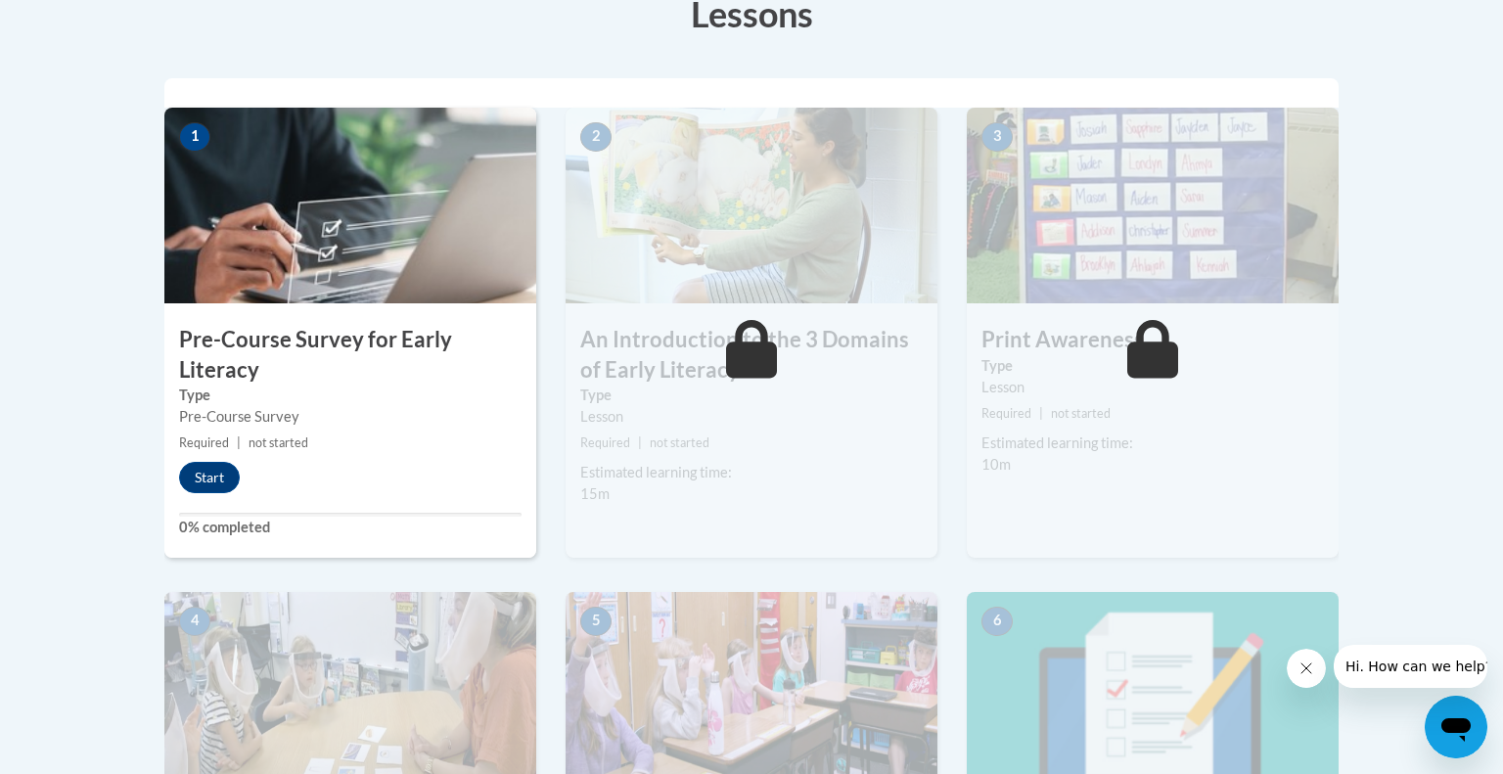
scroll to position [587, 0]
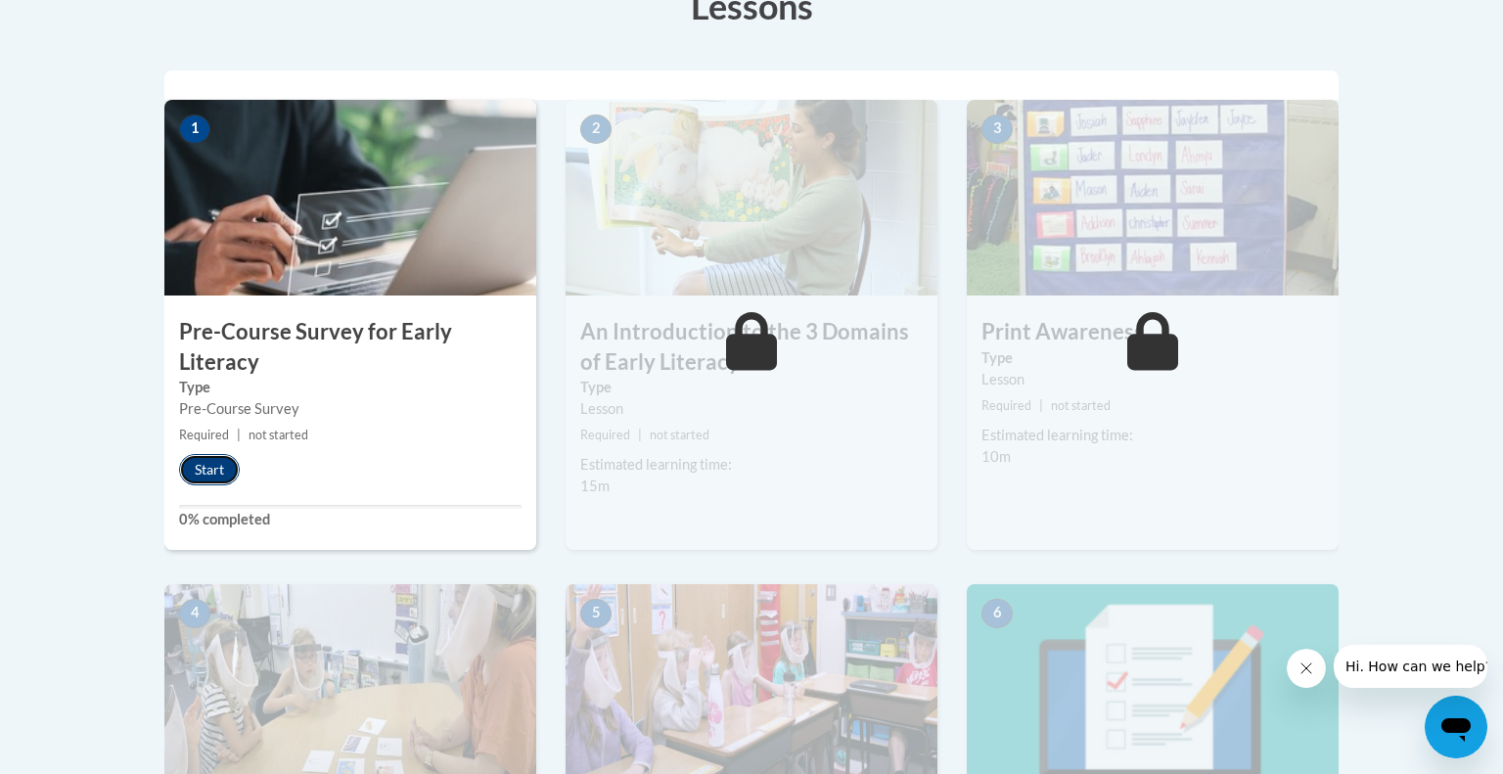
click at [219, 467] on button "Start" at bounding box center [209, 469] width 61 height 31
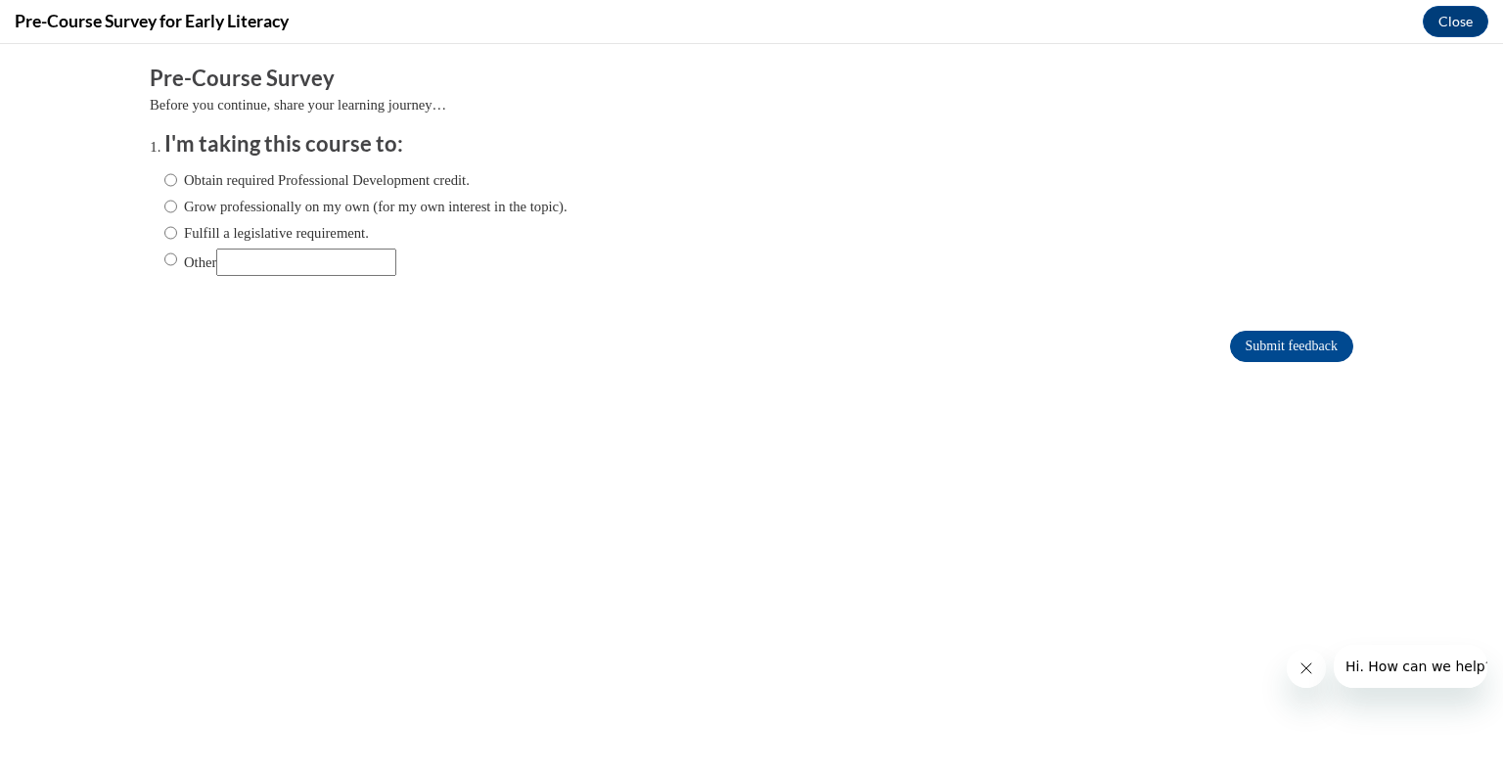
scroll to position [0, 0]
click at [169, 180] on input "Obtain required Professional Development credit." at bounding box center [170, 180] width 13 height 22
radio input "true"
click at [1318, 342] on input "Submit feedback" at bounding box center [1291, 346] width 123 height 31
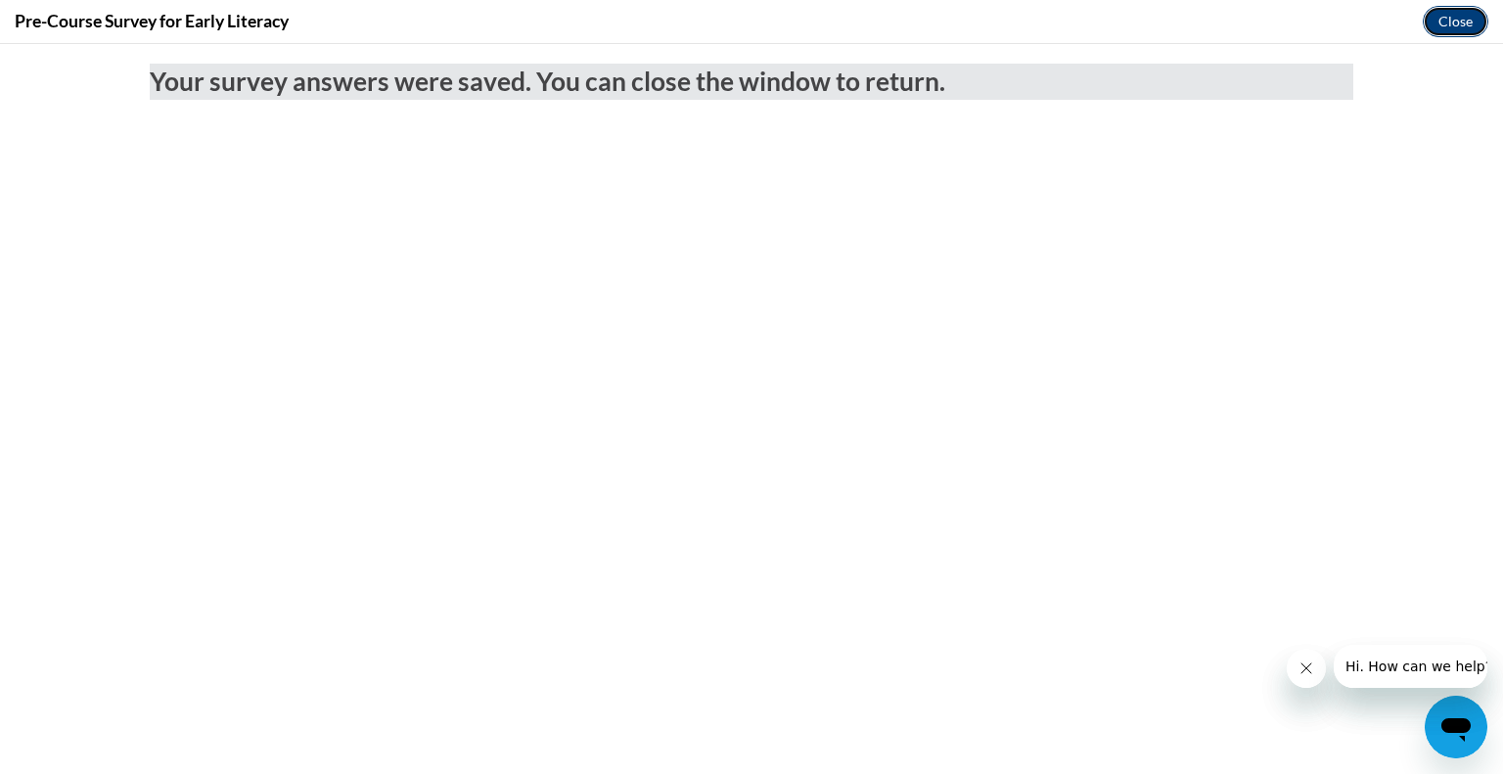
click at [1458, 19] on button "Close" at bounding box center [1456, 21] width 66 height 31
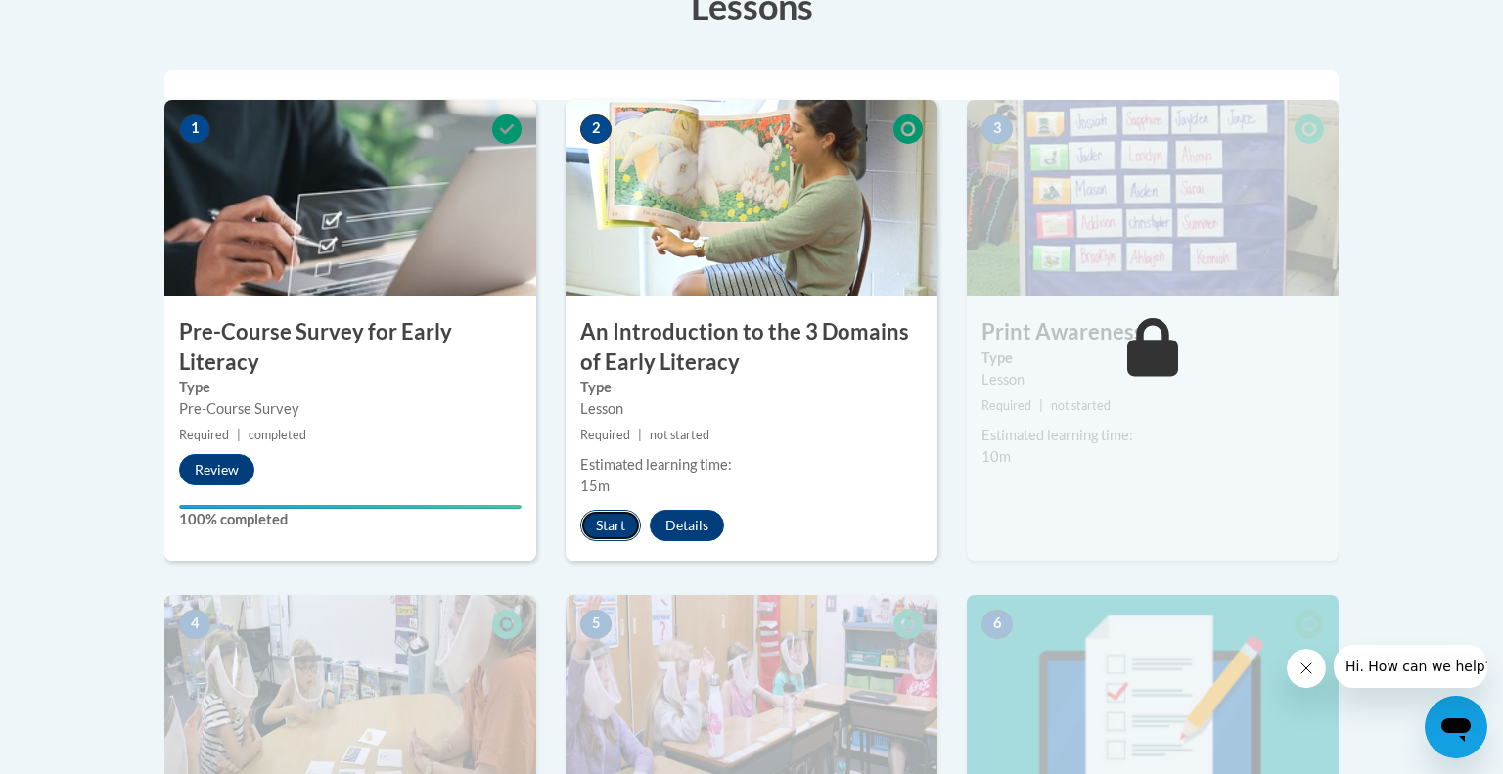
click at [616, 528] on button "Start" at bounding box center [610, 525] width 61 height 31
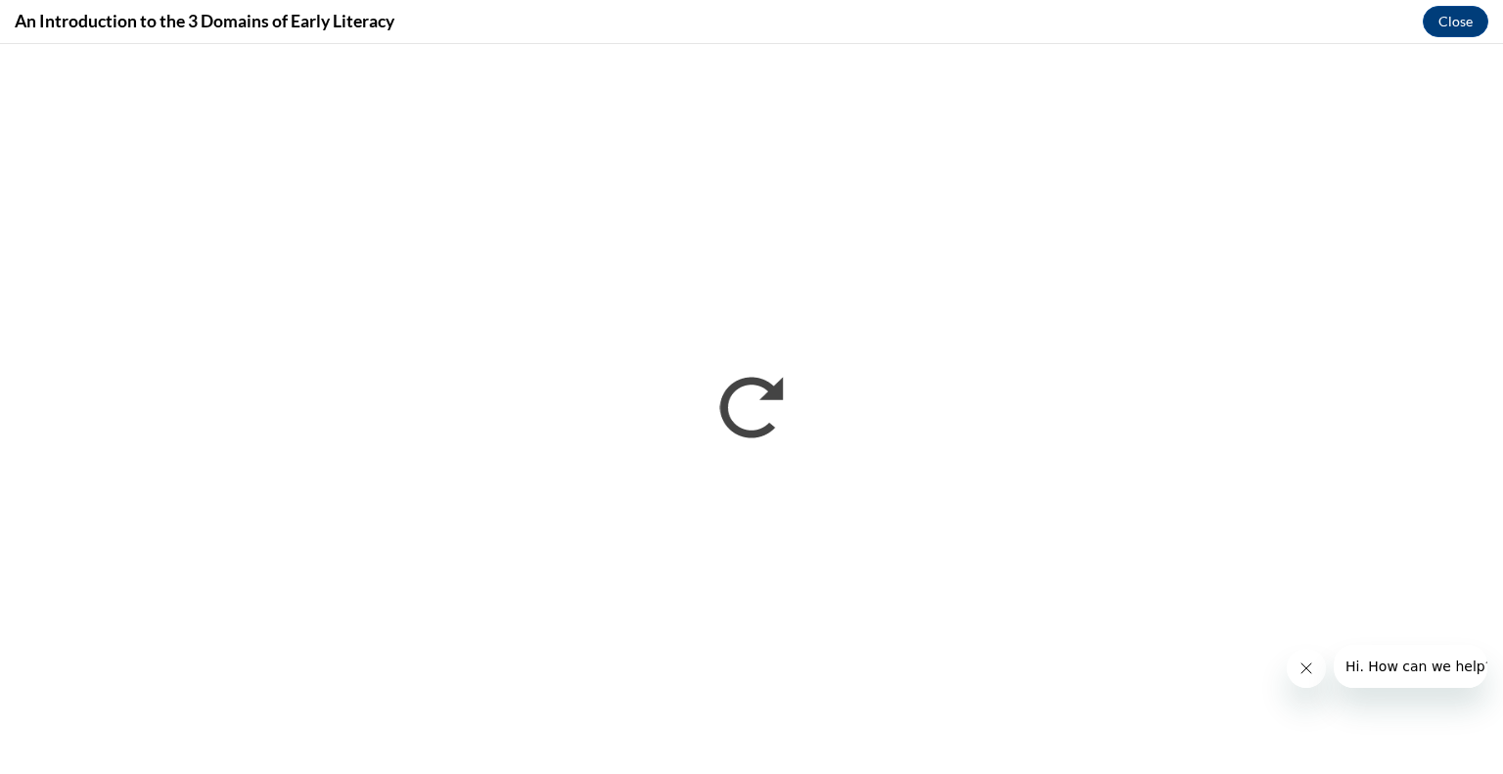
click at [1307, 670] on icon "Close message from company" at bounding box center [1307, 669] width 16 height 16
